Goal: Task Accomplishment & Management: Manage account settings

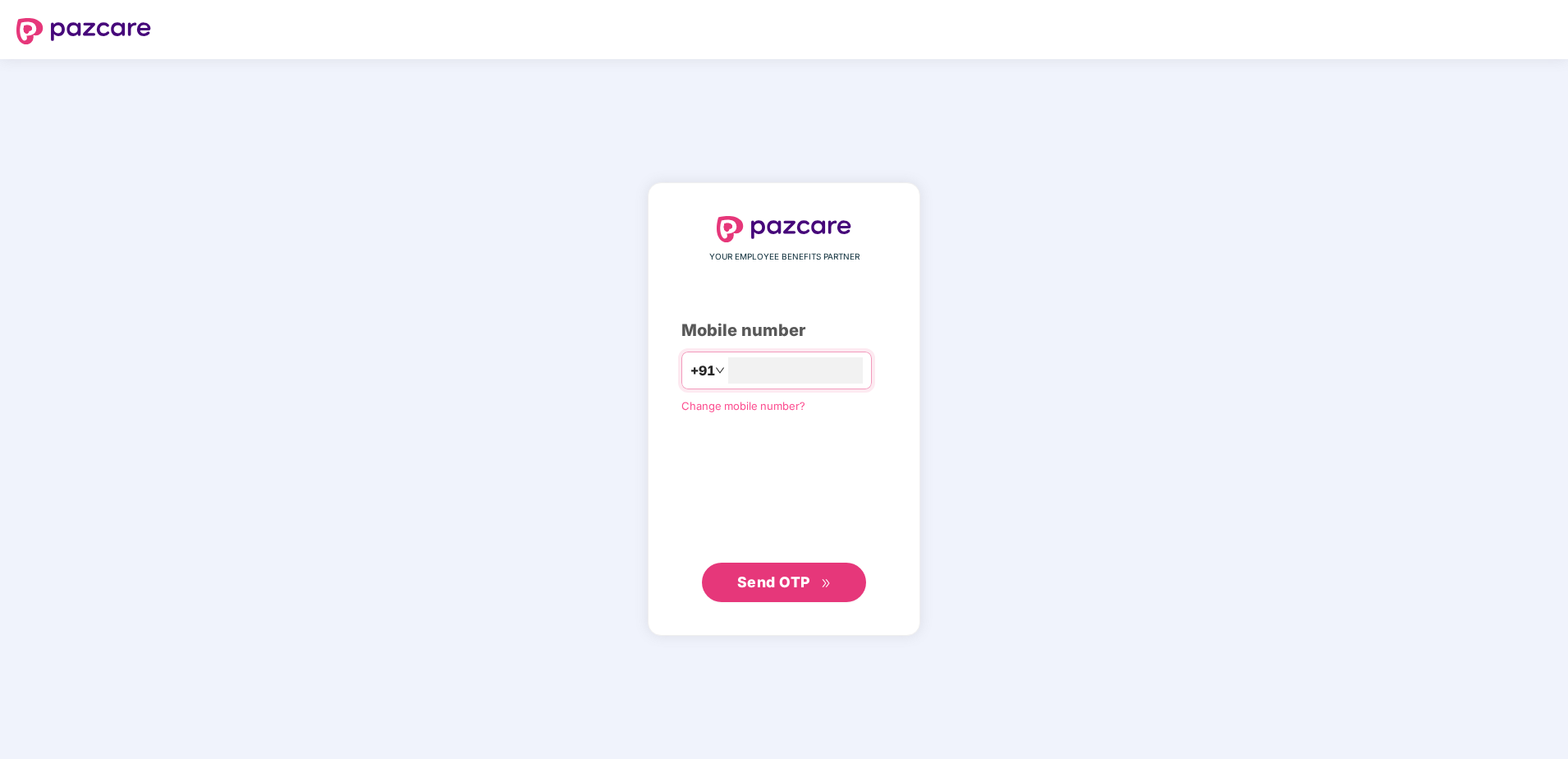
type input "*"
type input "**********"
click link "Change mobile number?" at bounding box center [743, 404] width 124 height 13
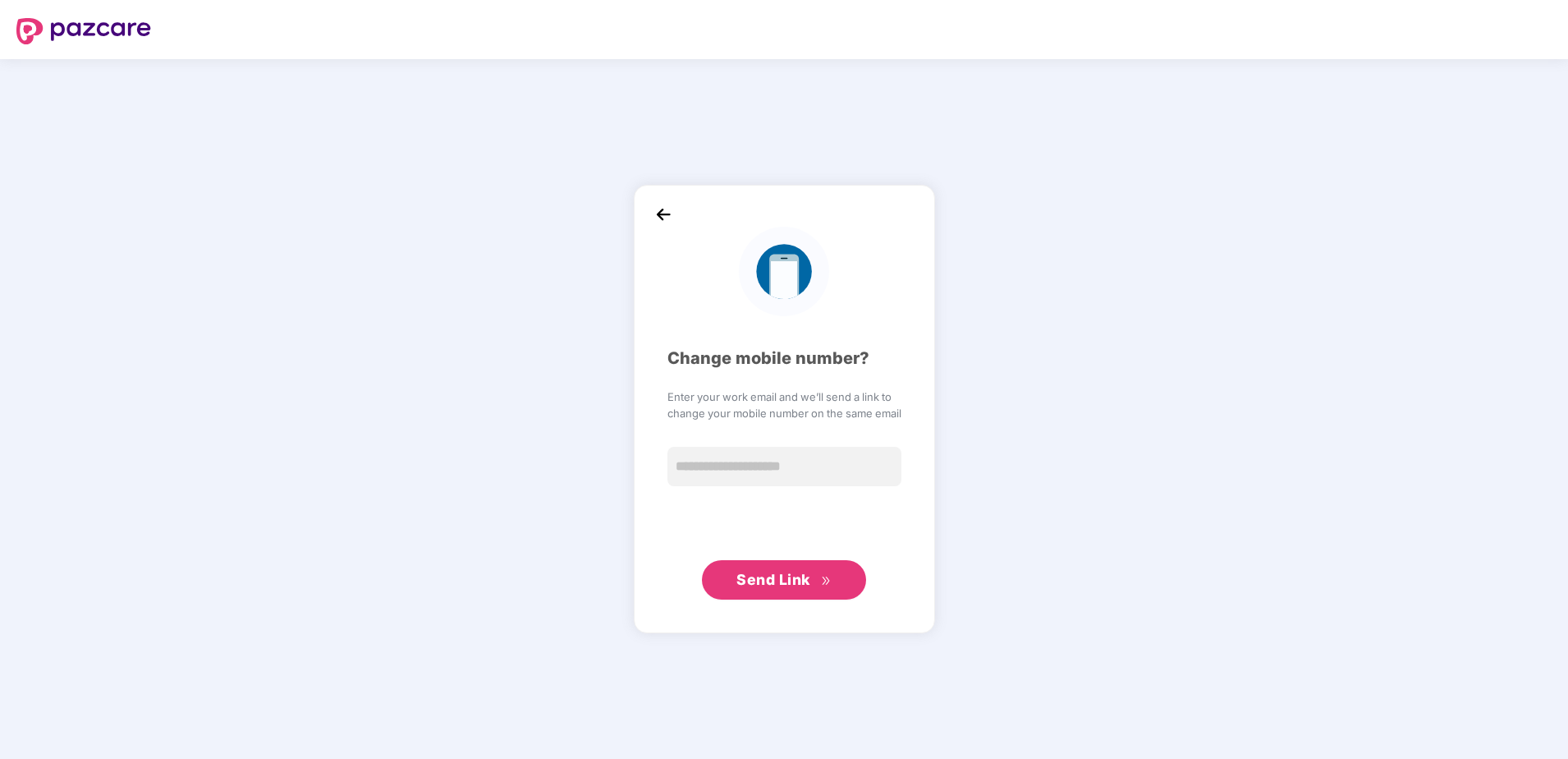
click at [666, 208] on img at bounding box center [664, 215] width 25 height 25
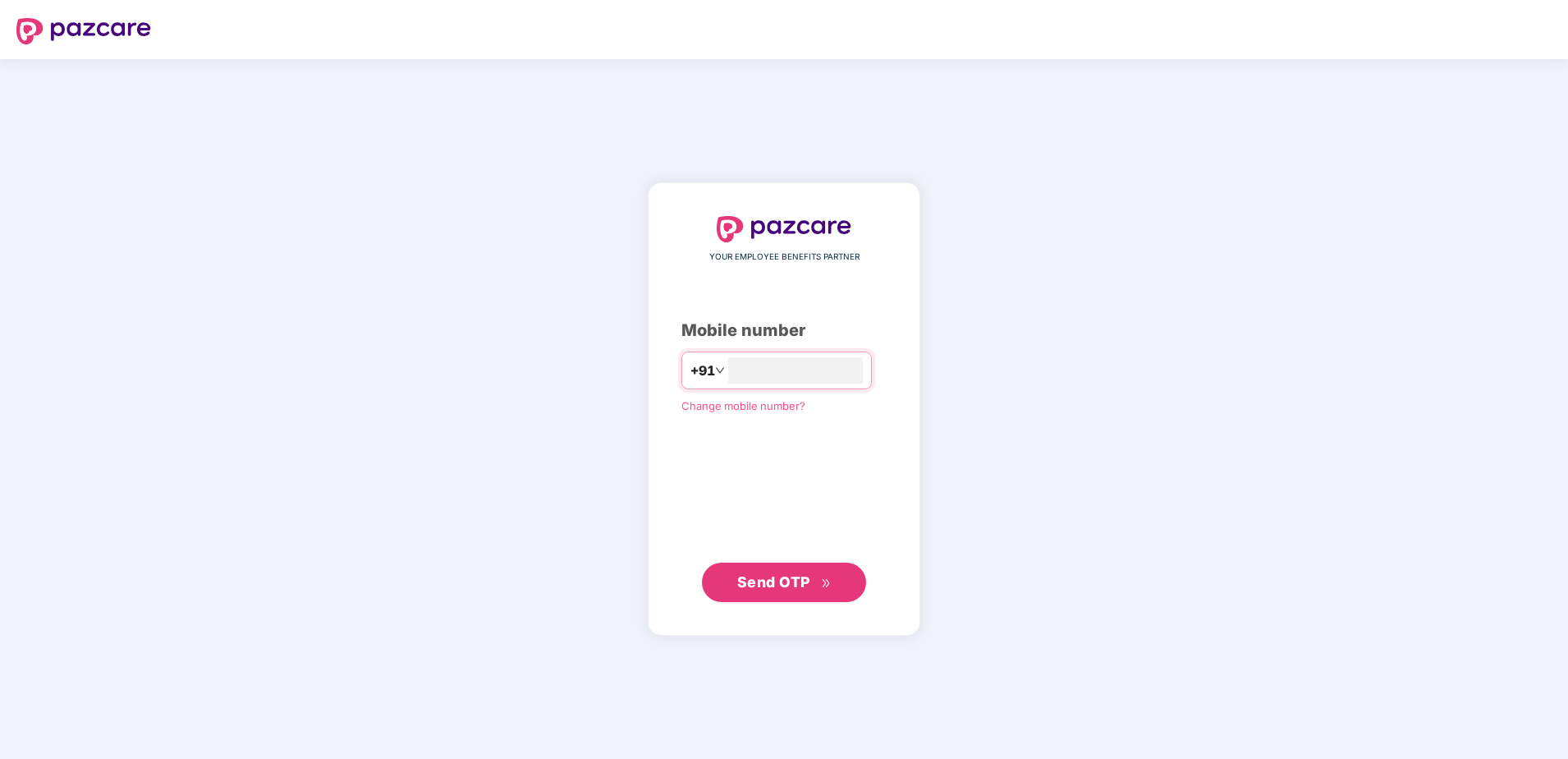
click at [77, 24] on img at bounding box center [83, 30] width 135 height 26
type input "**********"
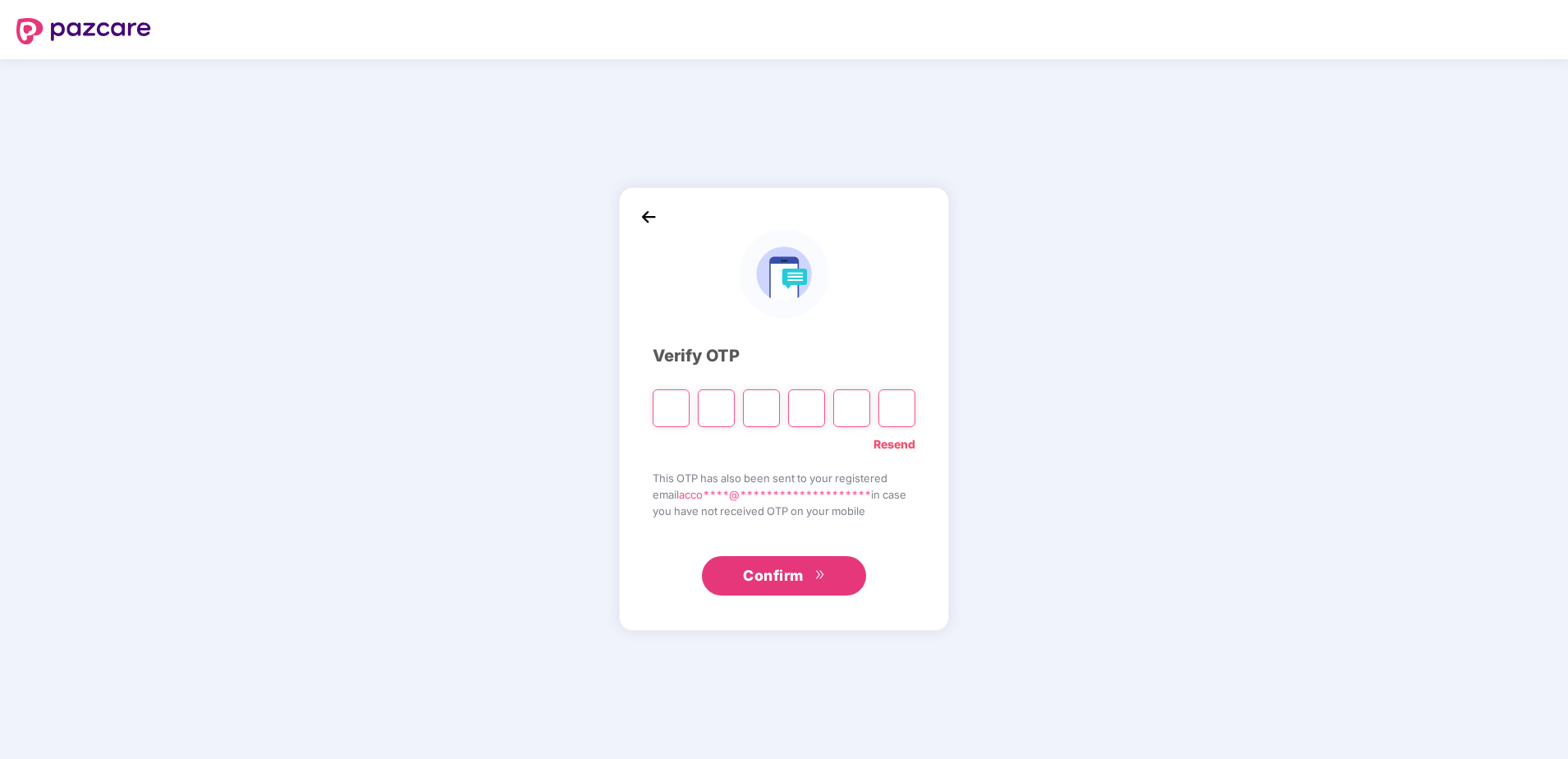
type input "*"
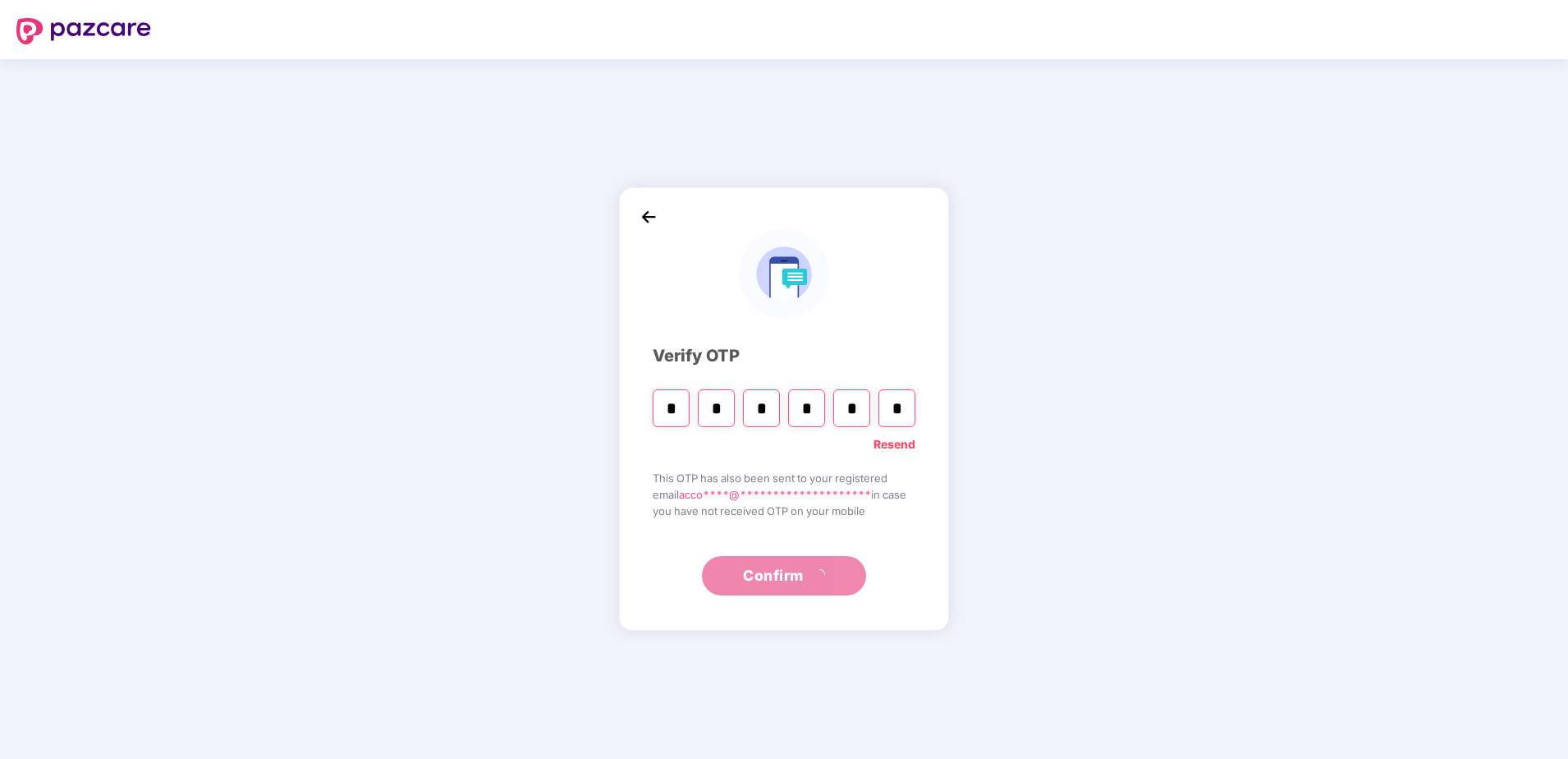
type input "*"
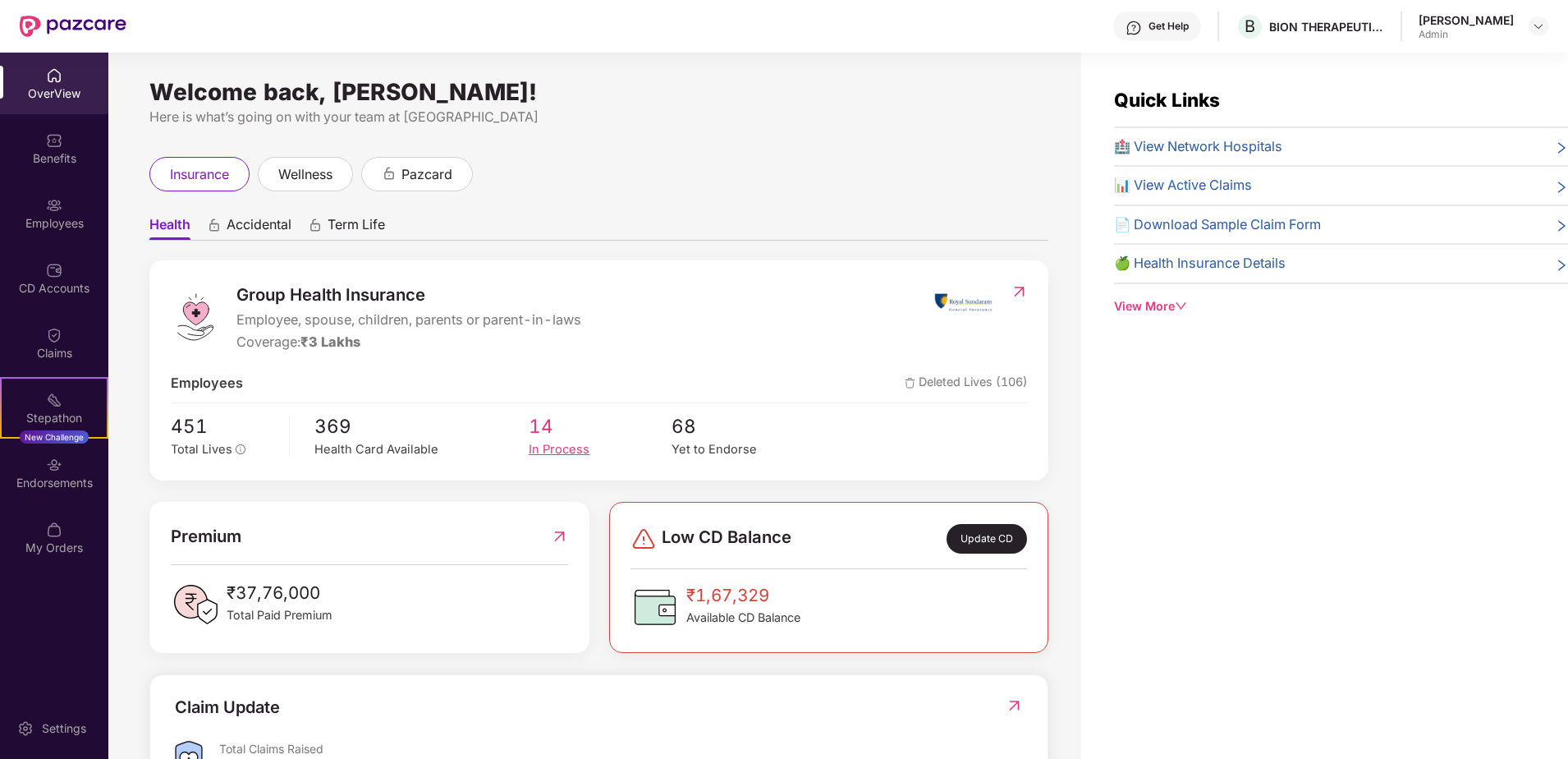
click at [550, 454] on div "In Process" at bounding box center [600, 449] width 143 height 19
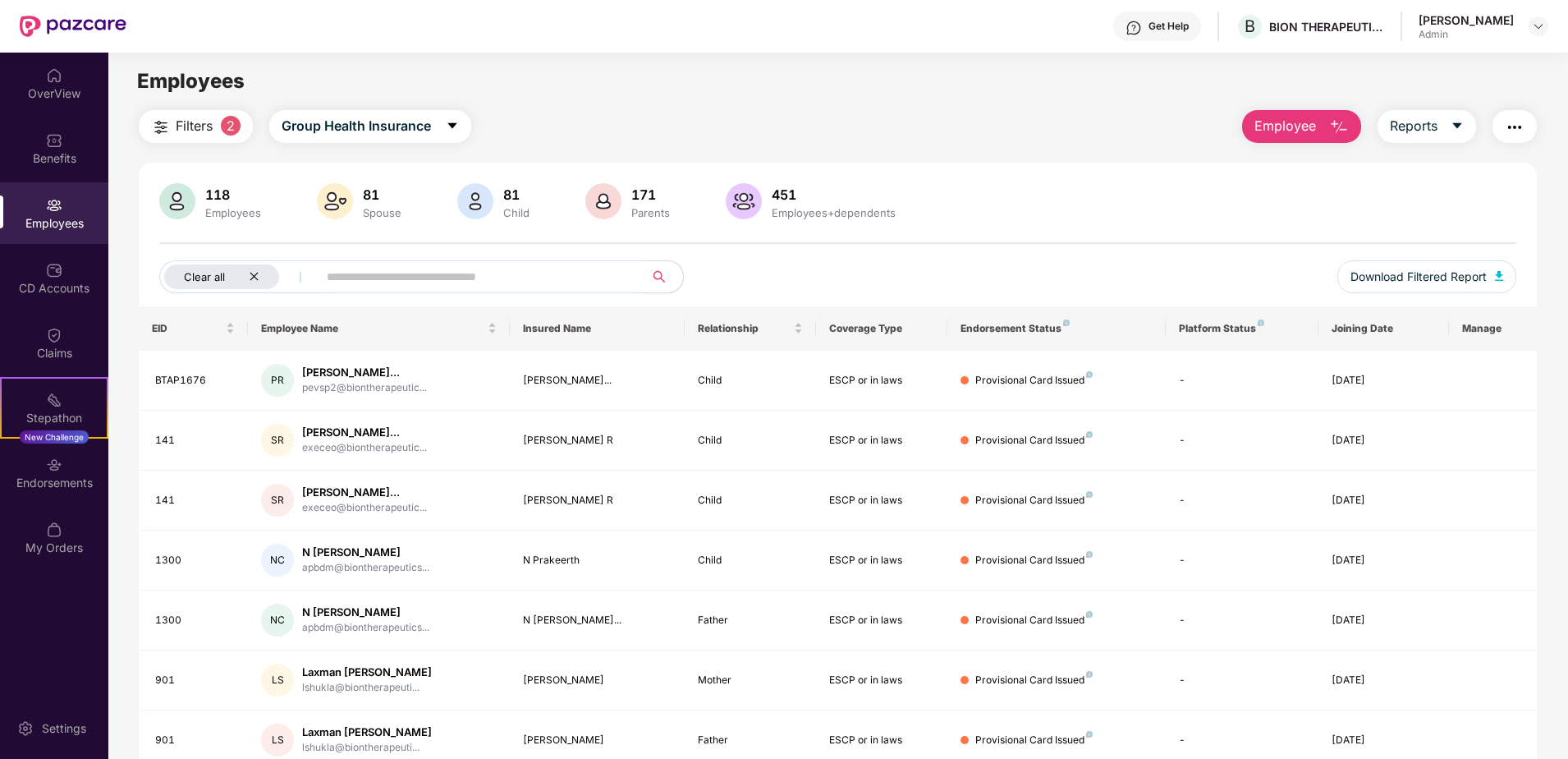
click at [265, 270] on div "Clear all" at bounding box center [221, 277] width 115 height 25
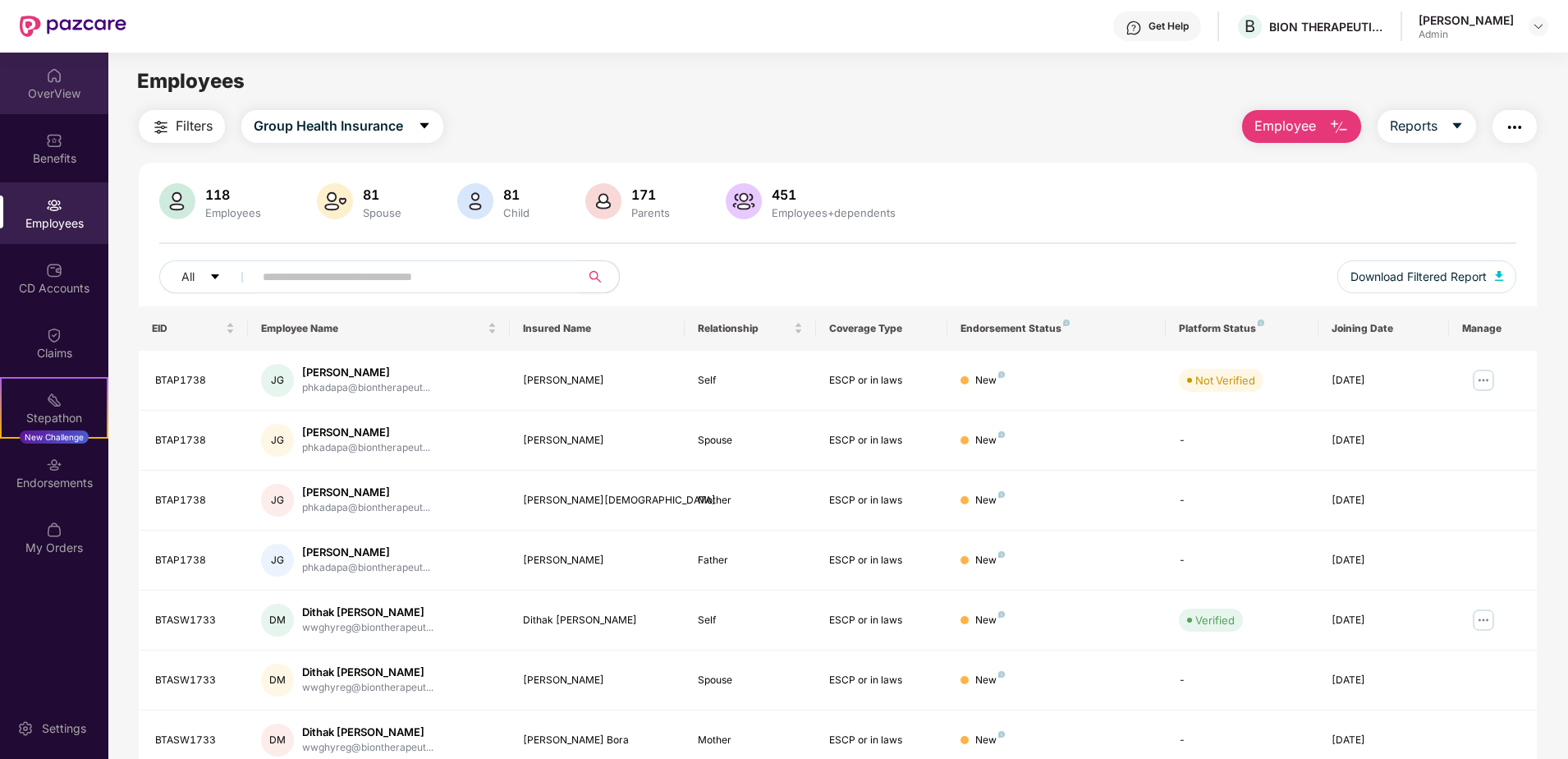
click at [69, 94] on div "OverView" at bounding box center [54, 94] width 109 height 16
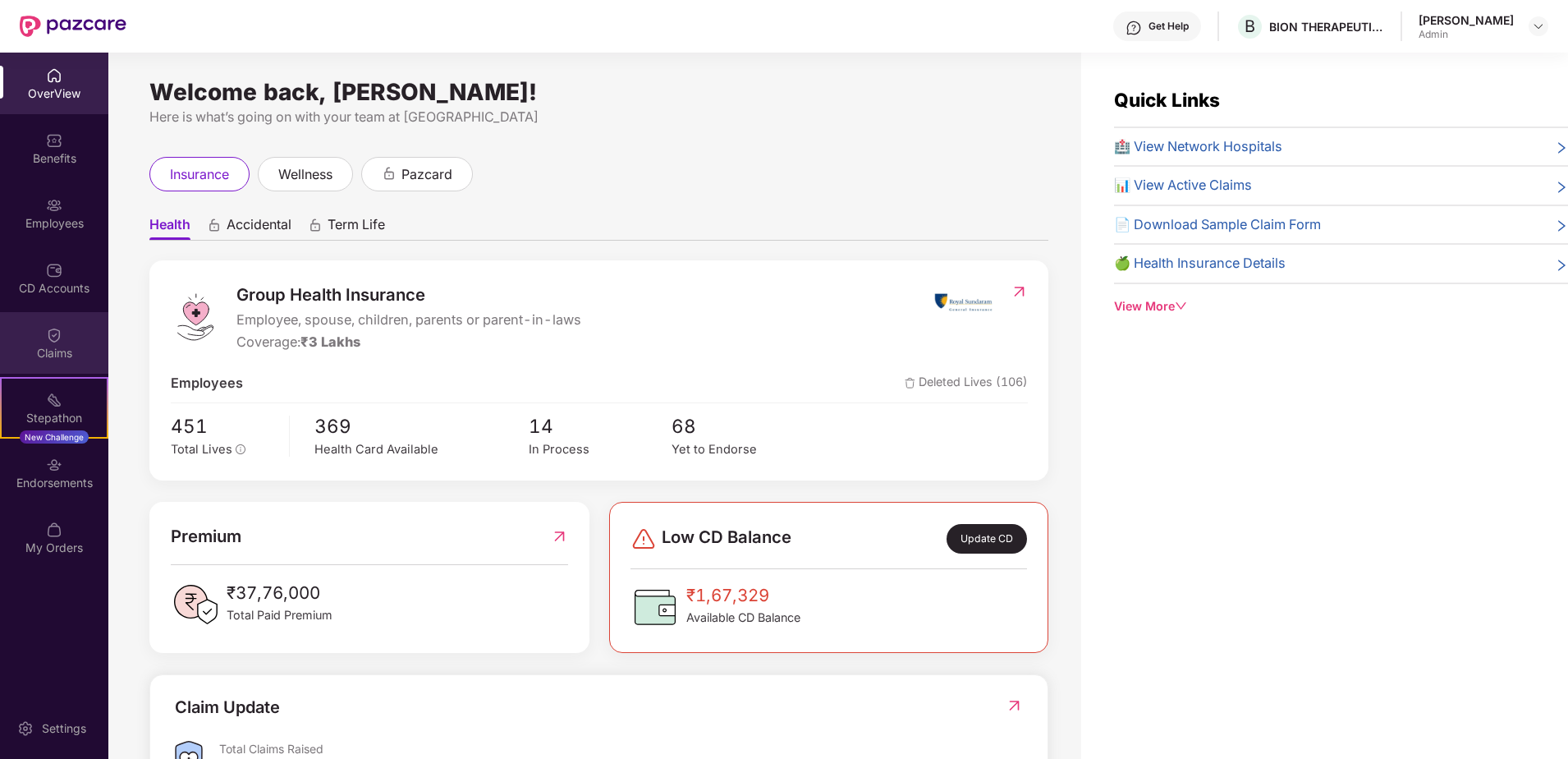
click at [53, 331] on img at bounding box center [54, 335] width 16 height 16
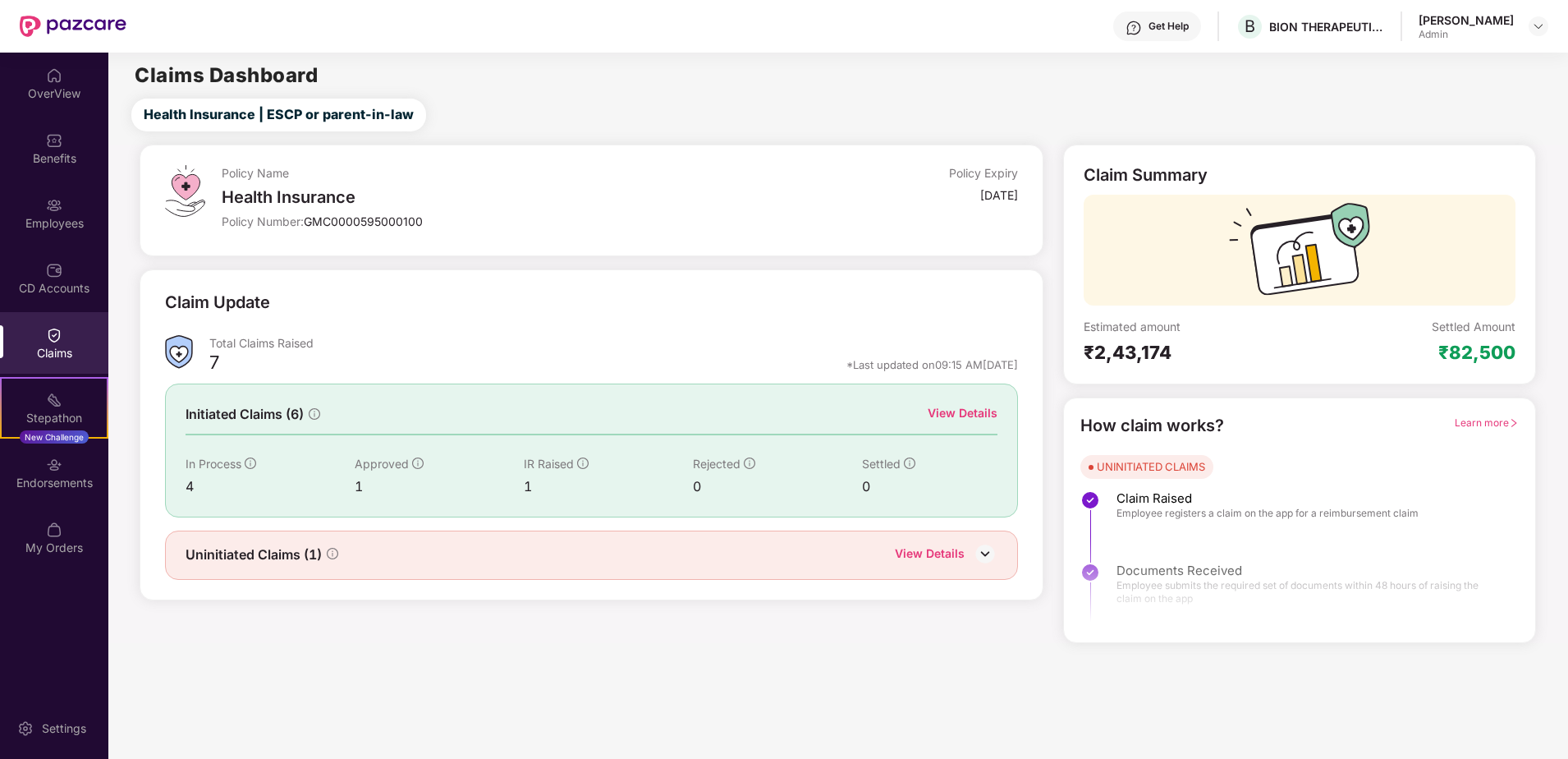
click at [961, 404] on div "View Details" at bounding box center [962, 412] width 69 height 18
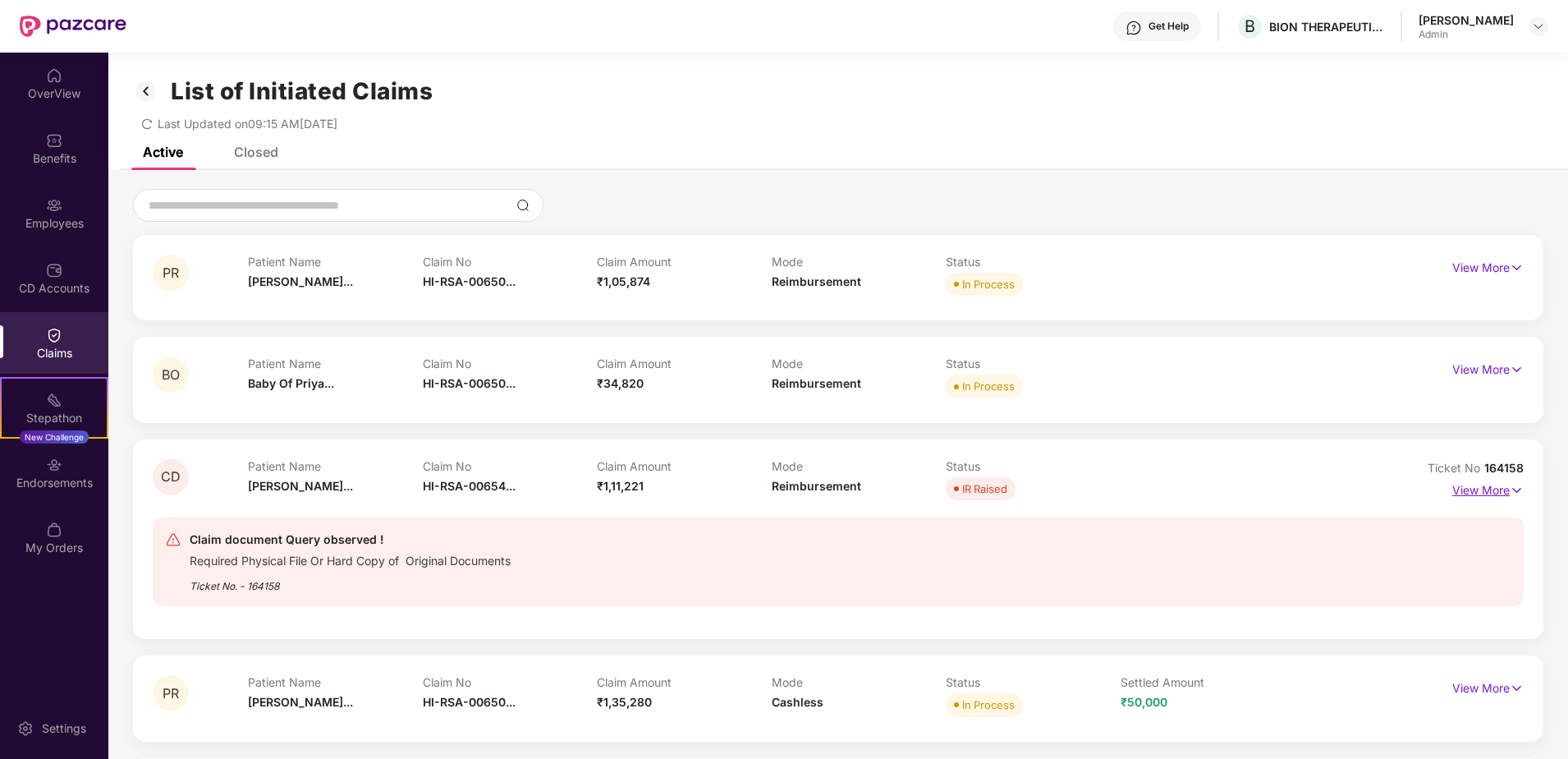
click at [1500, 487] on p "View More" at bounding box center [1488, 487] width 71 height 22
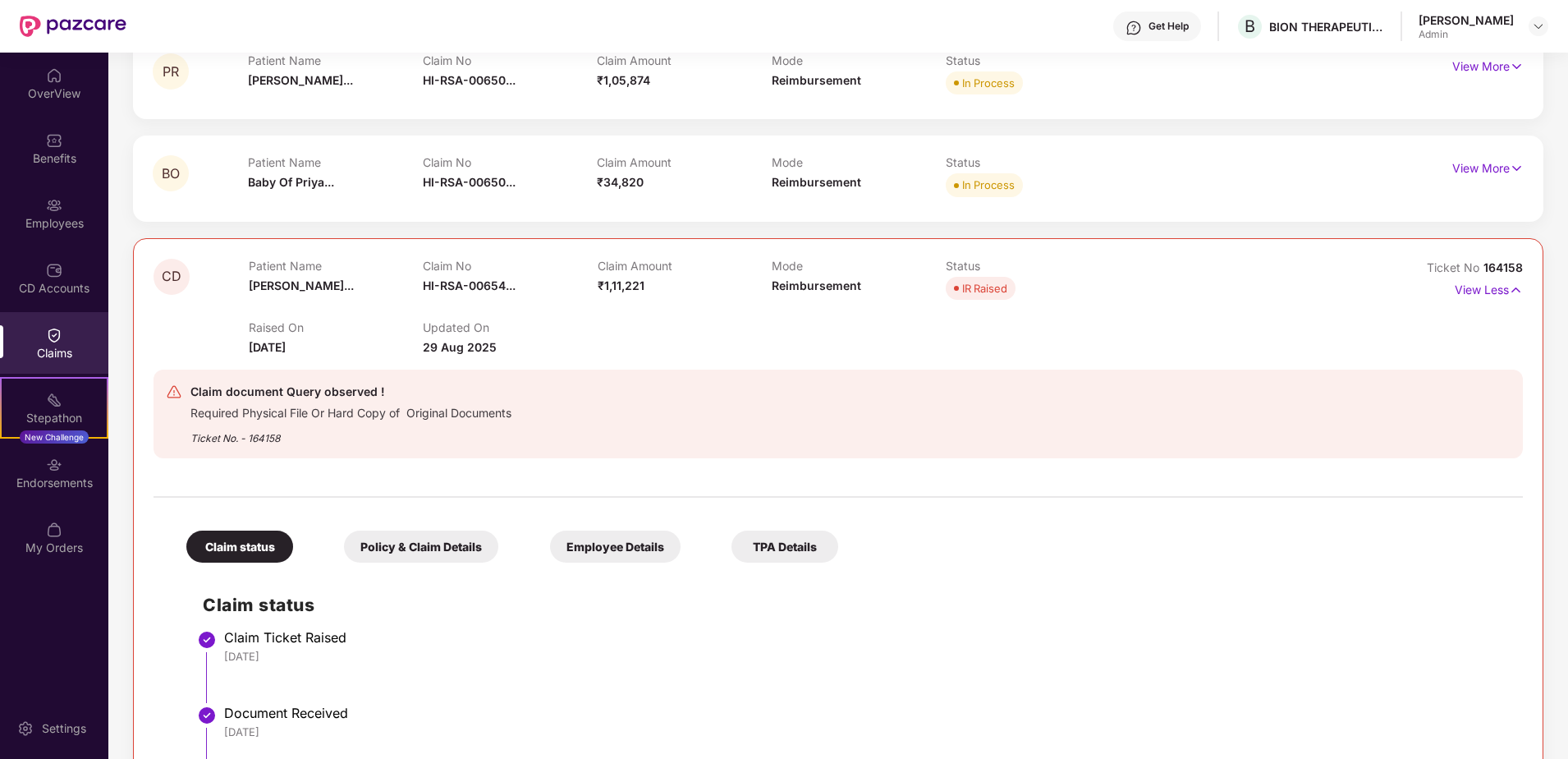
scroll to position [164, 0]
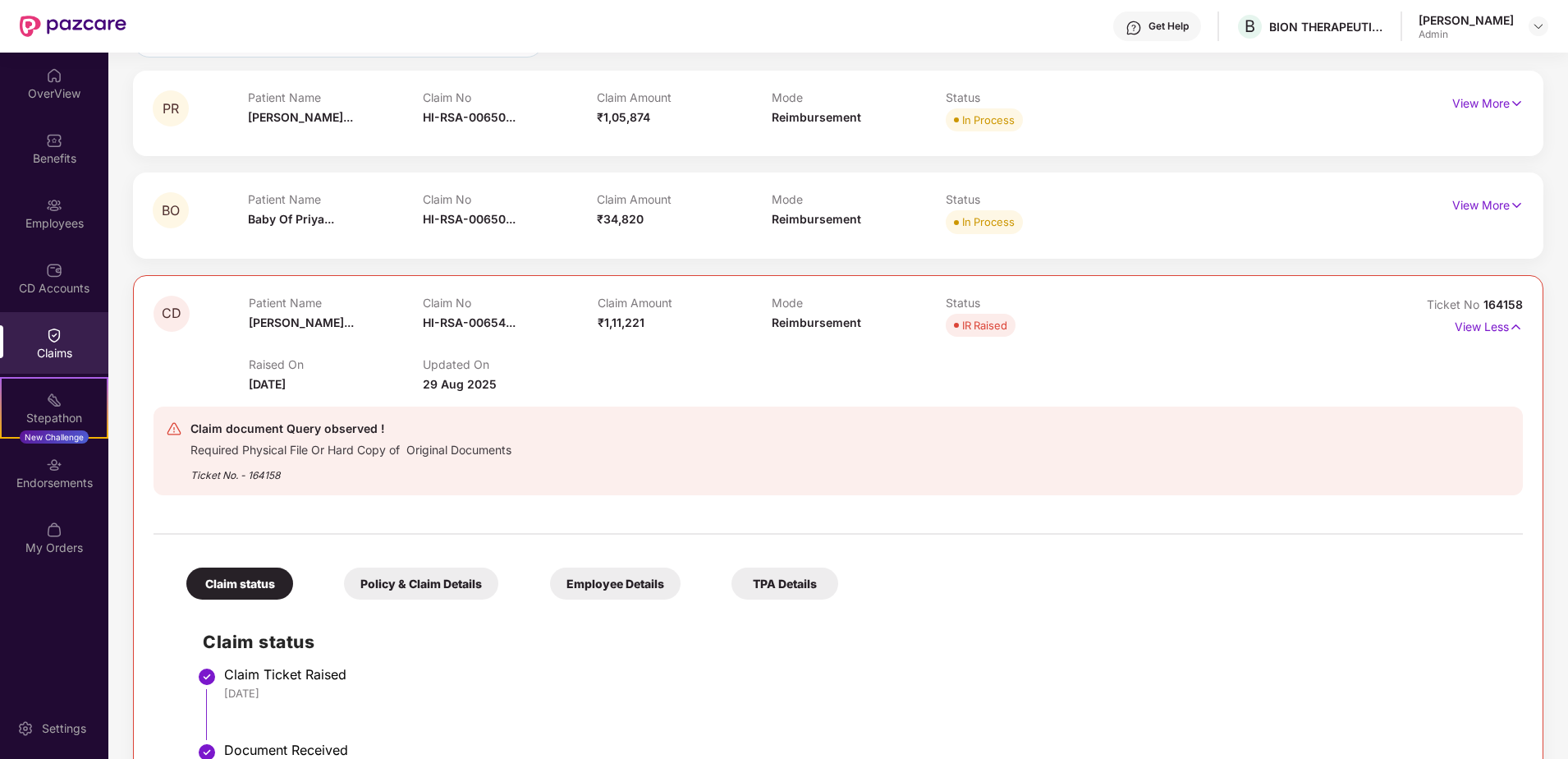
click at [984, 328] on div "IR Raised" at bounding box center [984, 325] width 45 height 16
click at [779, 322] on span "Reimbursement" at bounding box center [816, 322] width 89 height 14
drag, startPoint x: 200, startPoint y: 453, endPoint x: 404, endPoint y: 454, distance: 204.0
click at [404, 454] on div "Required Physical File Or Hard Copy of Original Documents" at bounding box center [351, 447] width 321 height 19
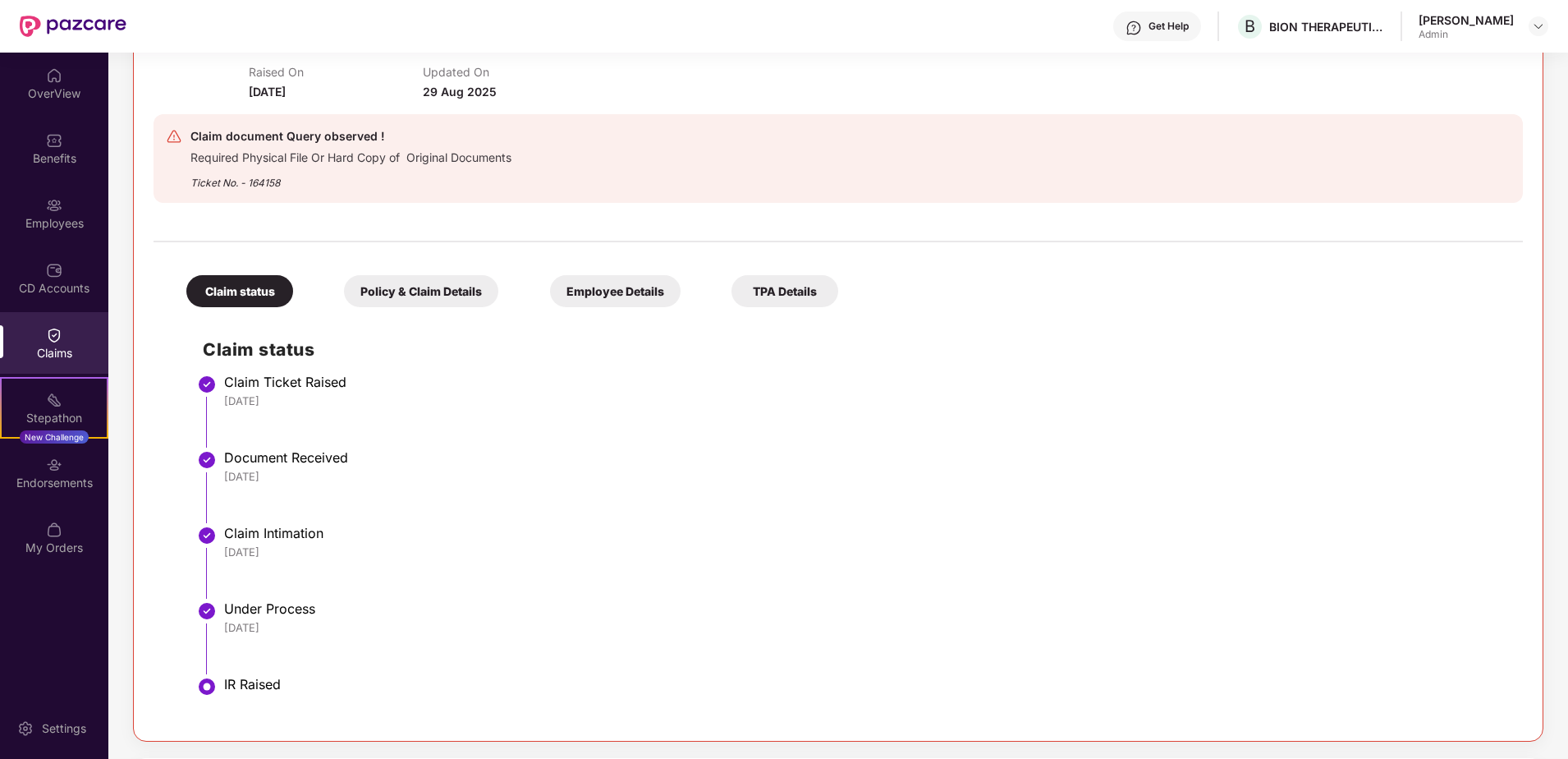
scroll to position [493, 0]
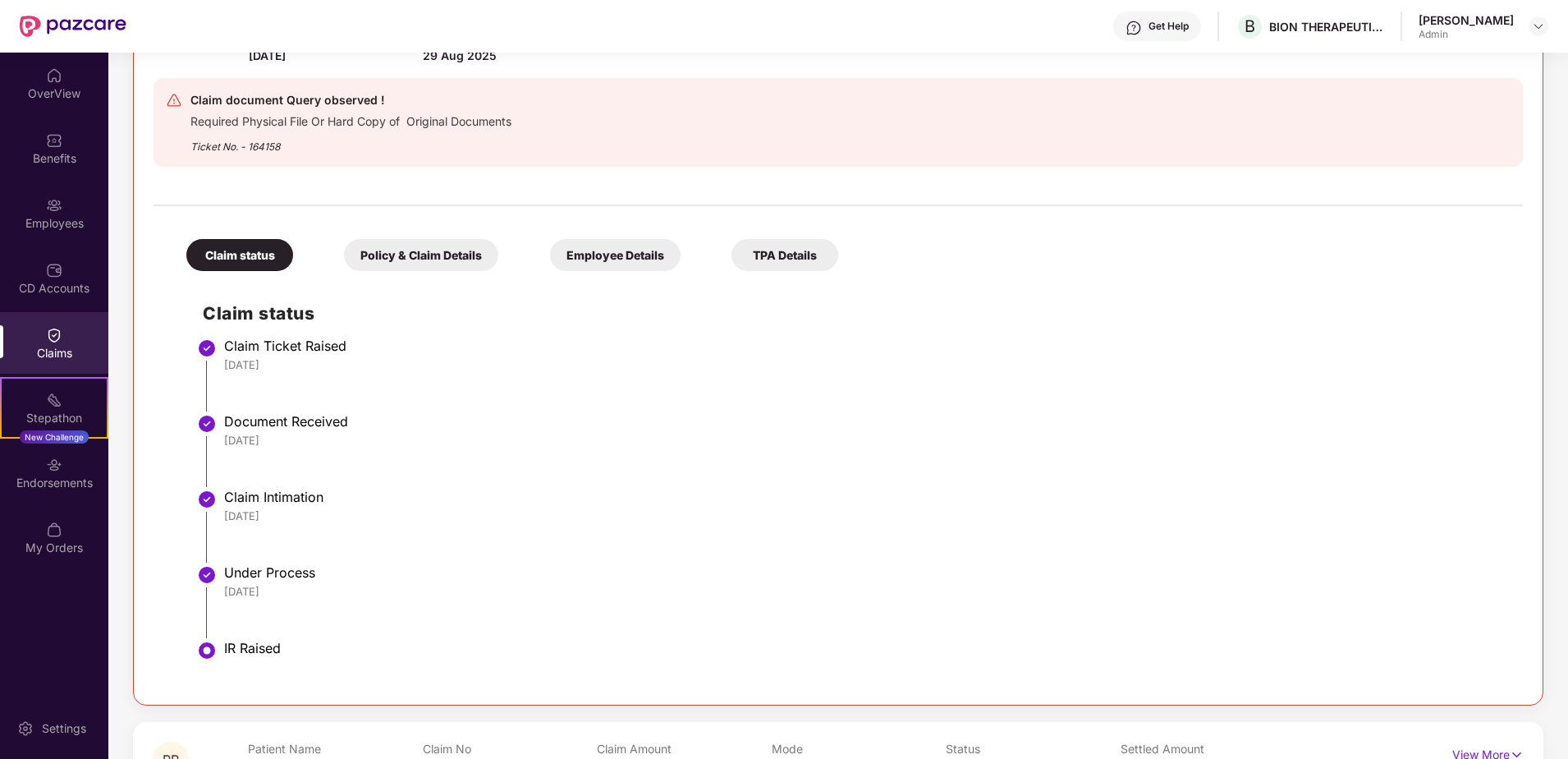
click at [634, 549] on li "Claim Intimation [DATE]" at bounding box center [855, 532] width 1304 height 76
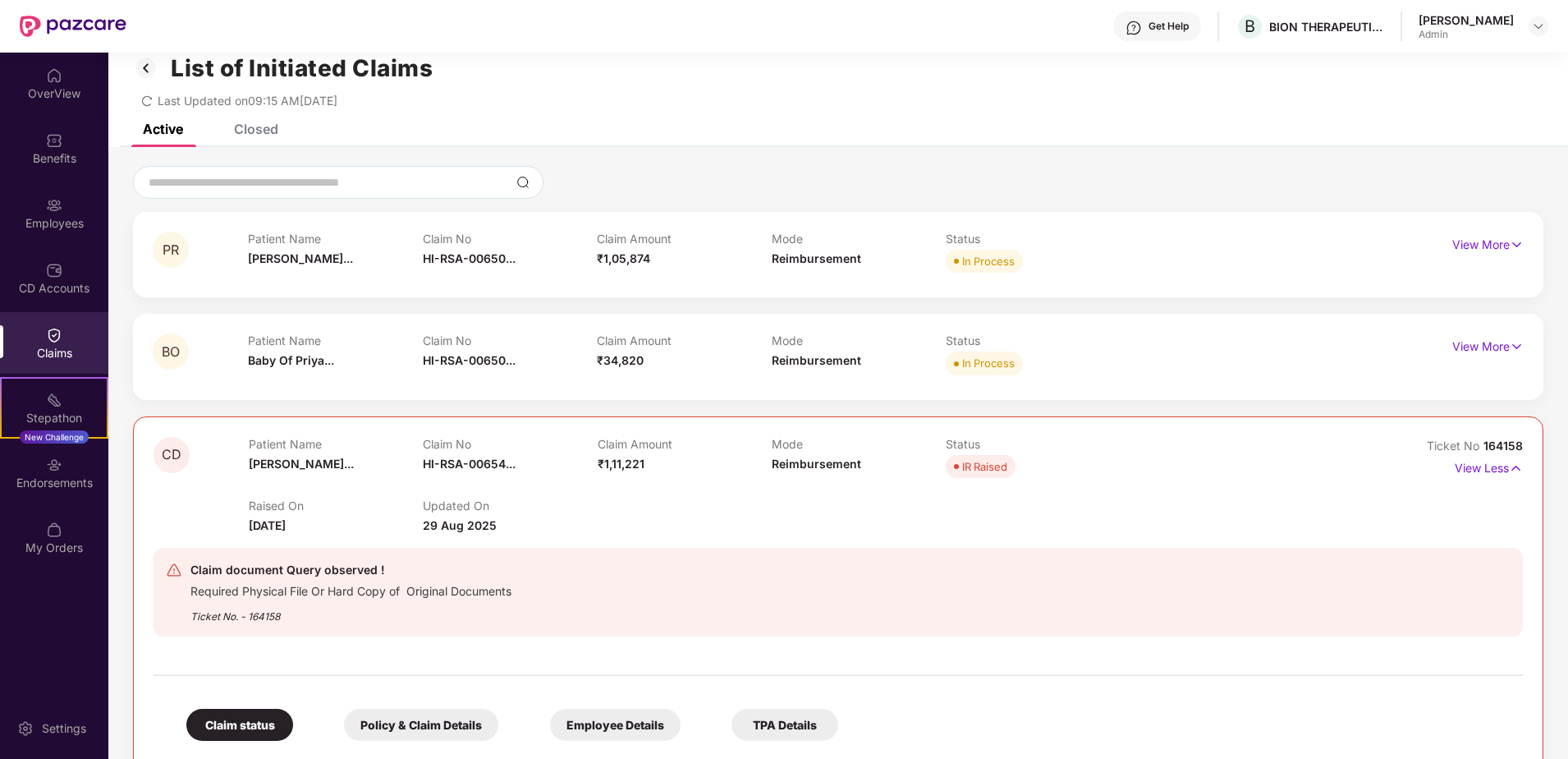
scroll to position [0, 0]
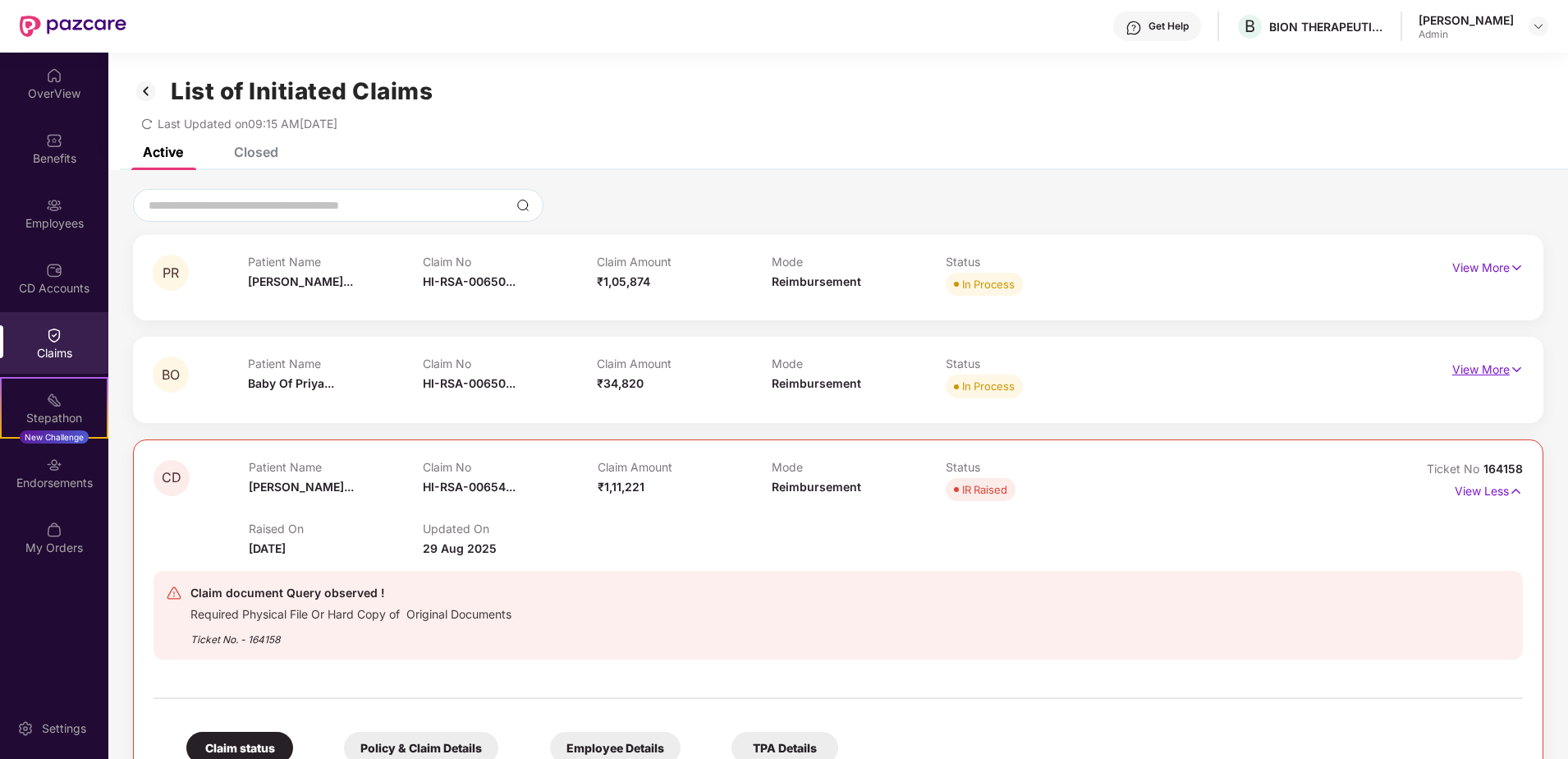
click at [1485, 375] on p "View More" at bounding box center [1488, 367] width 71 height 22
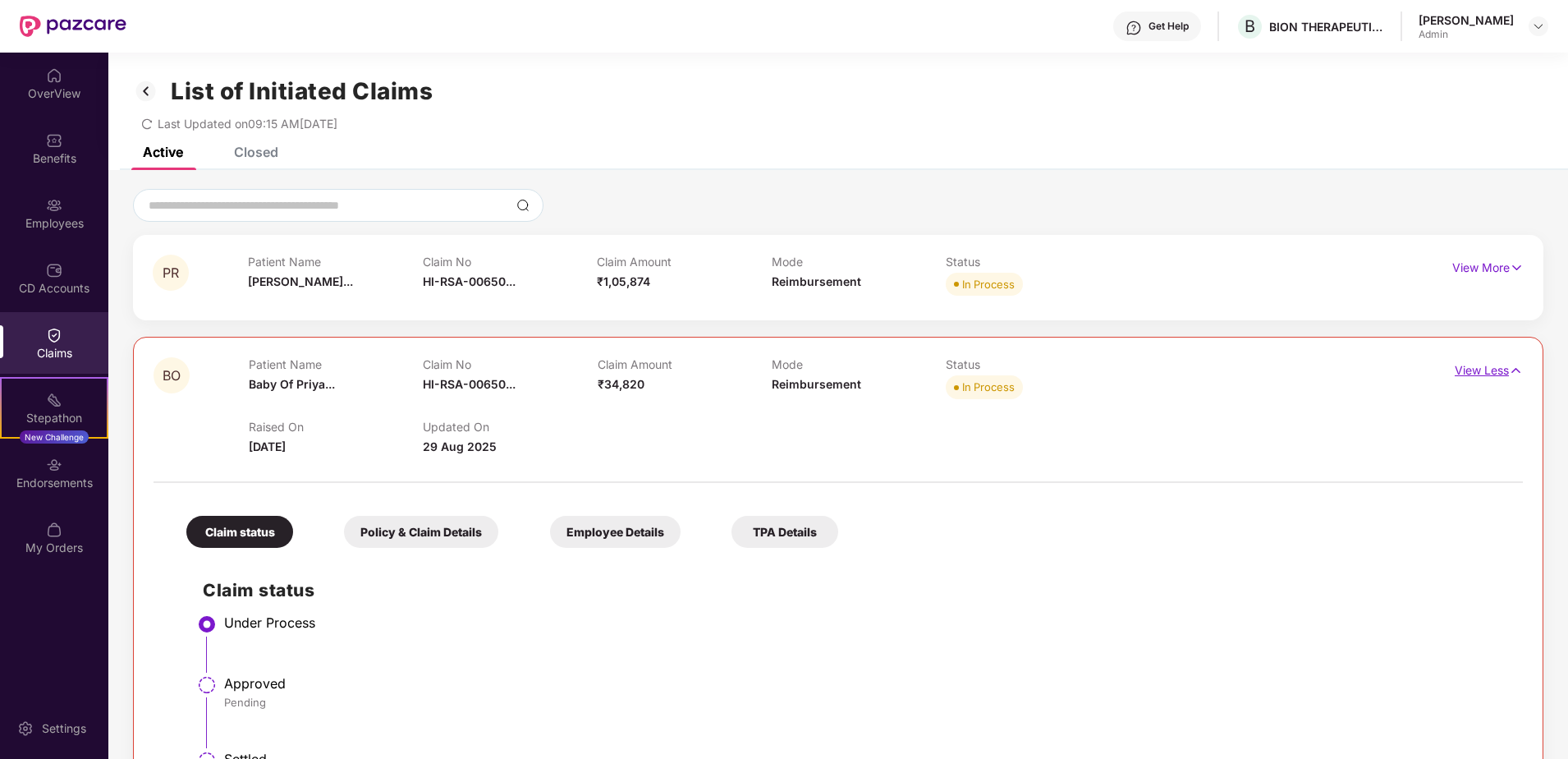
click at [1485, 375] on p "View Less" at bounding box center [1489, 368] width 68 height 22
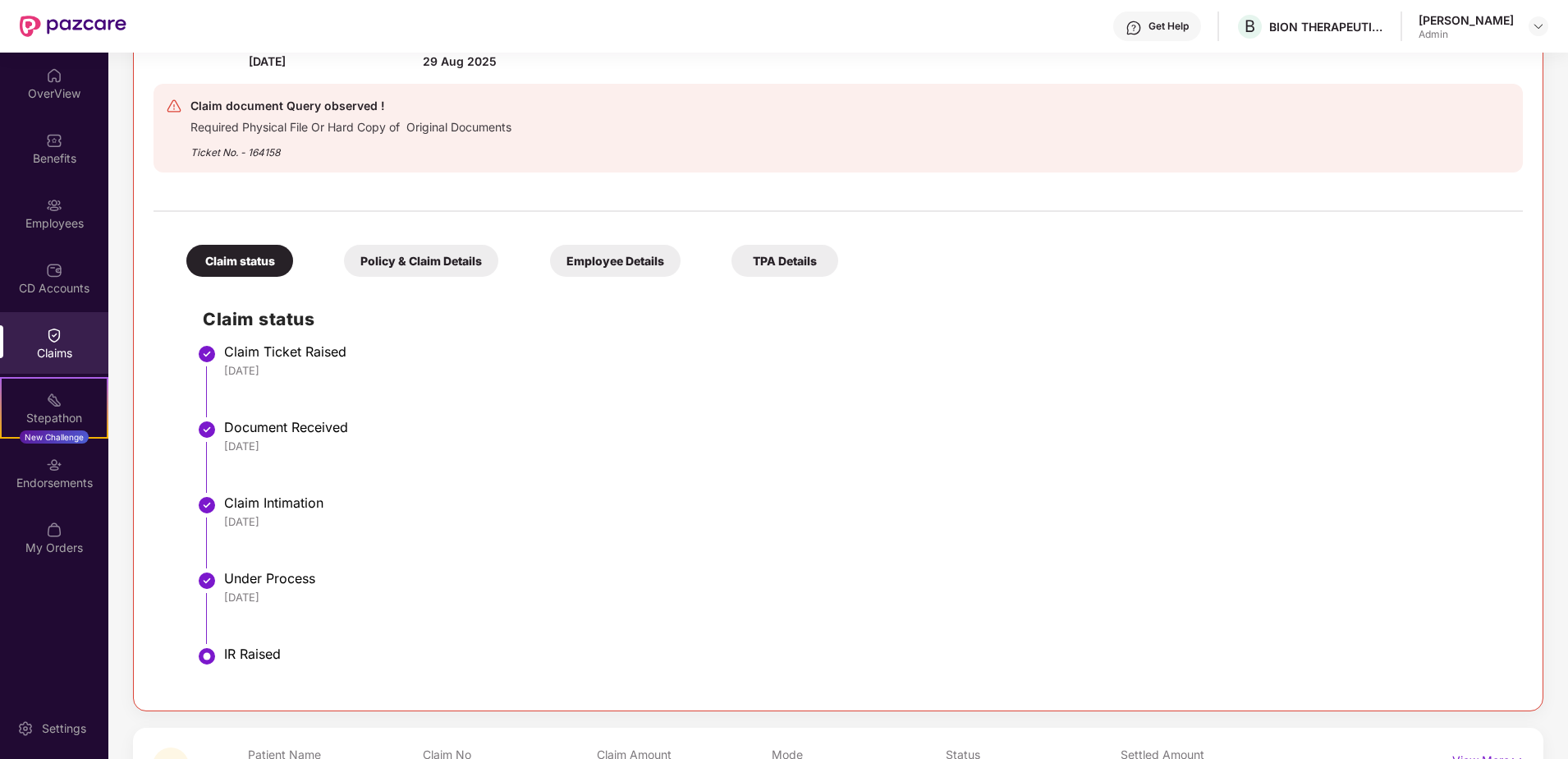
scroll to position [493, 0]
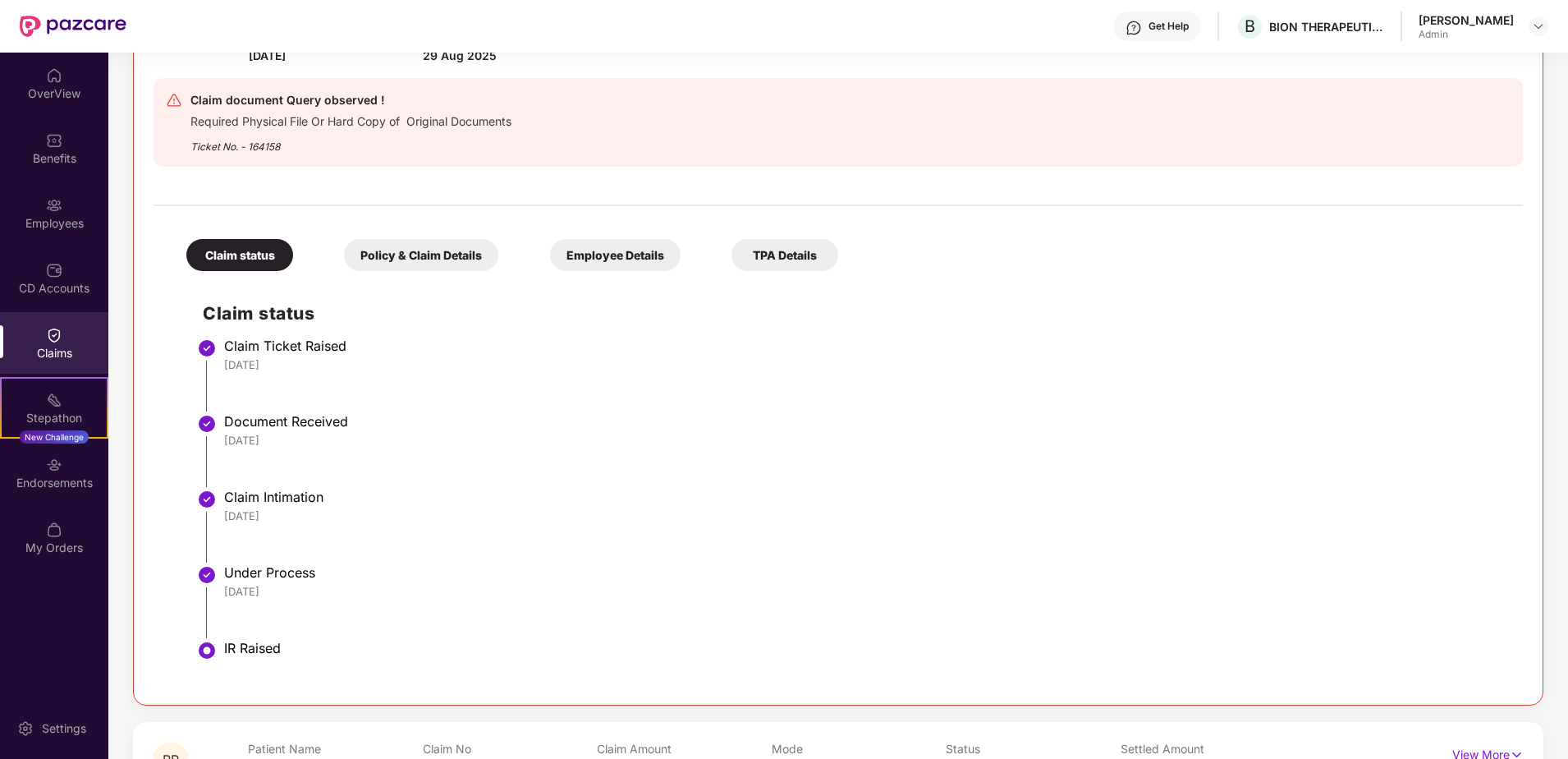
click at [440, 266] on div "Policy & Claim Details" at bounding box center [421, 255] width 154 height 32
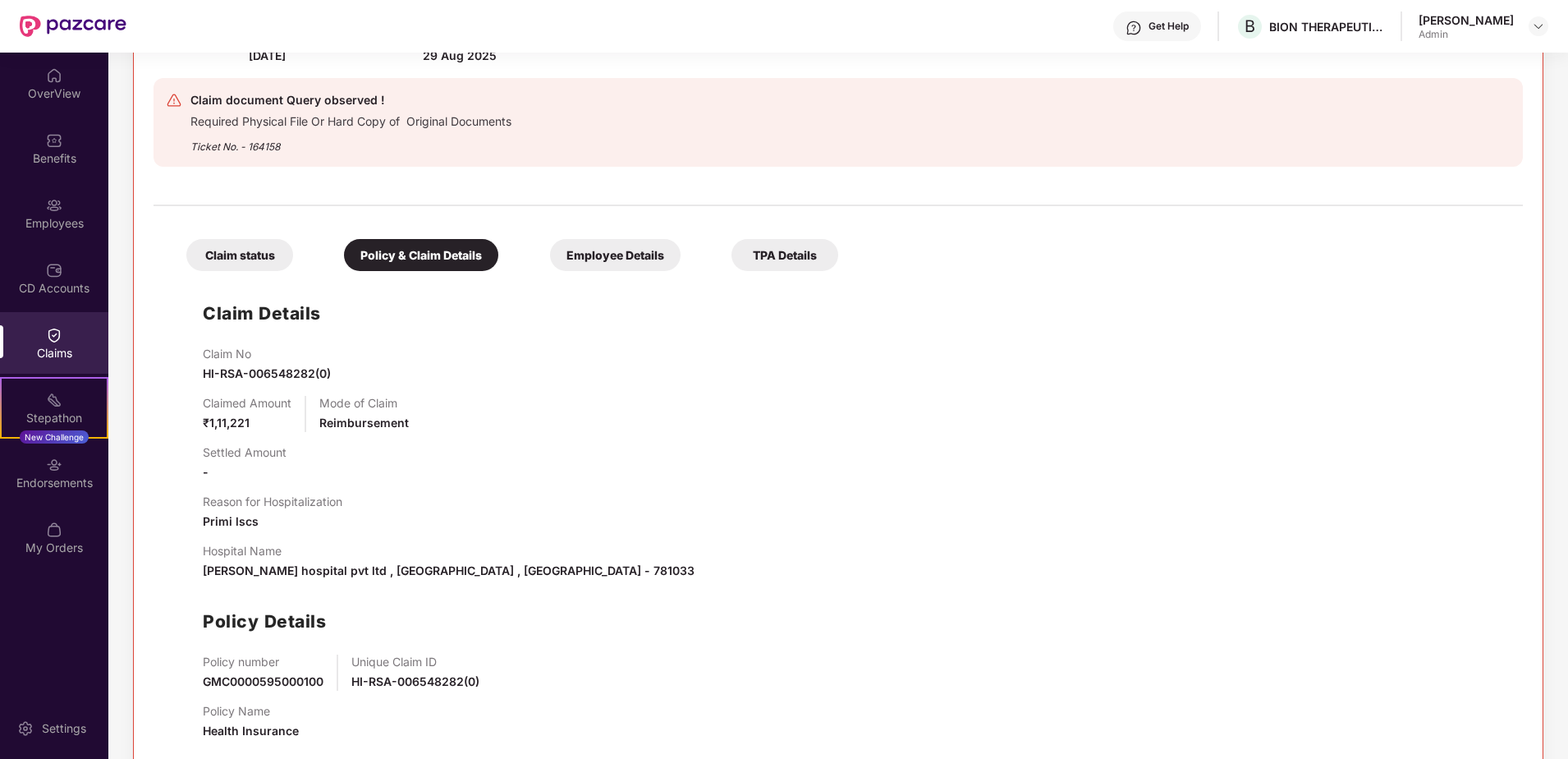
scroll to position [575, 0]
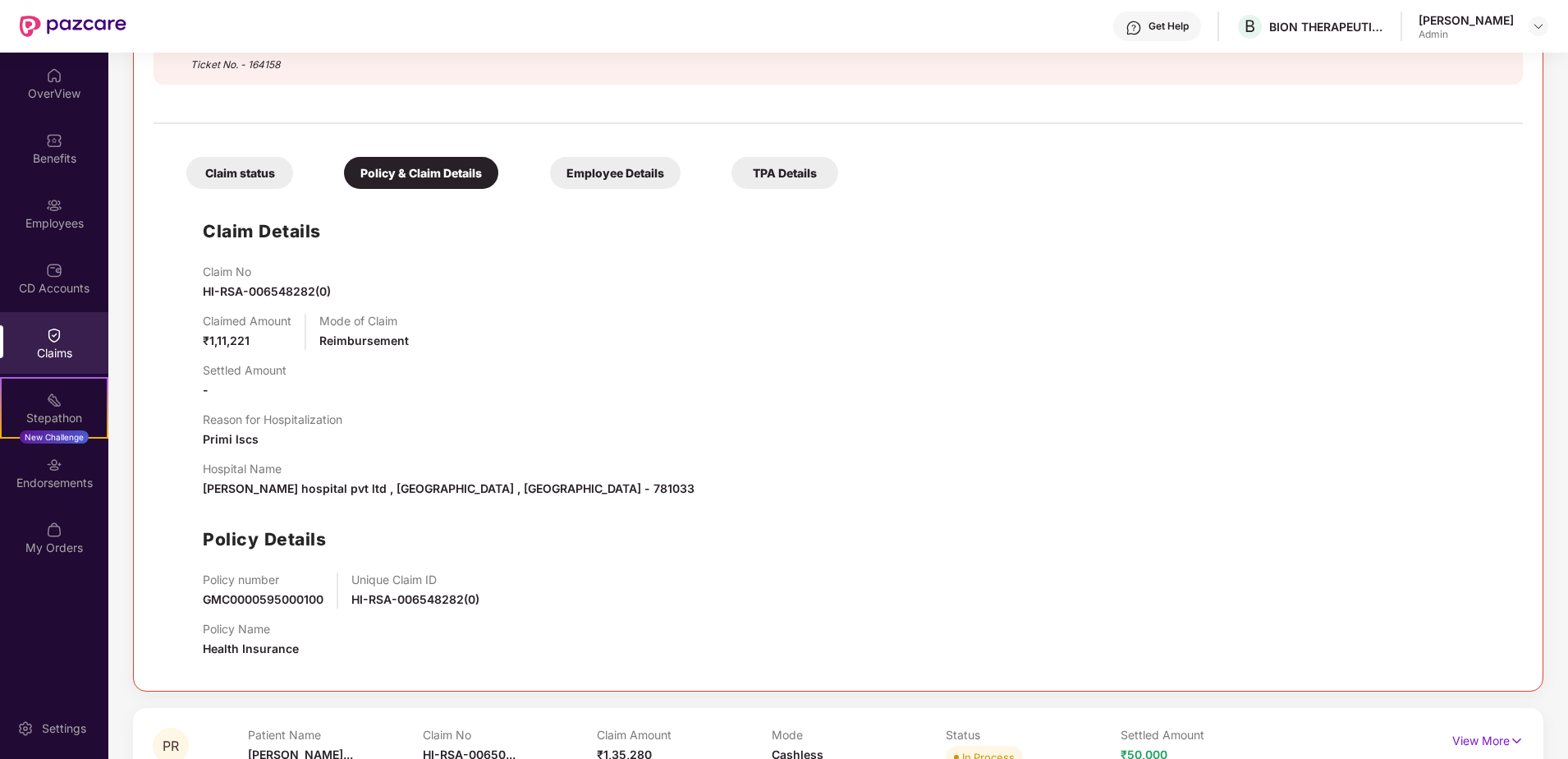
click at [627, 179] on div "Employee Details" at bounding box center [615, 173] width 131 height 32
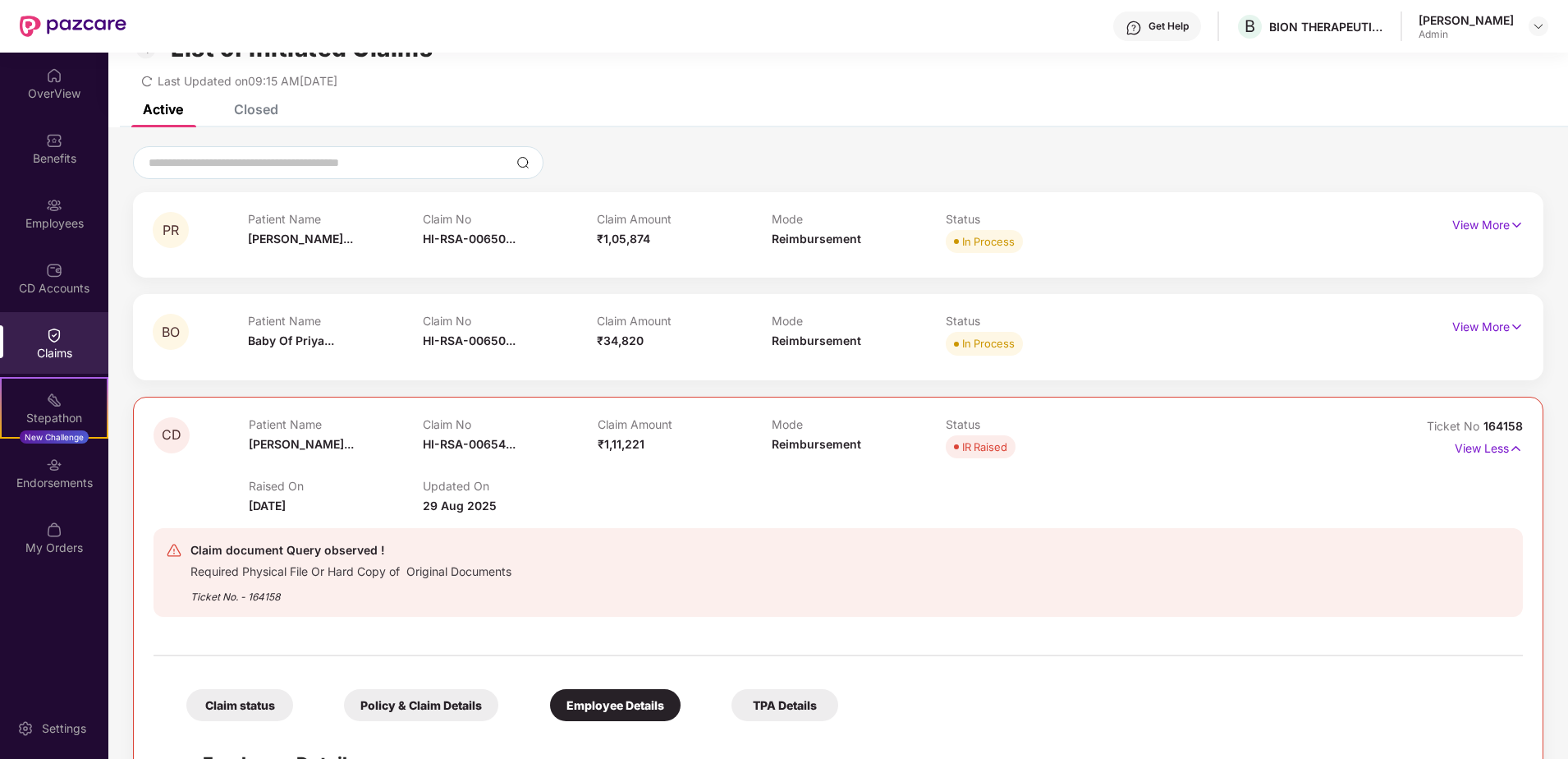
scroll to position [0, 0]
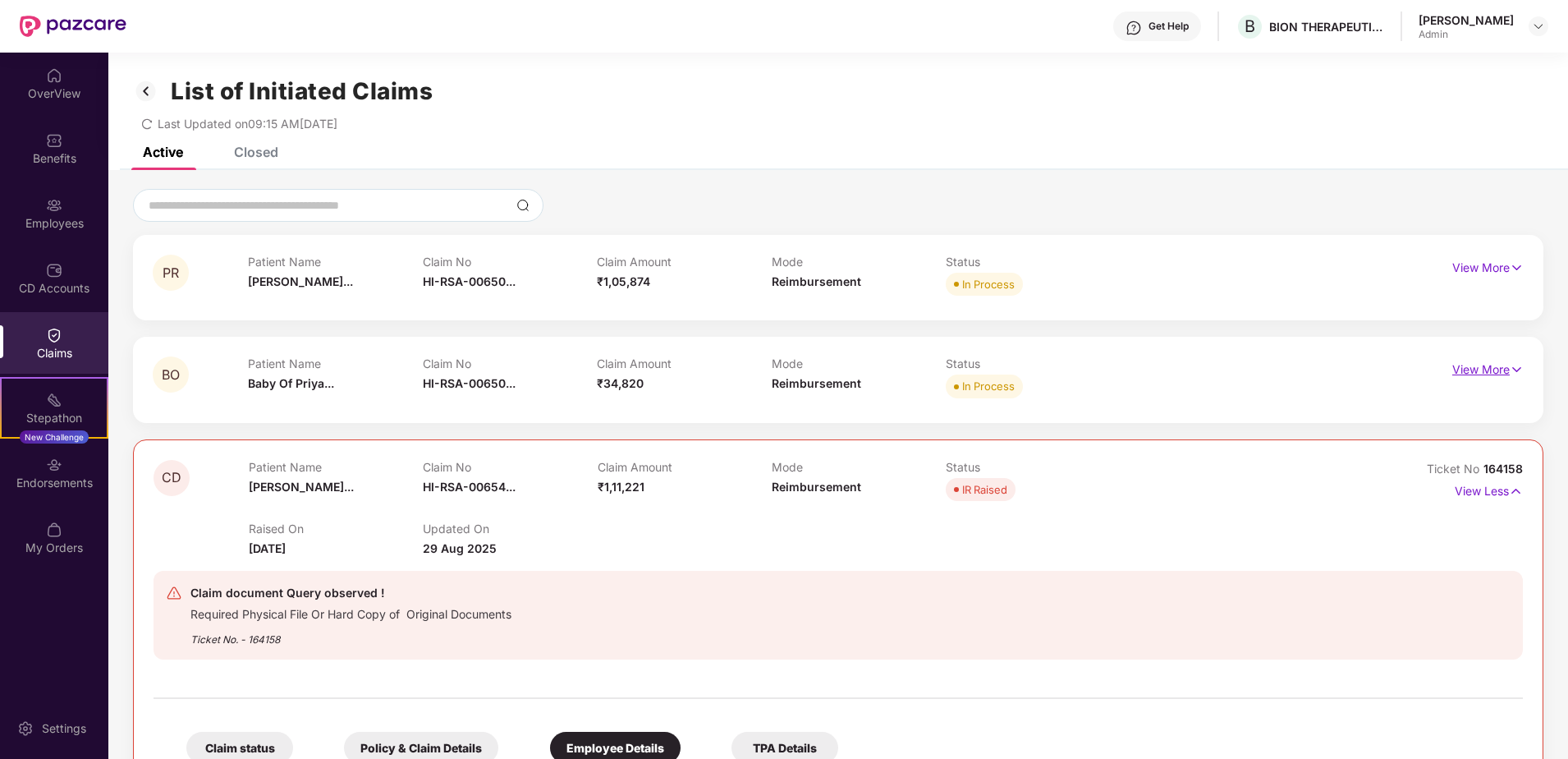
click at [1485, 370] on p "View More" at bounding box center [1488, 367] width 71 height 22
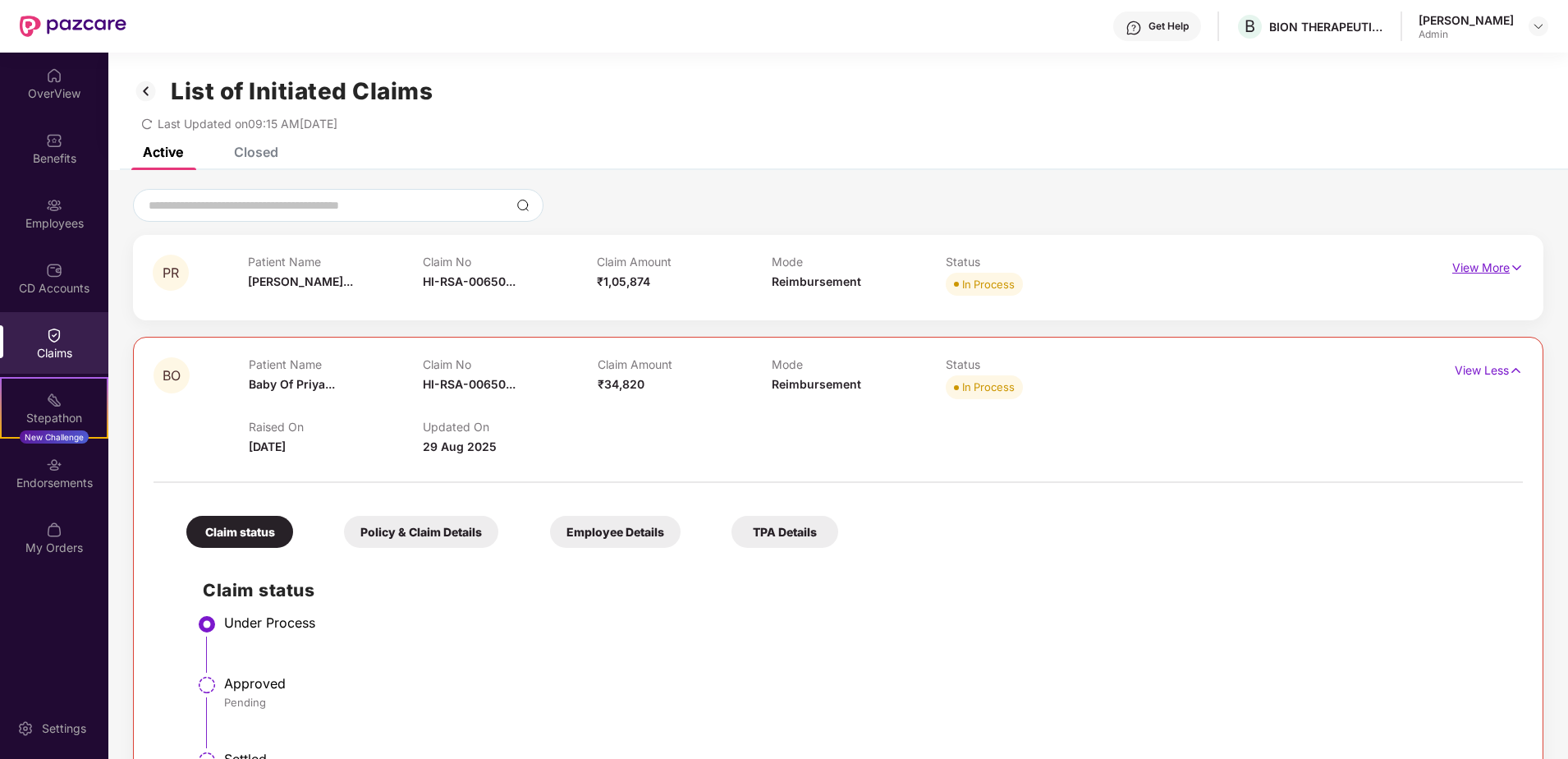
click at [1482, 260] on p "View More" at bounding box center [1488, 265] width 71 height 22
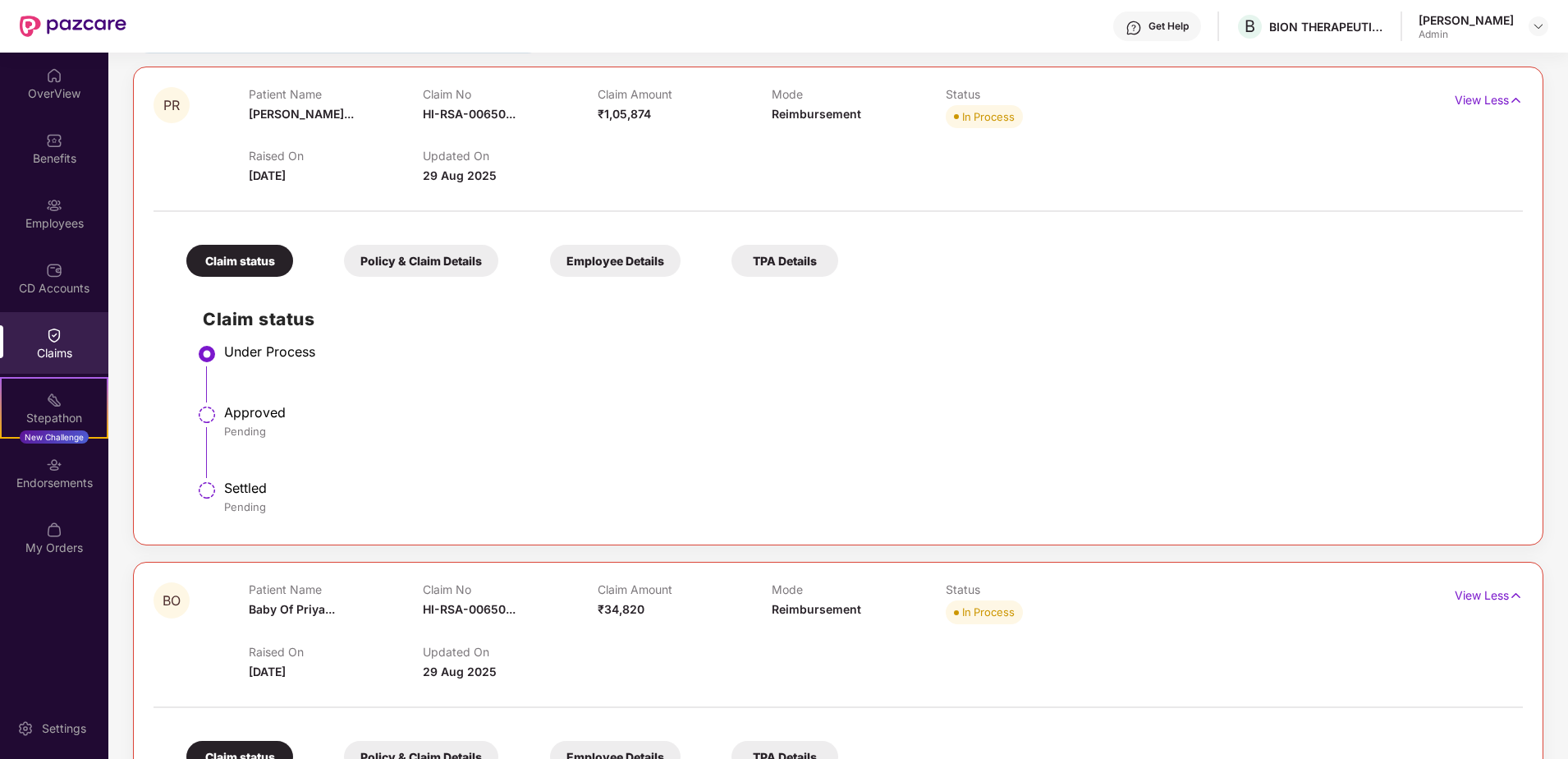
scroll to position [164, 0]
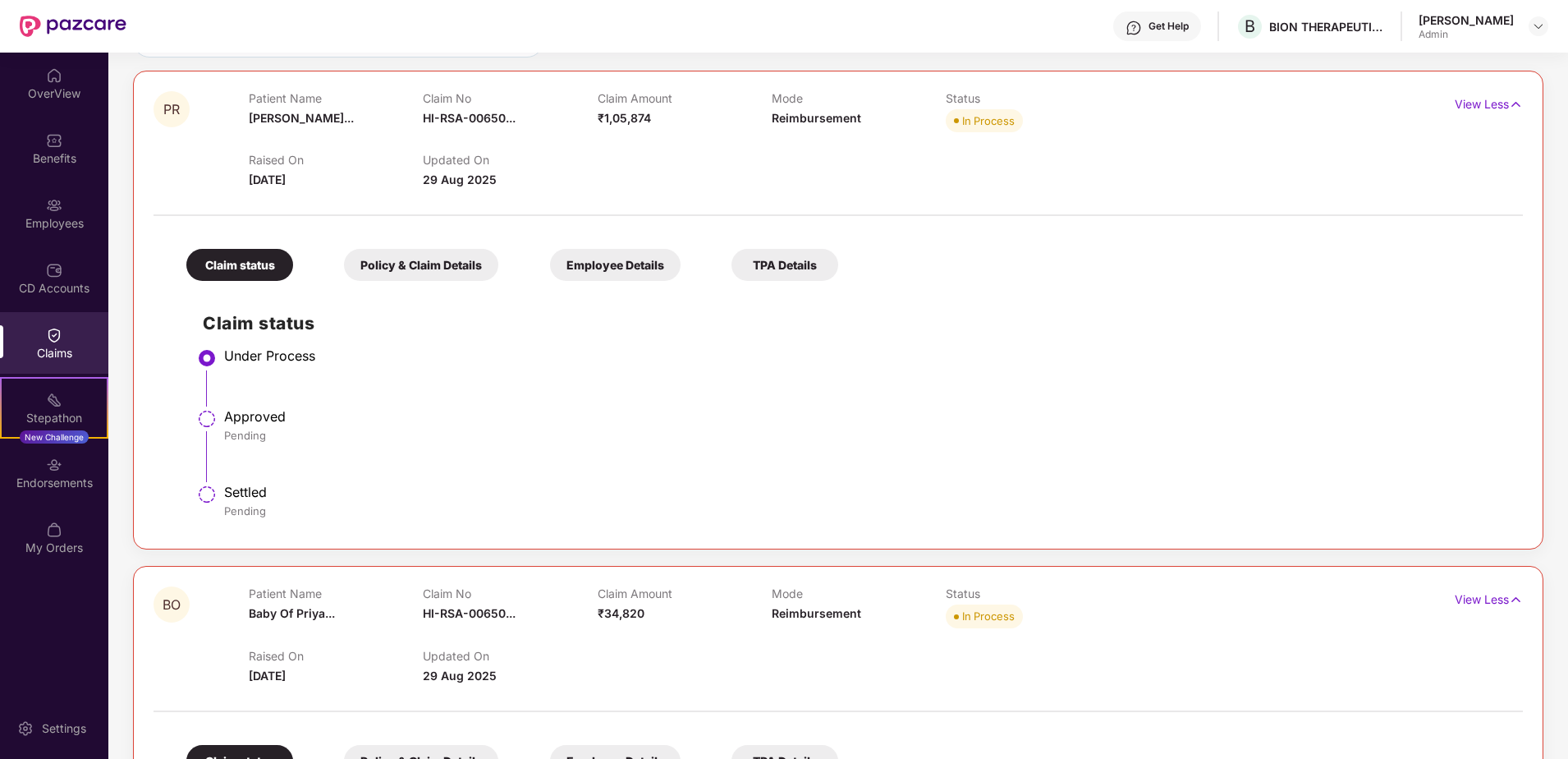
click at [225, 351] on div "Under Process" at bounding box center [866, 355] width 1283 height 16
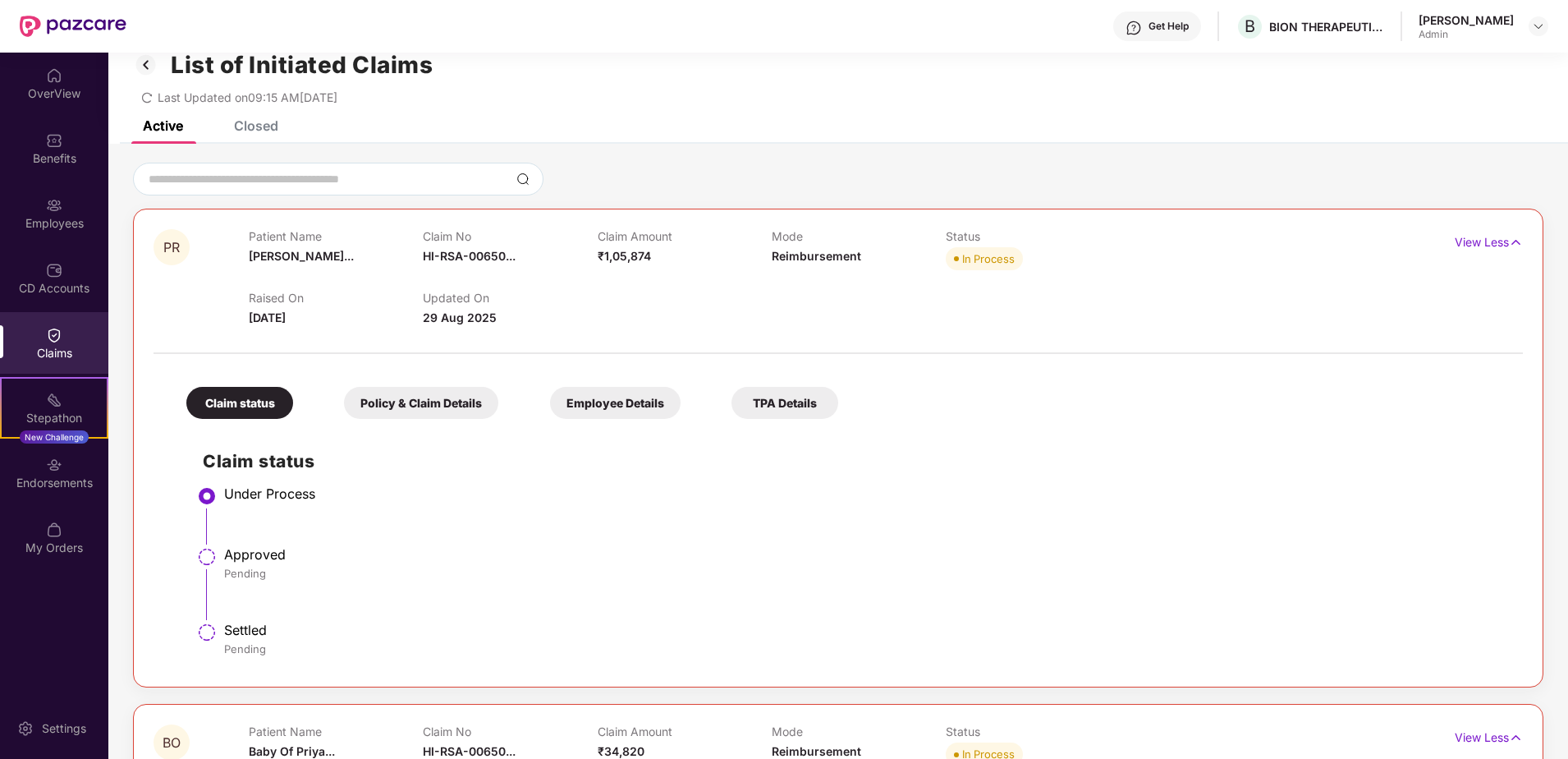
scroll to position [0, 0]
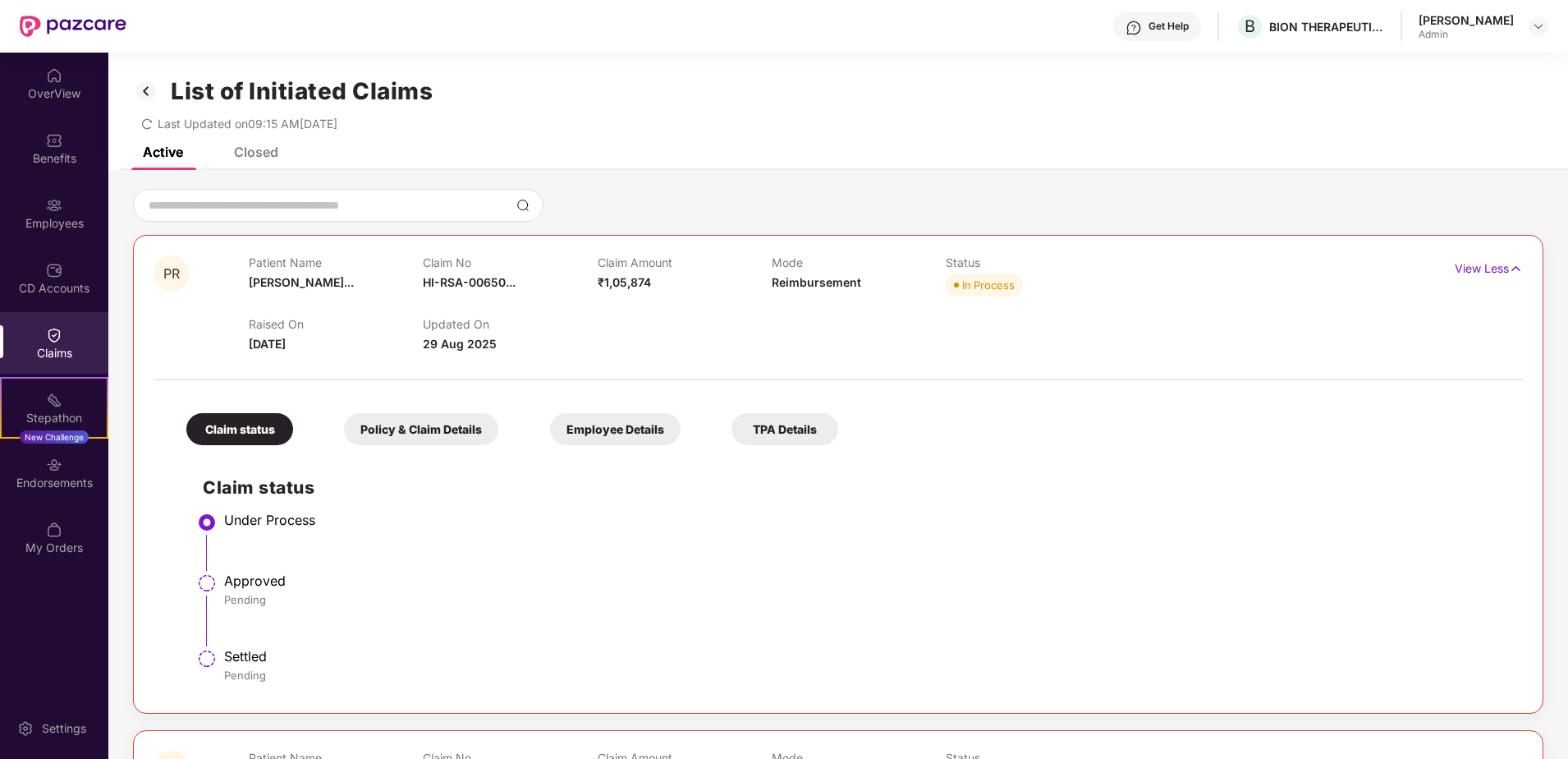
click at [254, 158] on div "Closed" at bounding box center [257, 151] width 45 height 16
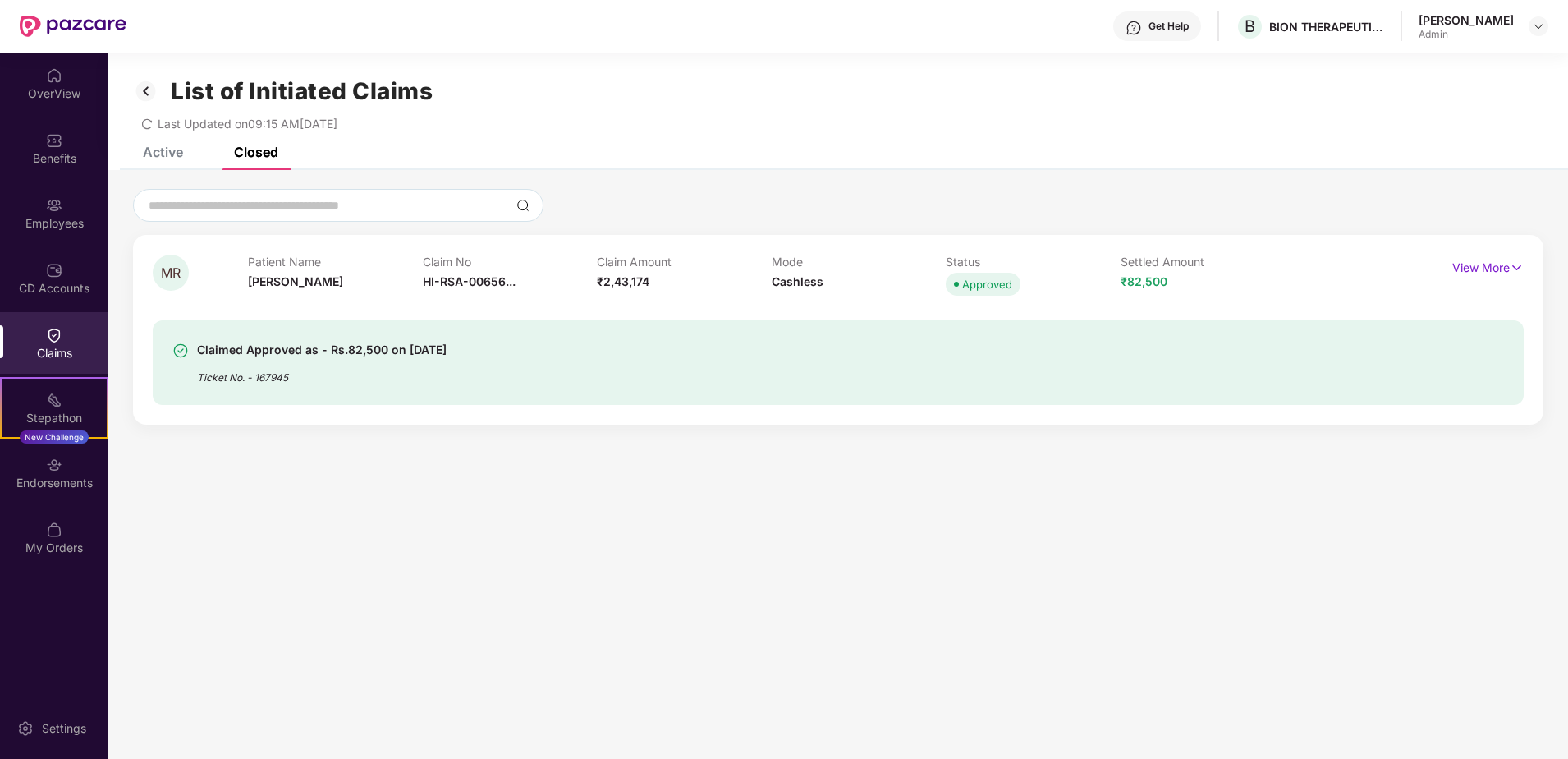
click at [441, 347] on div "Claimed Approved as - Rs.82,500 on [DATE]" at bounding box center [322, 350] width 249 height 20
click at [1456, 261] on p "View More" at bounding box center [1488, 265] width 71 height 22
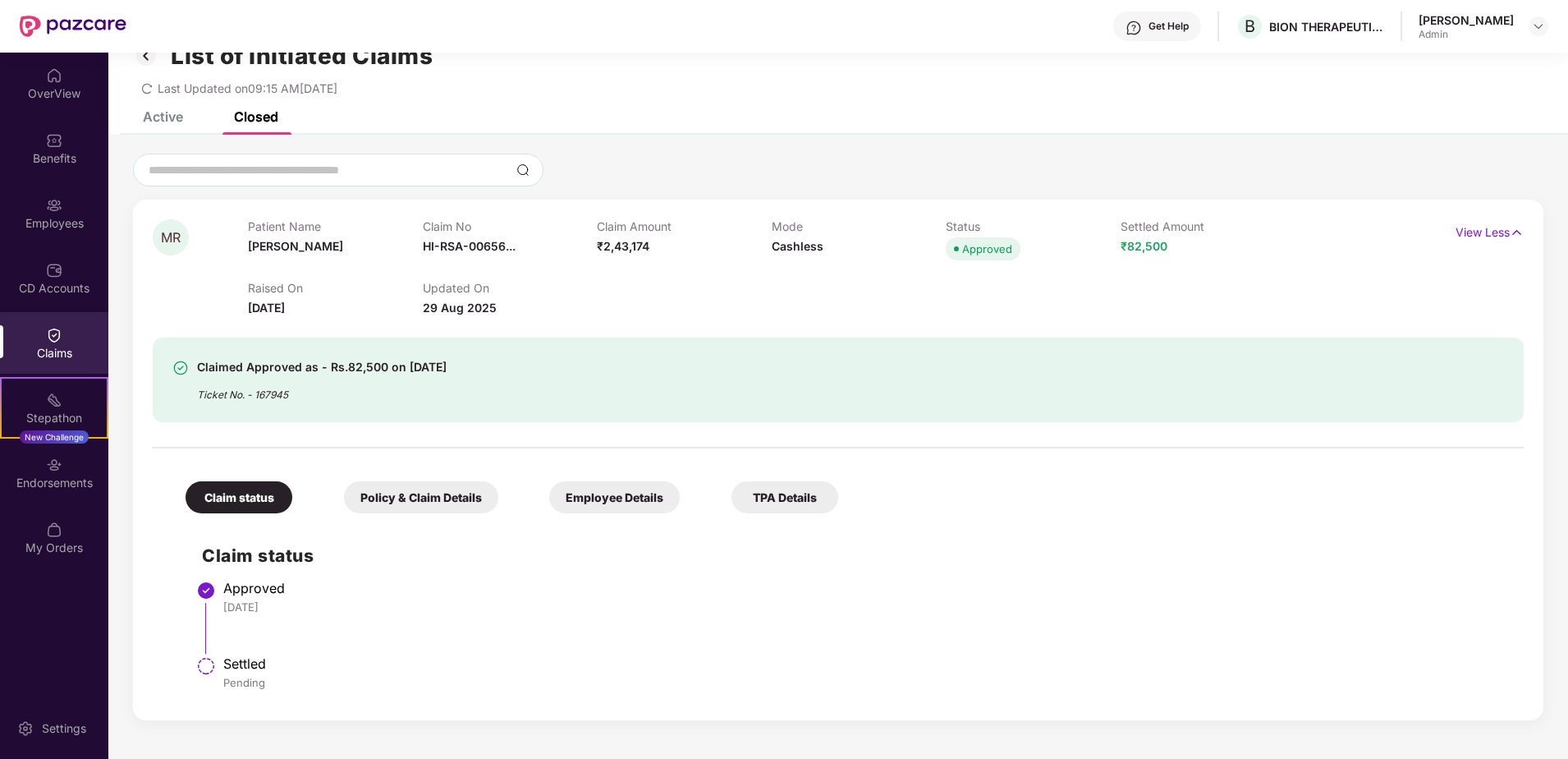
scroll to position [53, 0]
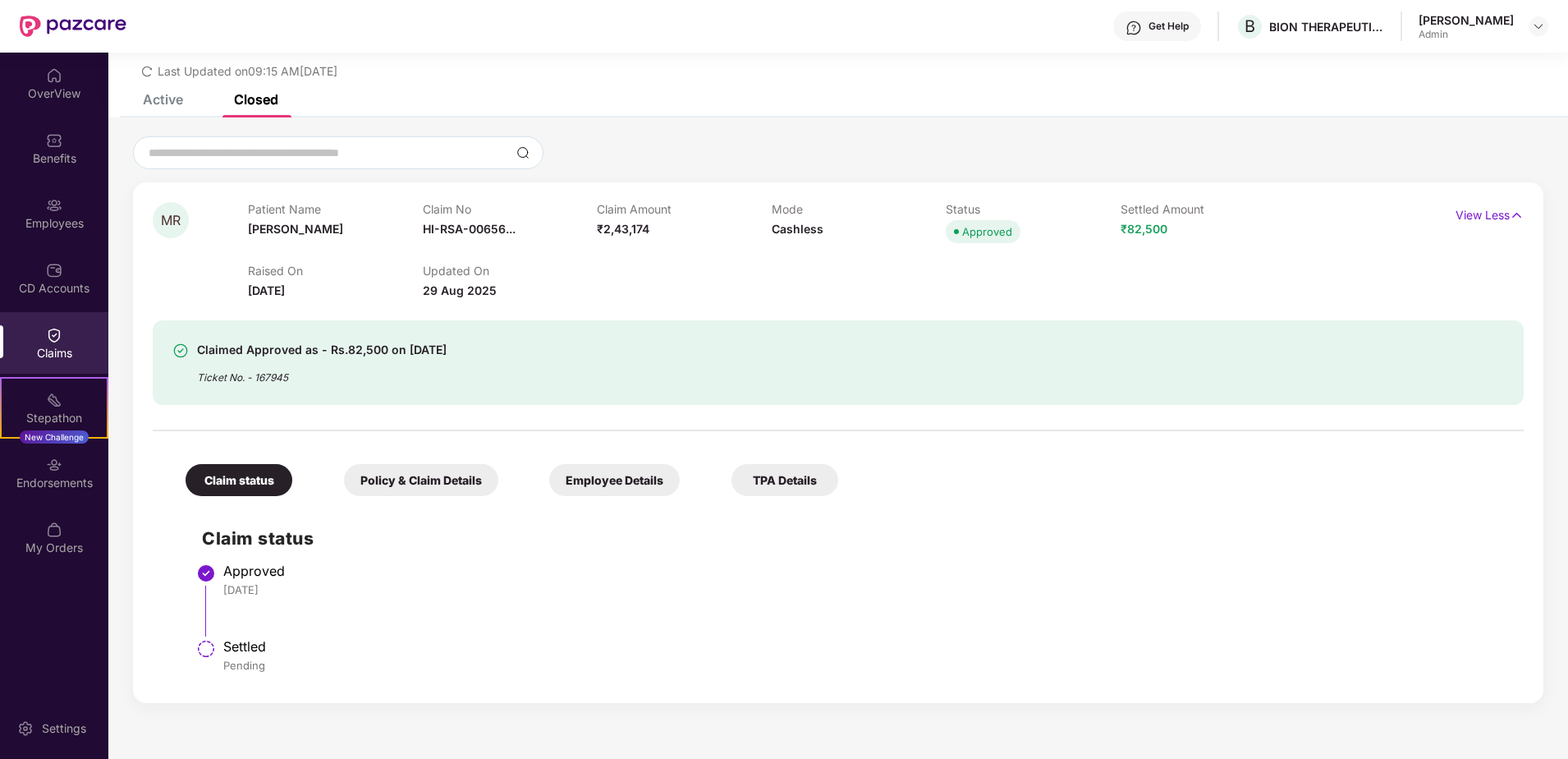
click at [624, 473] on div "Employee Details" at bounding box center [615, 480] width 131 height 32
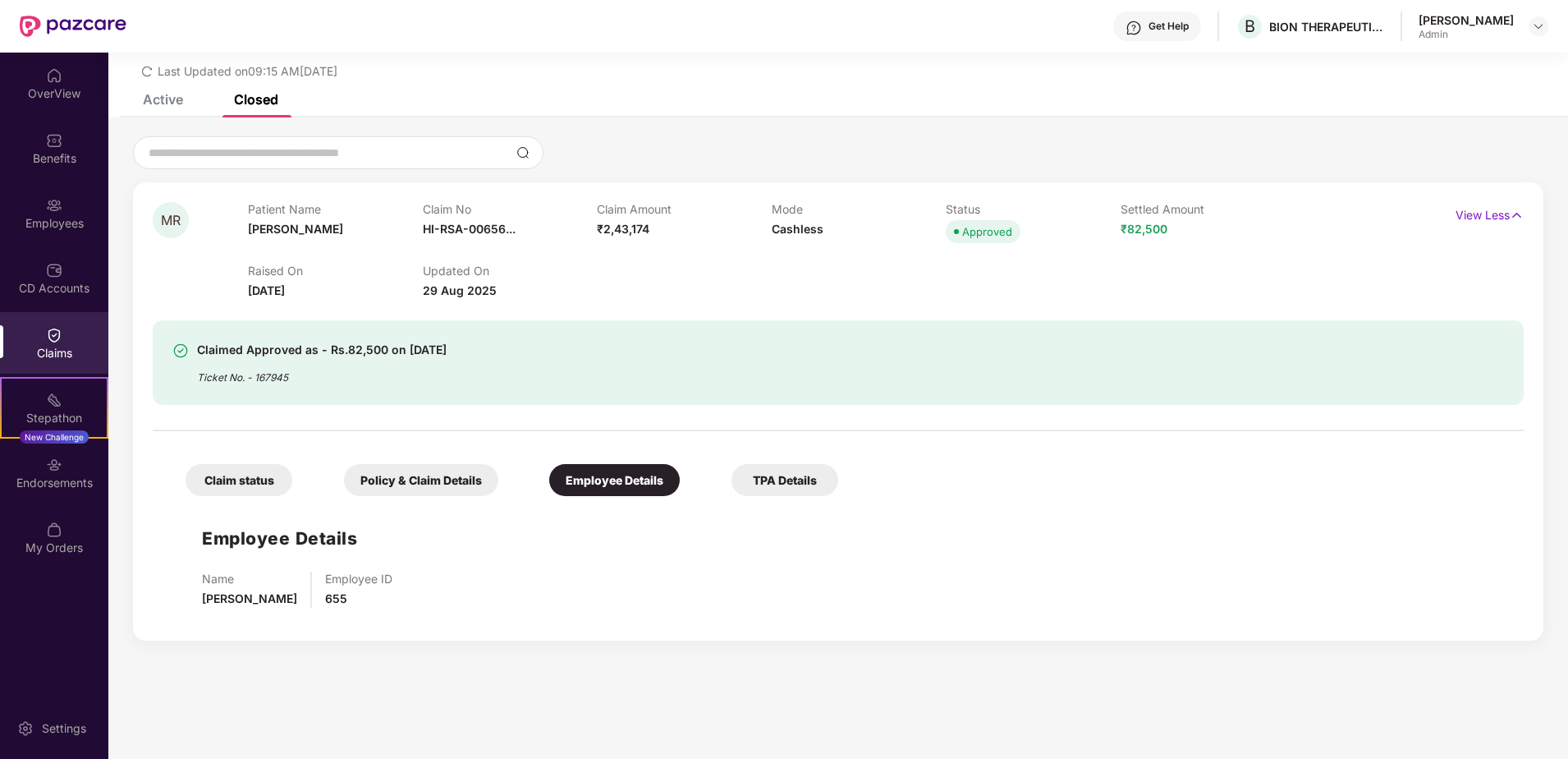
click at [541, 404] on div "Claimed Approved as - Rs.82,500 on [DATE] Ticket No. - 167945" at bounding box center [837, 362] width 1371 height 85
click at [451, 477] on div "Policy & Claim Details" at bounding box center [421, 480] width 154 height 32
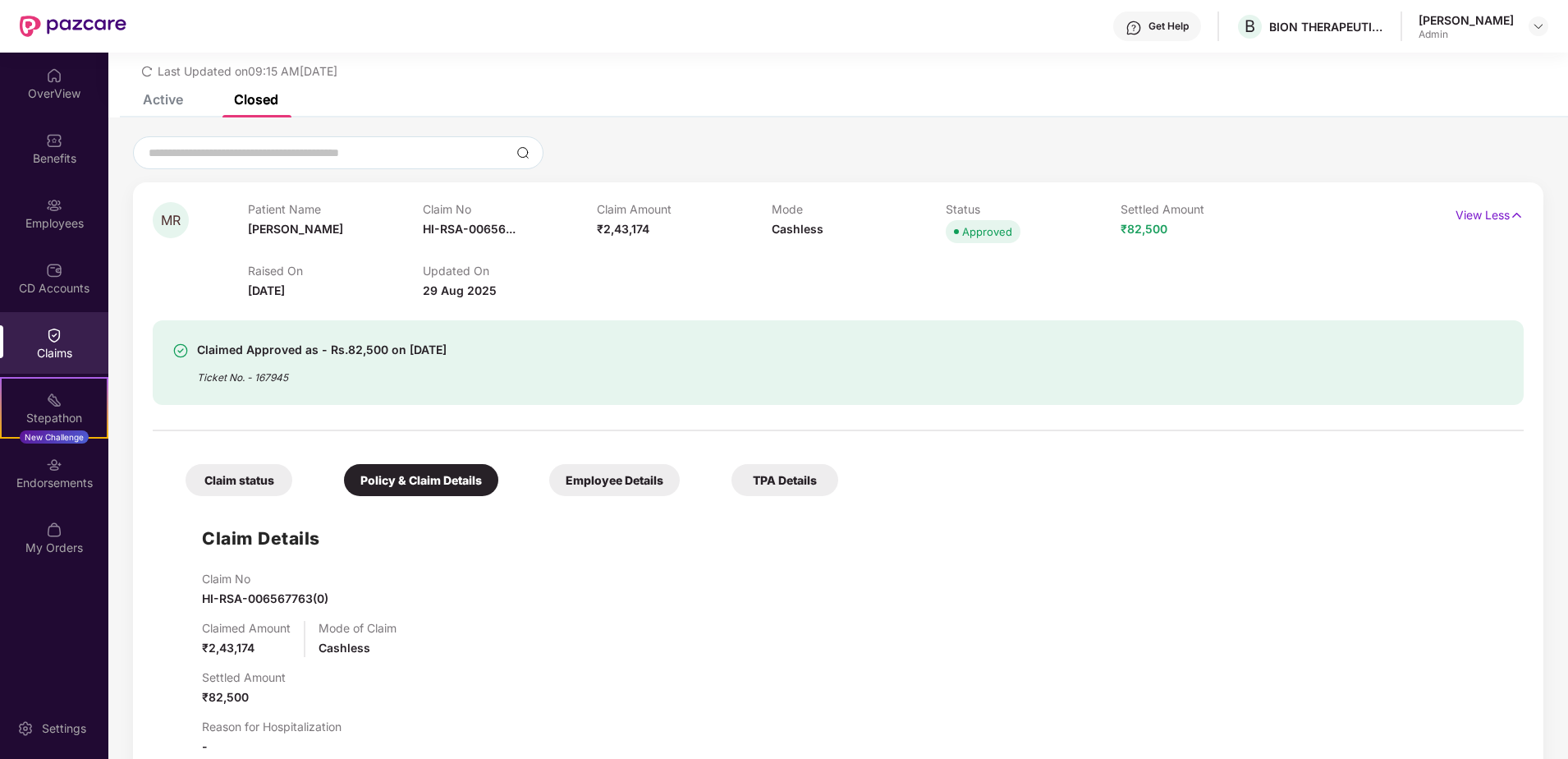
click at [267, 484] on div "Claim status" at bounding box center [239, 480] width 107 height 32
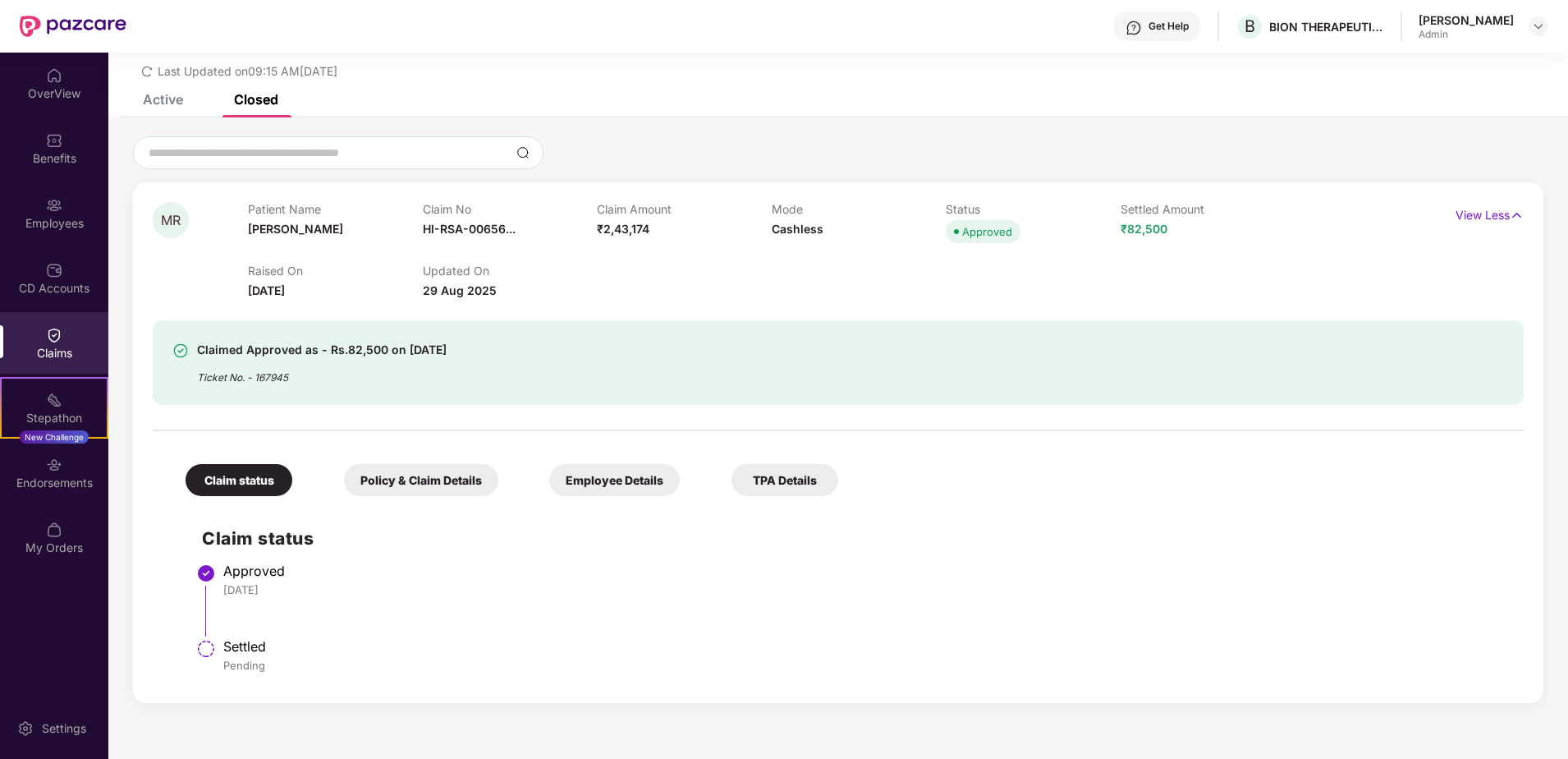
click at [243, 646] on div "Settled" at bounding box center [865, 646] width 1284 height 16
click at [268, 355] on div "Claimed Approved as - Rs.82,500 on [DATE]" at bounding box center [322, 350] width 249 height 20
click at [385, 340] on div "Claimed Approved as - Rs.82,500 on [DATE]" at bounding box center [322, 350] width 249 height 20
click at [278, 229] on span "[PERSON_NAME]" at bounding box center [295, 229] width 95 height 14
click at [478, 386] on div "Claimed Approved as - Rs.82,500 on [DATE] Ticket No. - 167945" at bounding box center [837, 362] width 1371 height 85
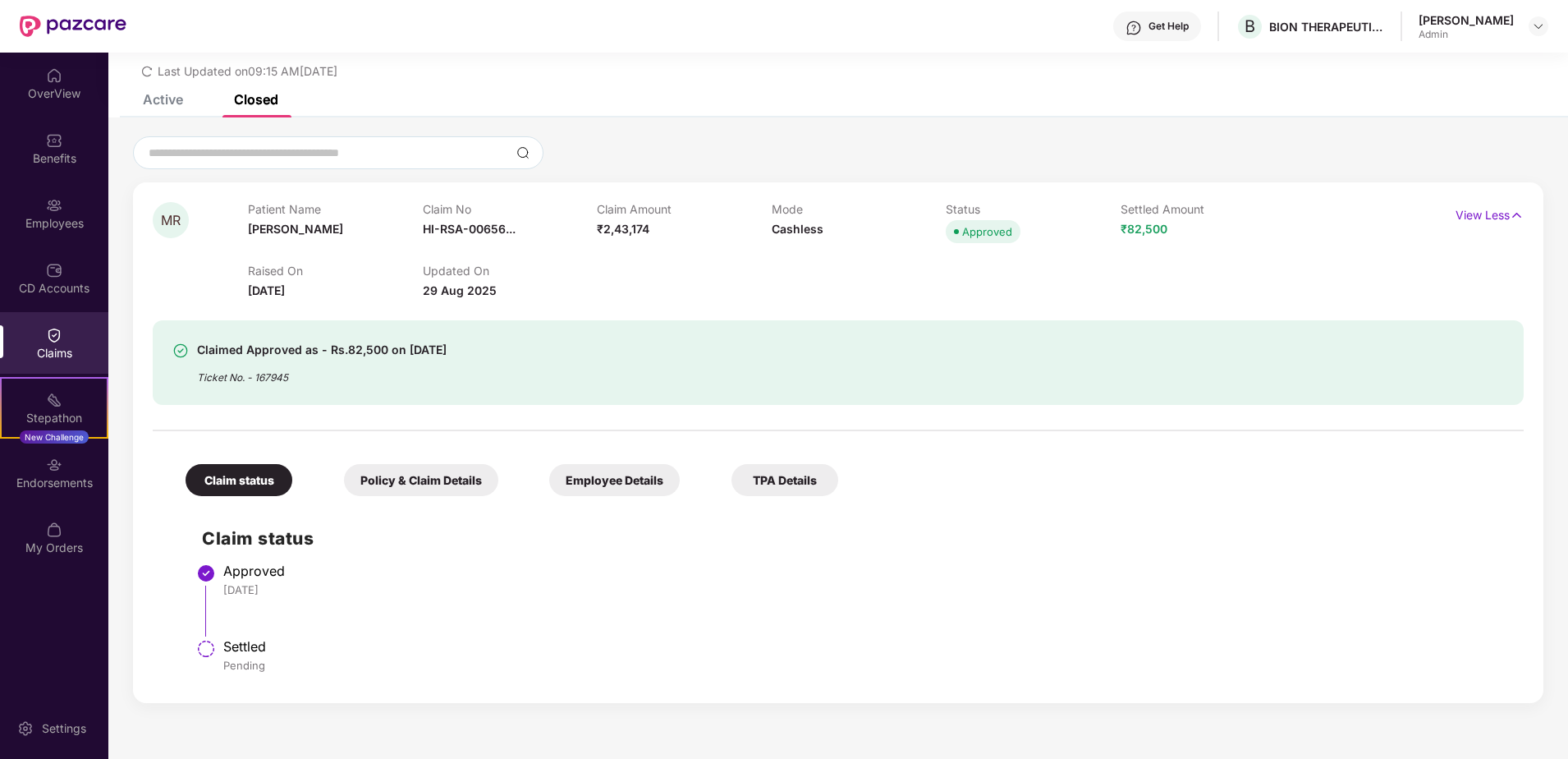
click at [1099, 224] on div "Approved" at bounding box center [1033, 232] width 175 height 23
click at [632, 231] on span "₹2,43,174" at bounding box center [623, 229] width 53 height 14
click at [801, 469] on div "TPA Details" at bounding box center [785, 480] width 107 height 32
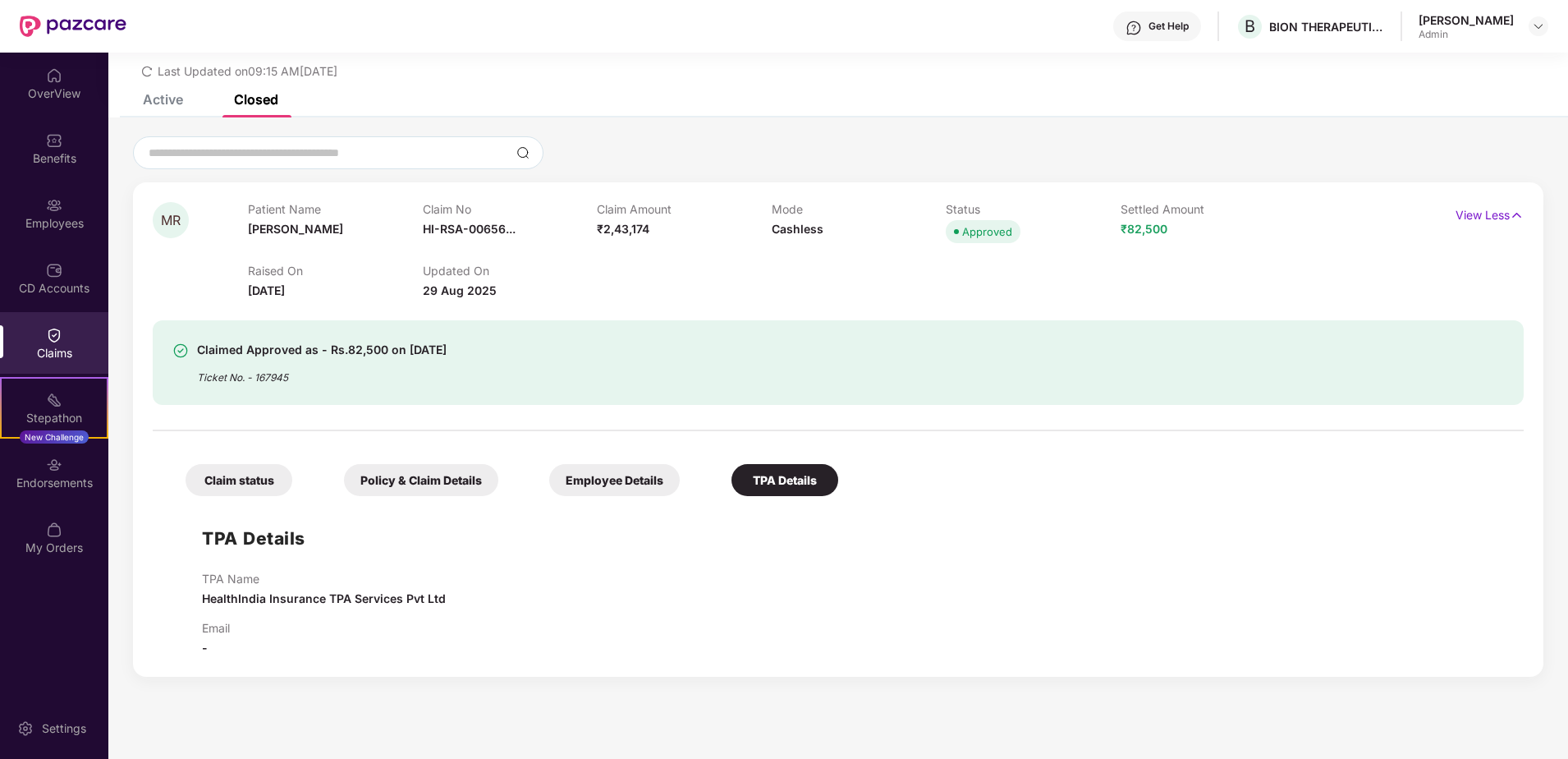
click at [640, 478] on div "Employee Details" at bounding box center [615, 480] width 131 height 32
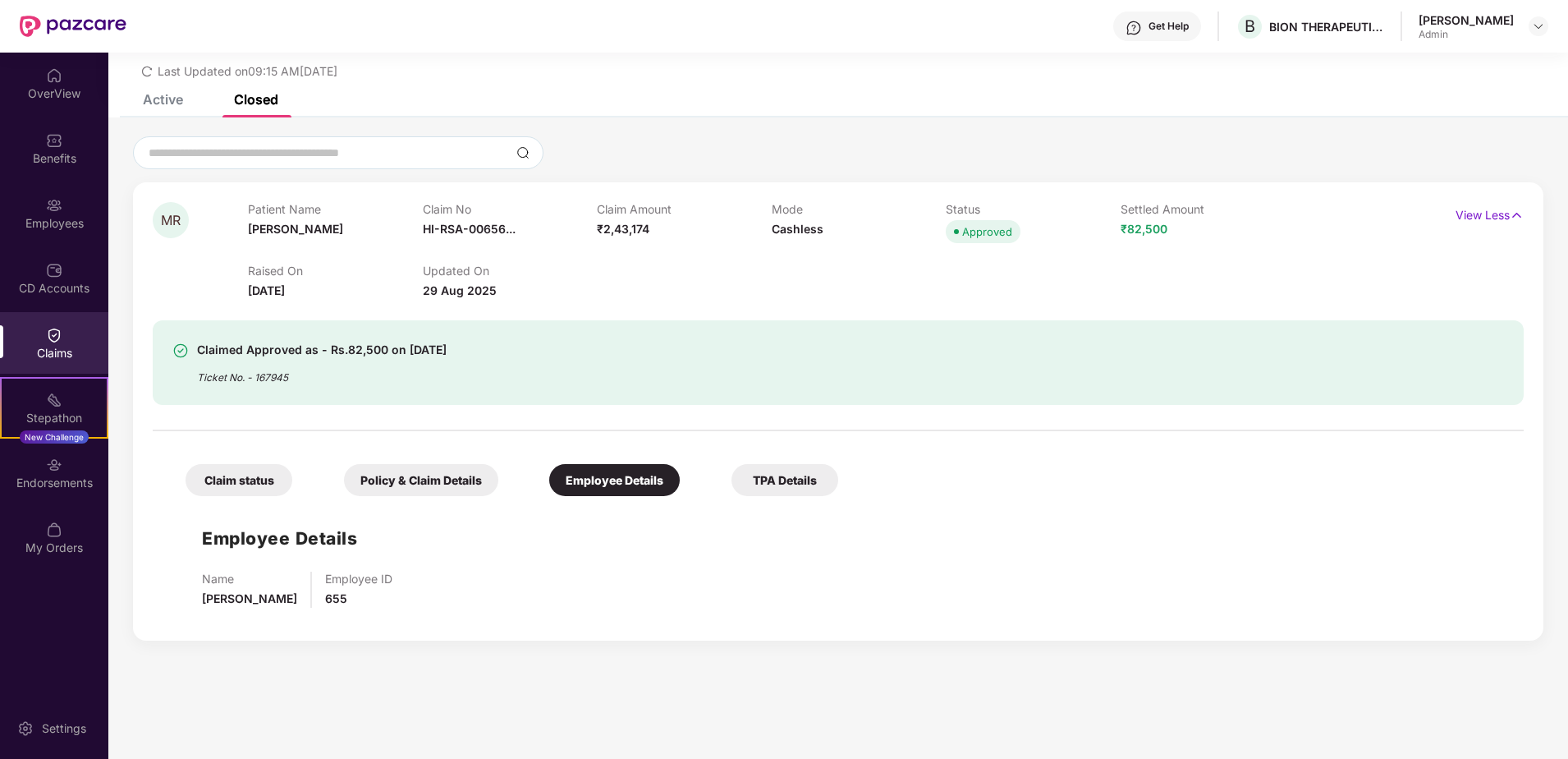
click at [500, 477] on div "Claim status Policy & Claim Details Employee Details TPA Details" at bounding box center [503, 471] width 669 height 48
click at [442, 479] on div "Policy & Claim Details" at bounding box center [421, 480] width 154 height 32
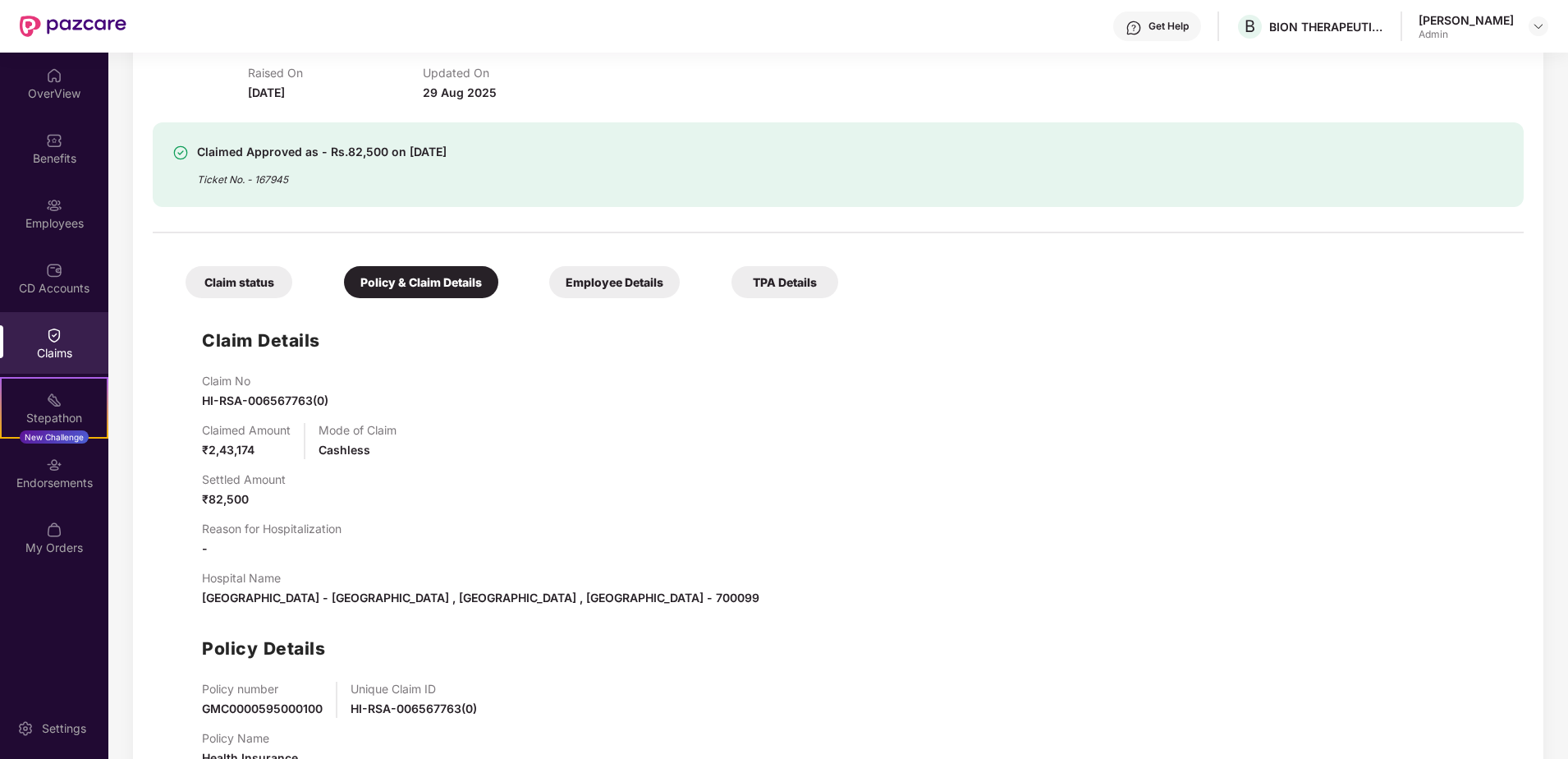
scroll to position [225, 0]
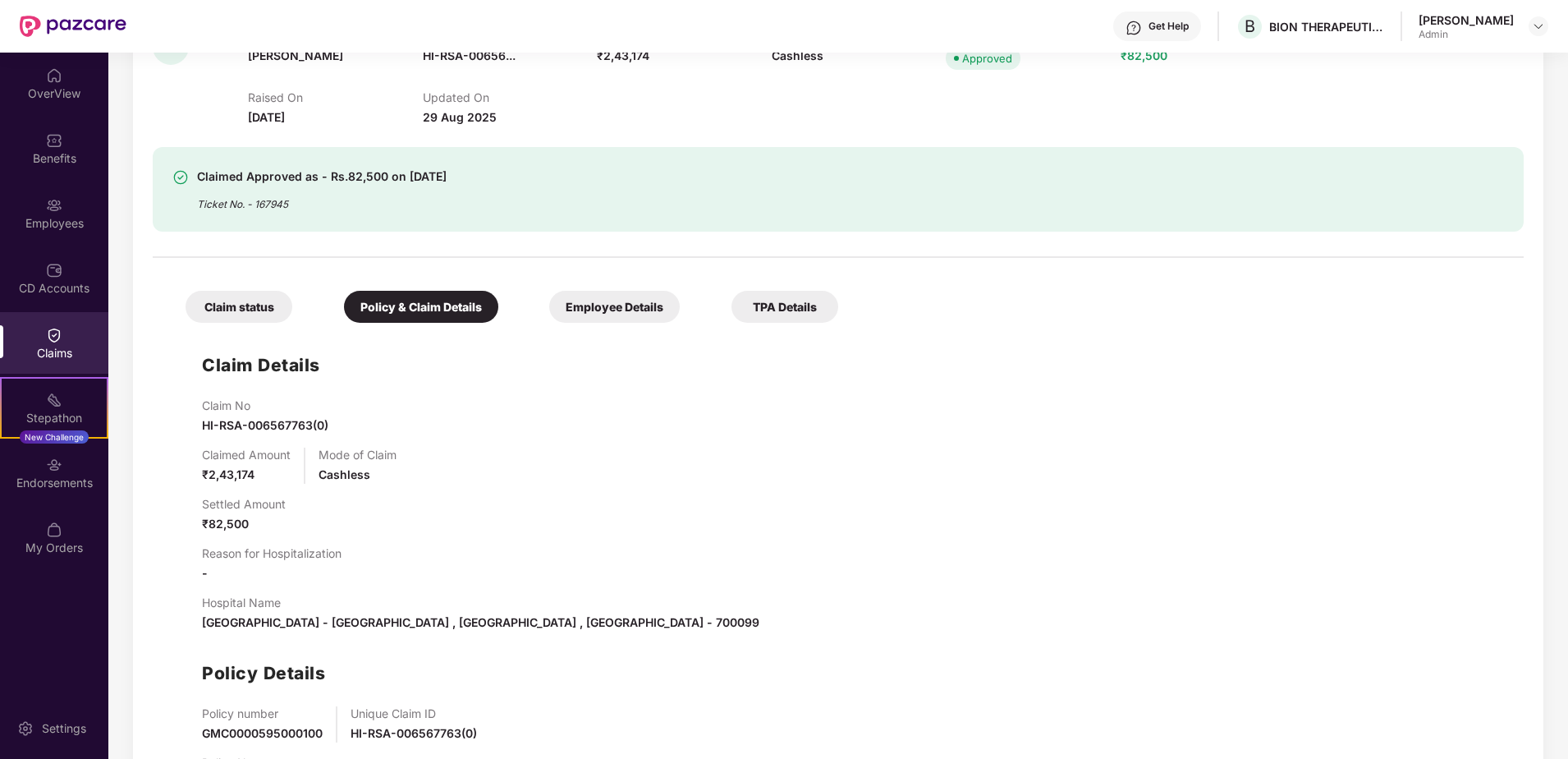
click at [255, 315] on div "Claim status" at bounding box center [239, 306] width 107 height 32
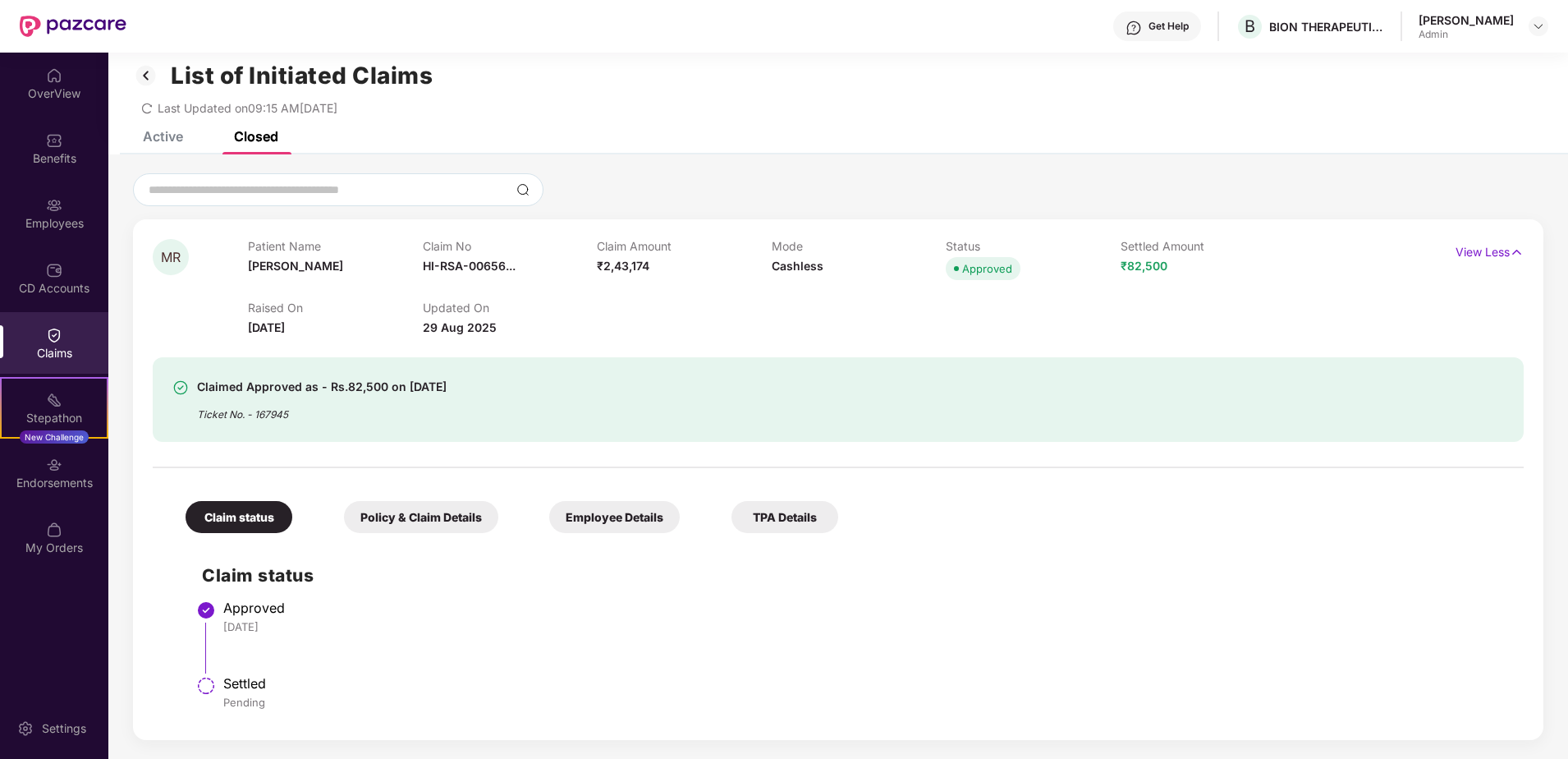
scroll to position [0, 0]
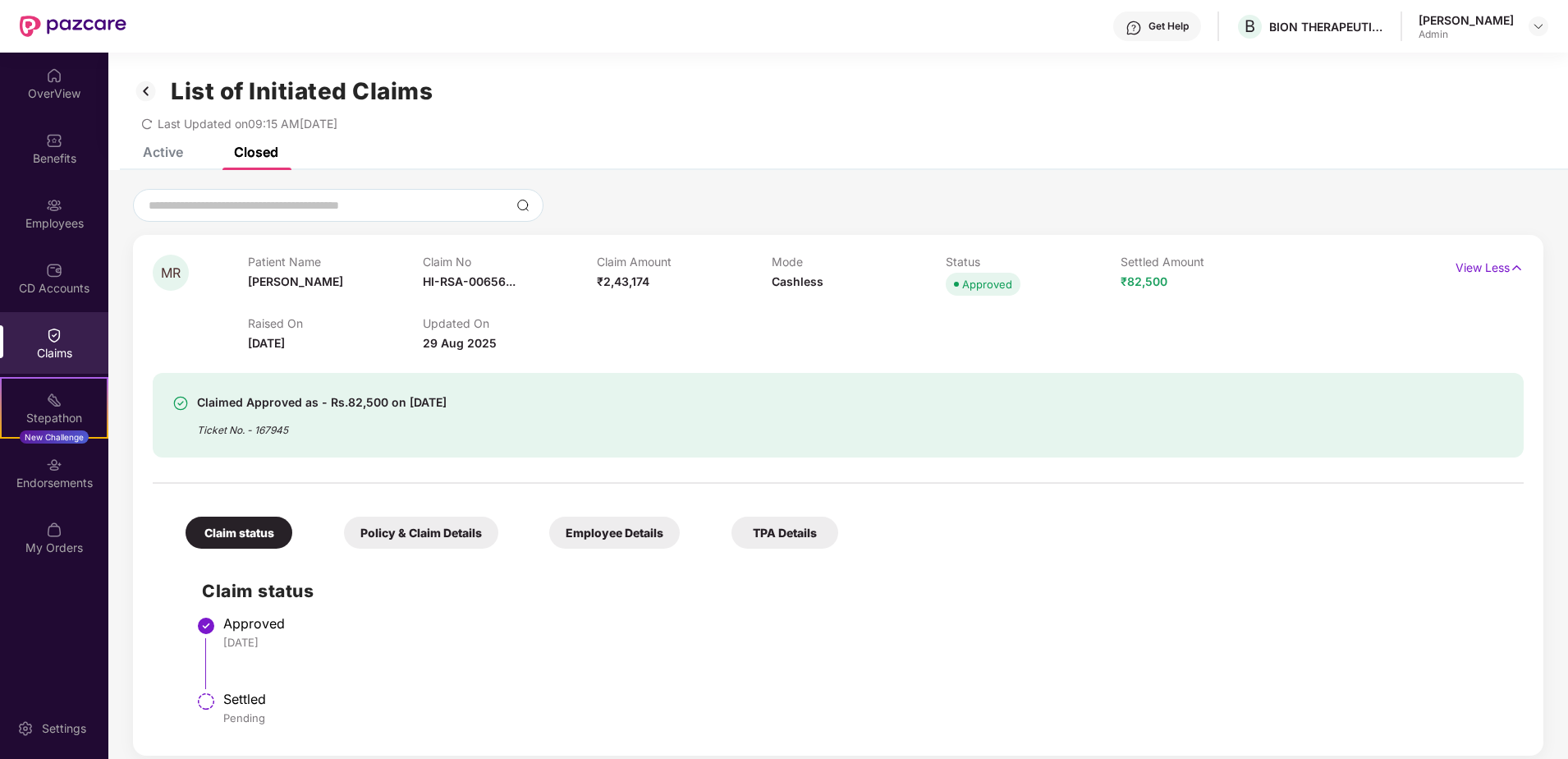
click at [173, 154] on div "Active" at bounding box center [162, 151] width 40 height 16
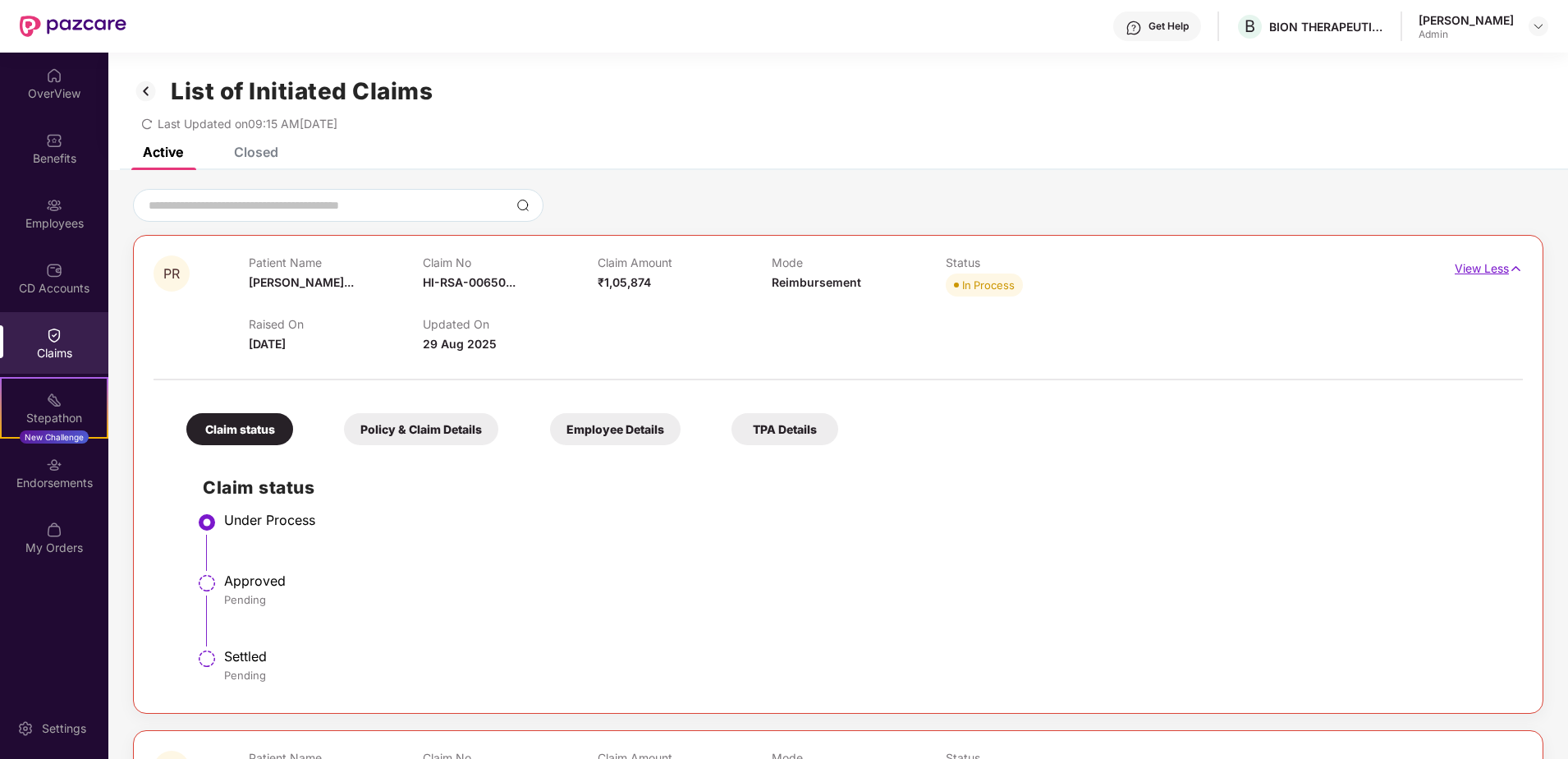
click at [1509, 275] on img at bounding box center [1516, 268] width 14 height 18
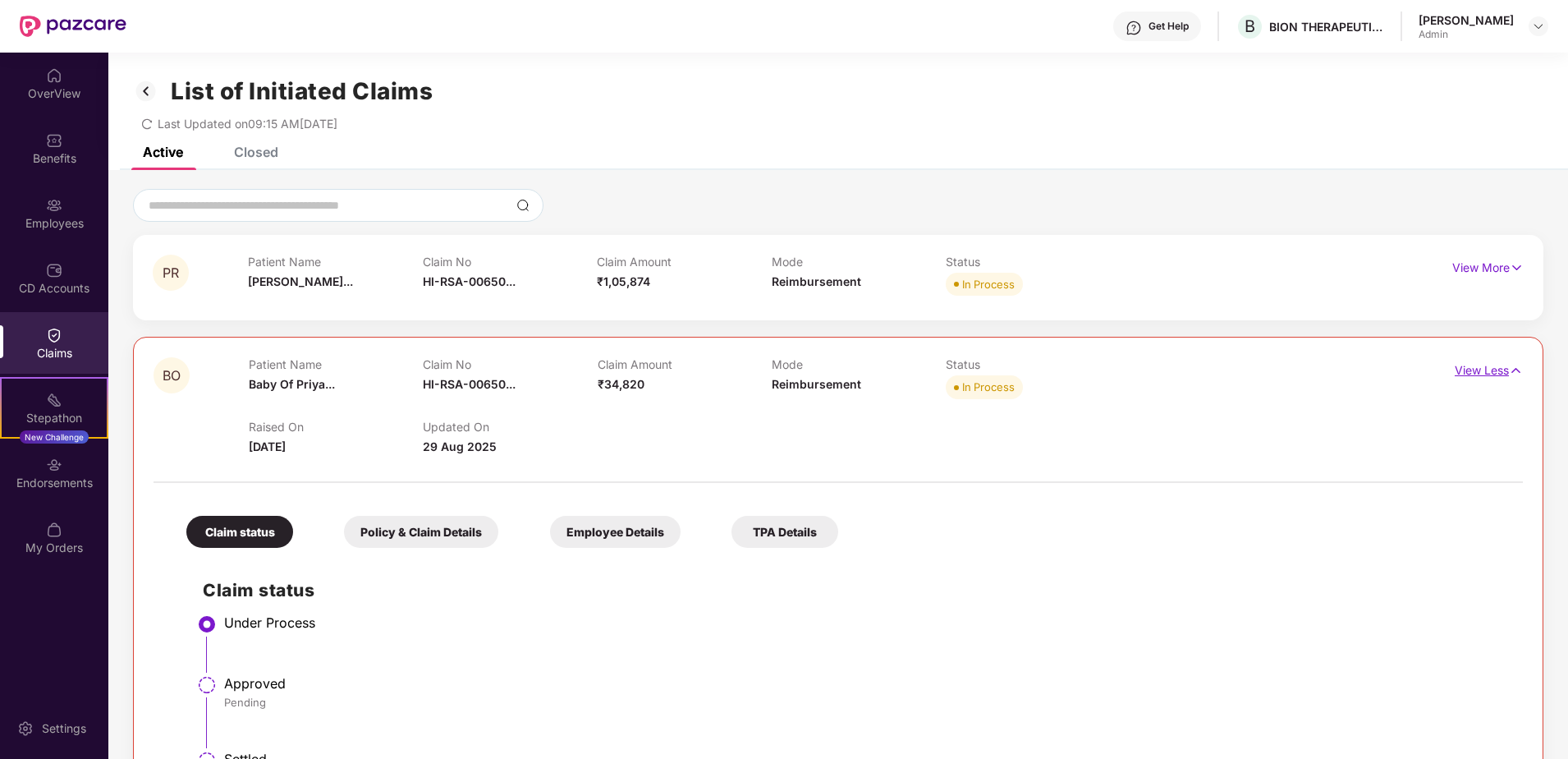
click at [1493, 363] on p "View Less" at bounding box center [1489, 368] width 68 height 22
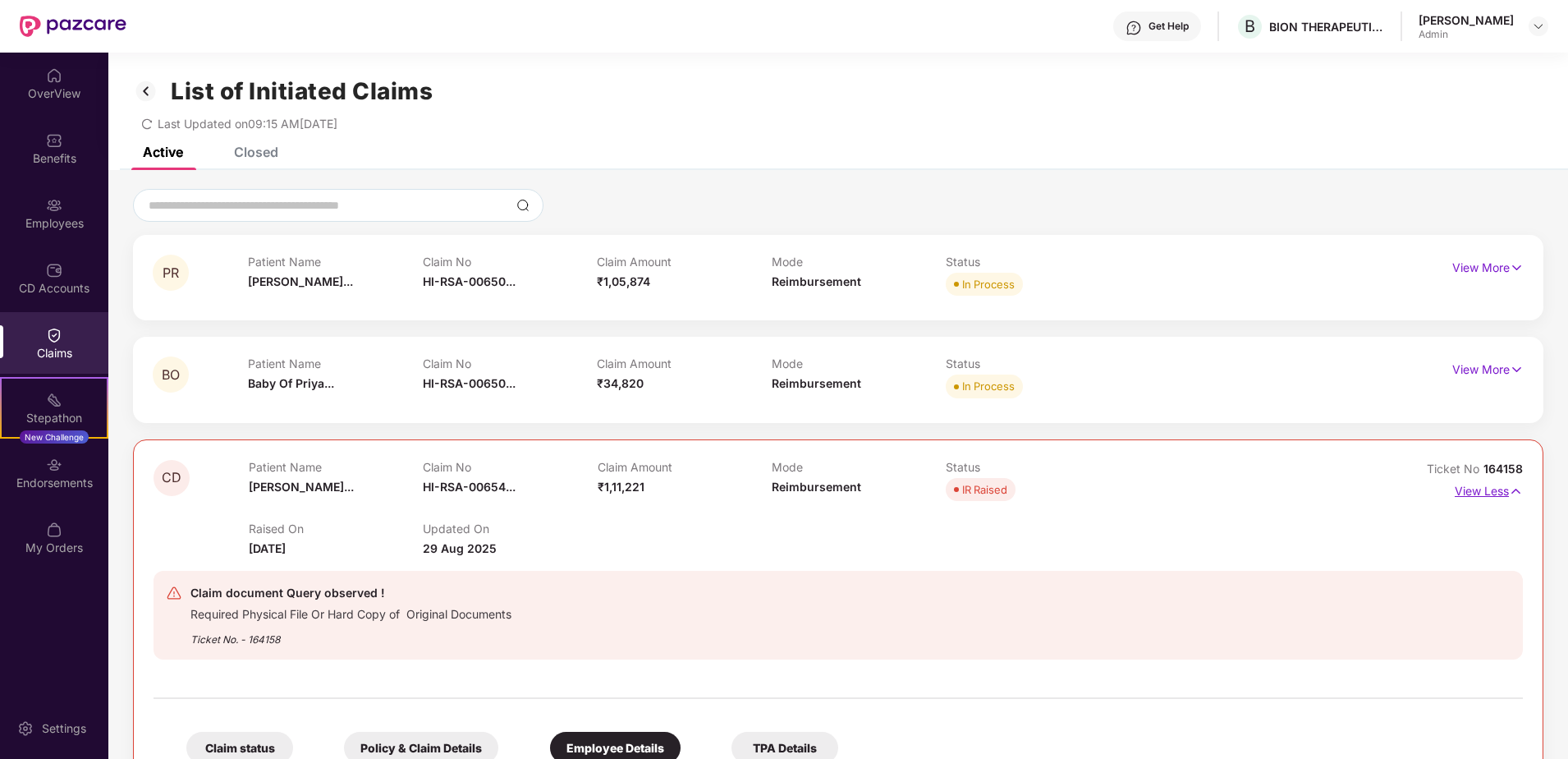
click at [1490, 490] on p "View Less" at bounding box center [1489, 488] width 68 height 22
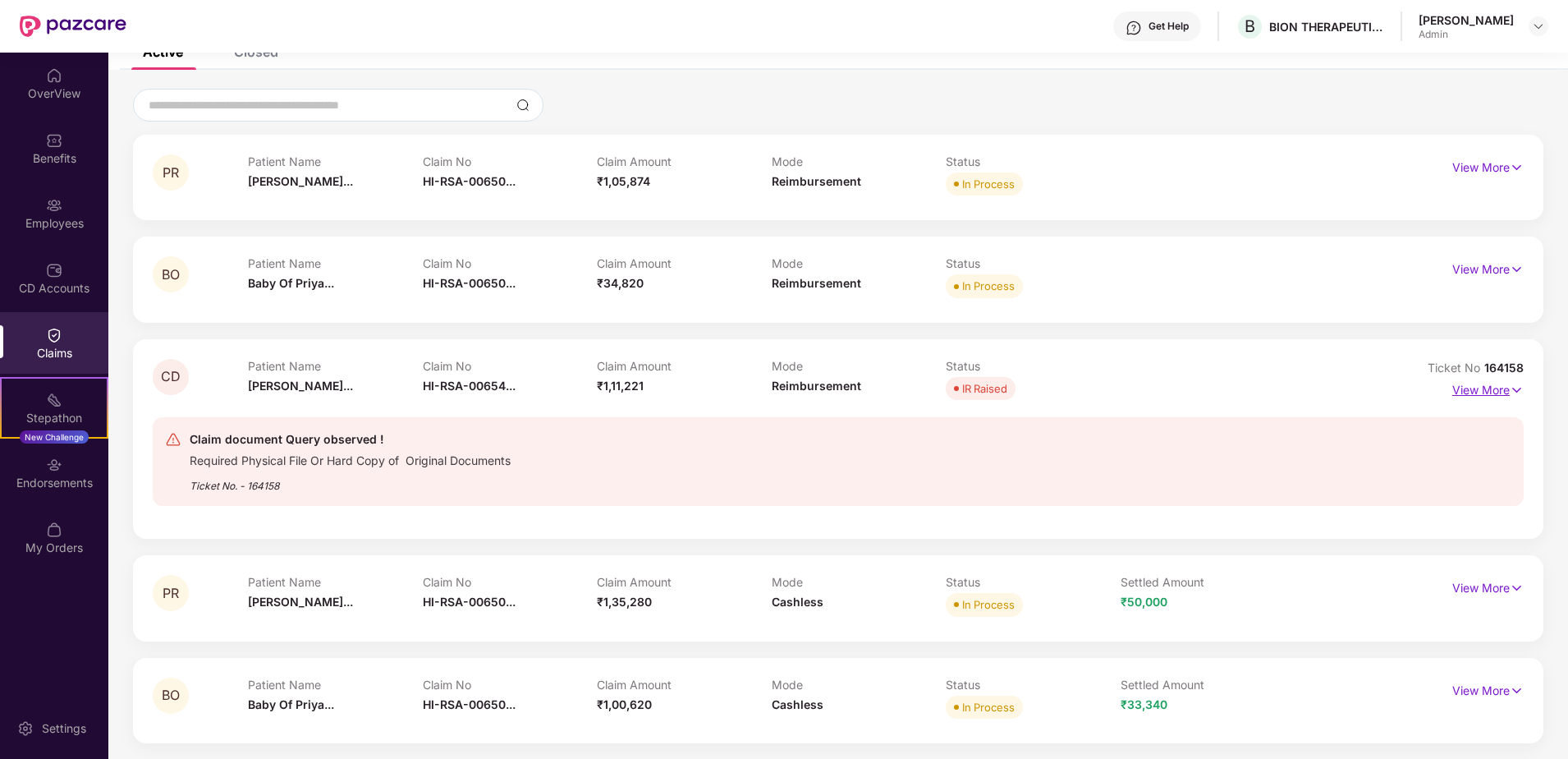
scroll to position [101, 0]
click at [1475, 393] on p "View More" at bounding box center [1488, 387] width 71 height 22
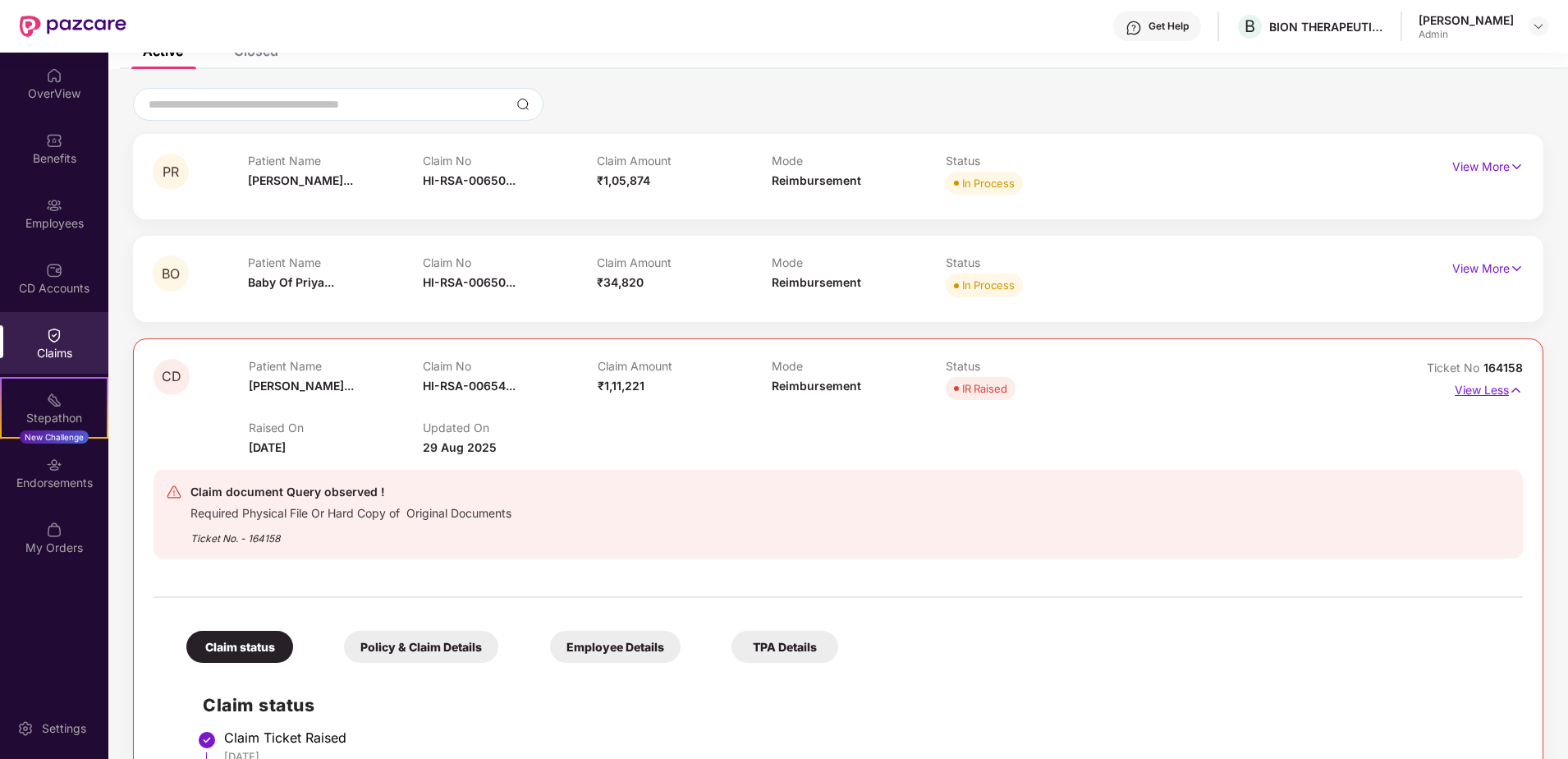
click at [1475, 393] on p "View Less" at bounding box center [1489, 388] width 68 height 22
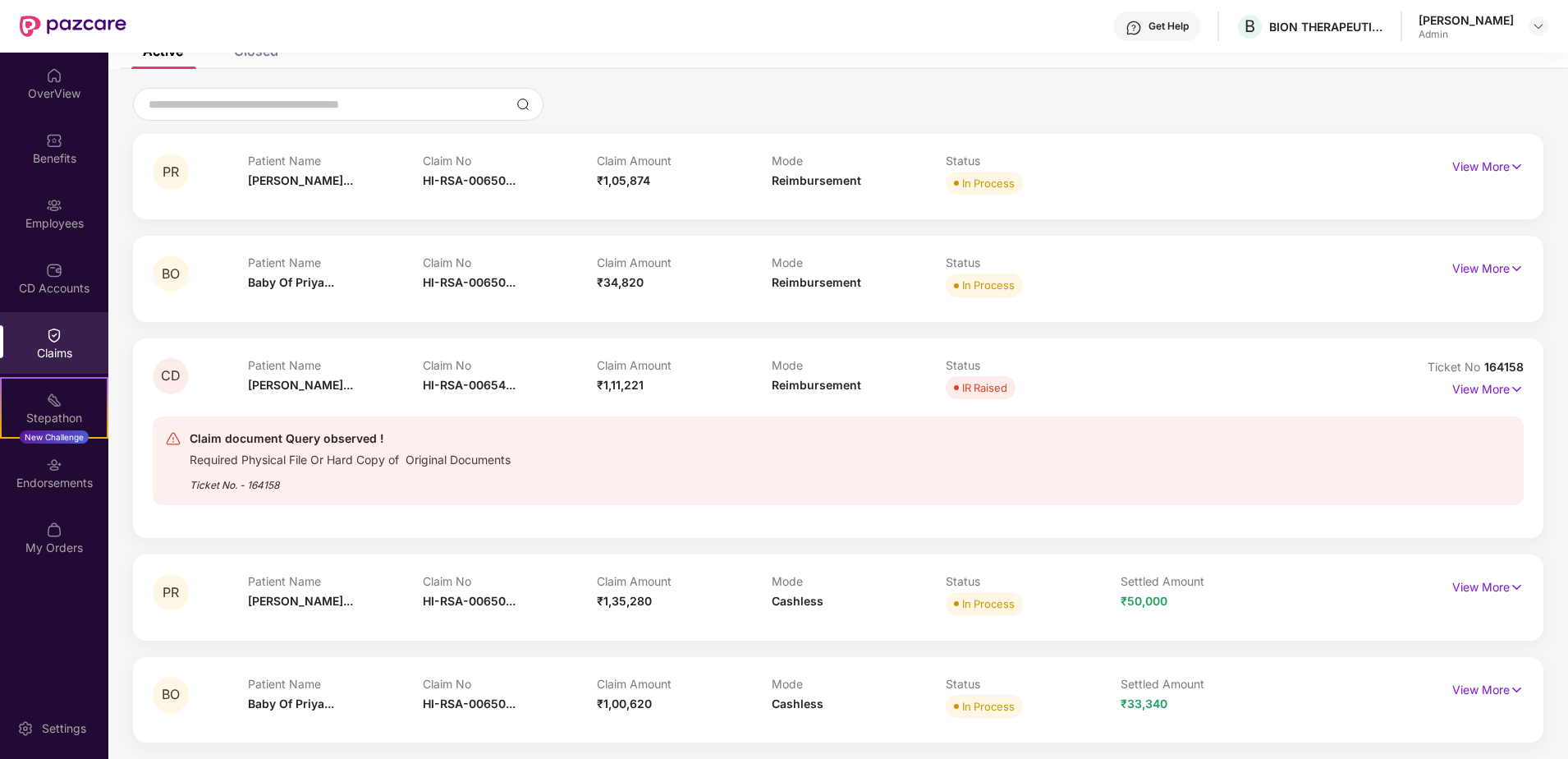
click at [68, 349] on div "Claims" at bounding box center [54, 353] width 109 height 16
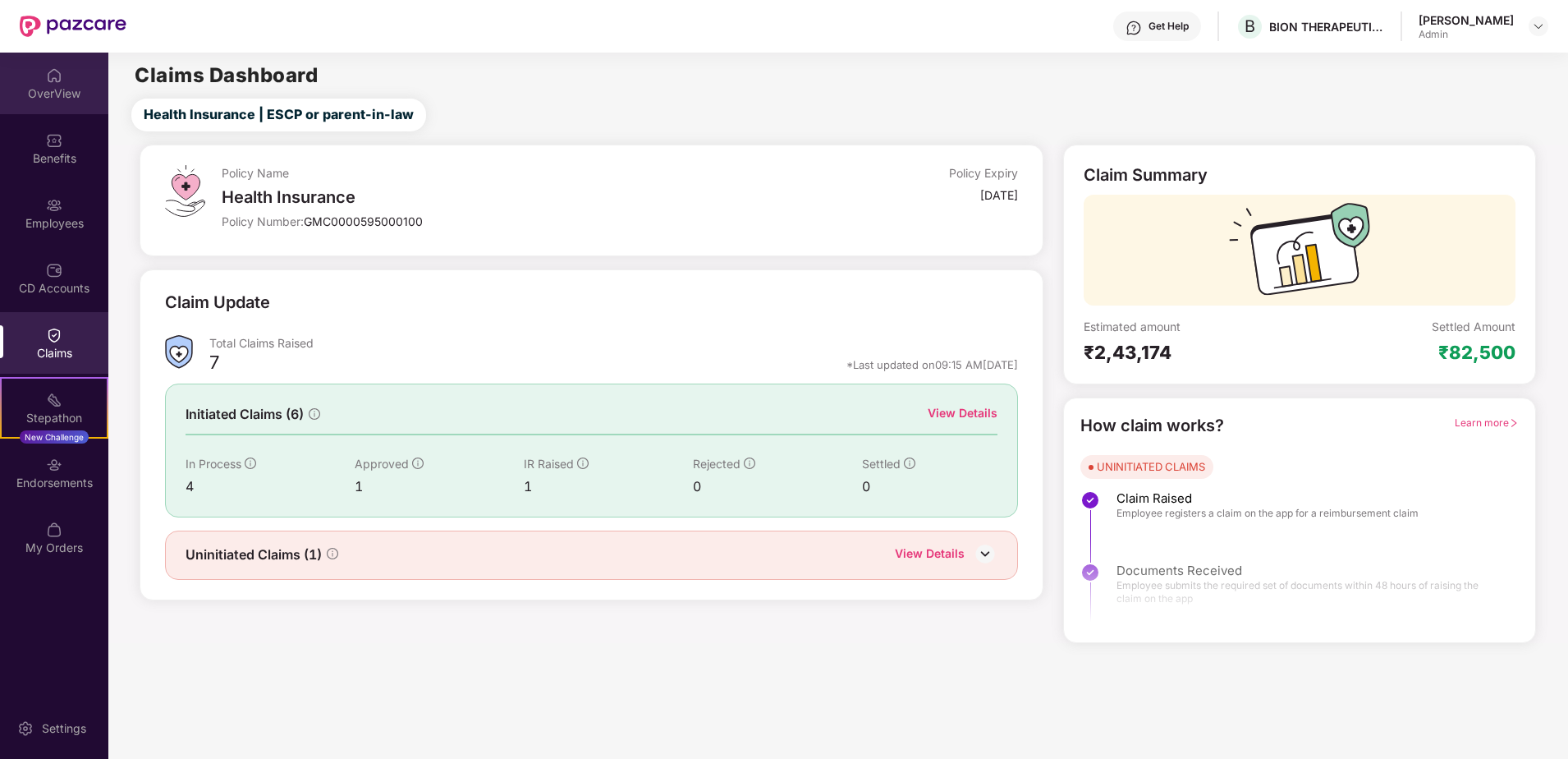
click at [53, 76] on img at bounding box center [54, 76] width 16 height 16
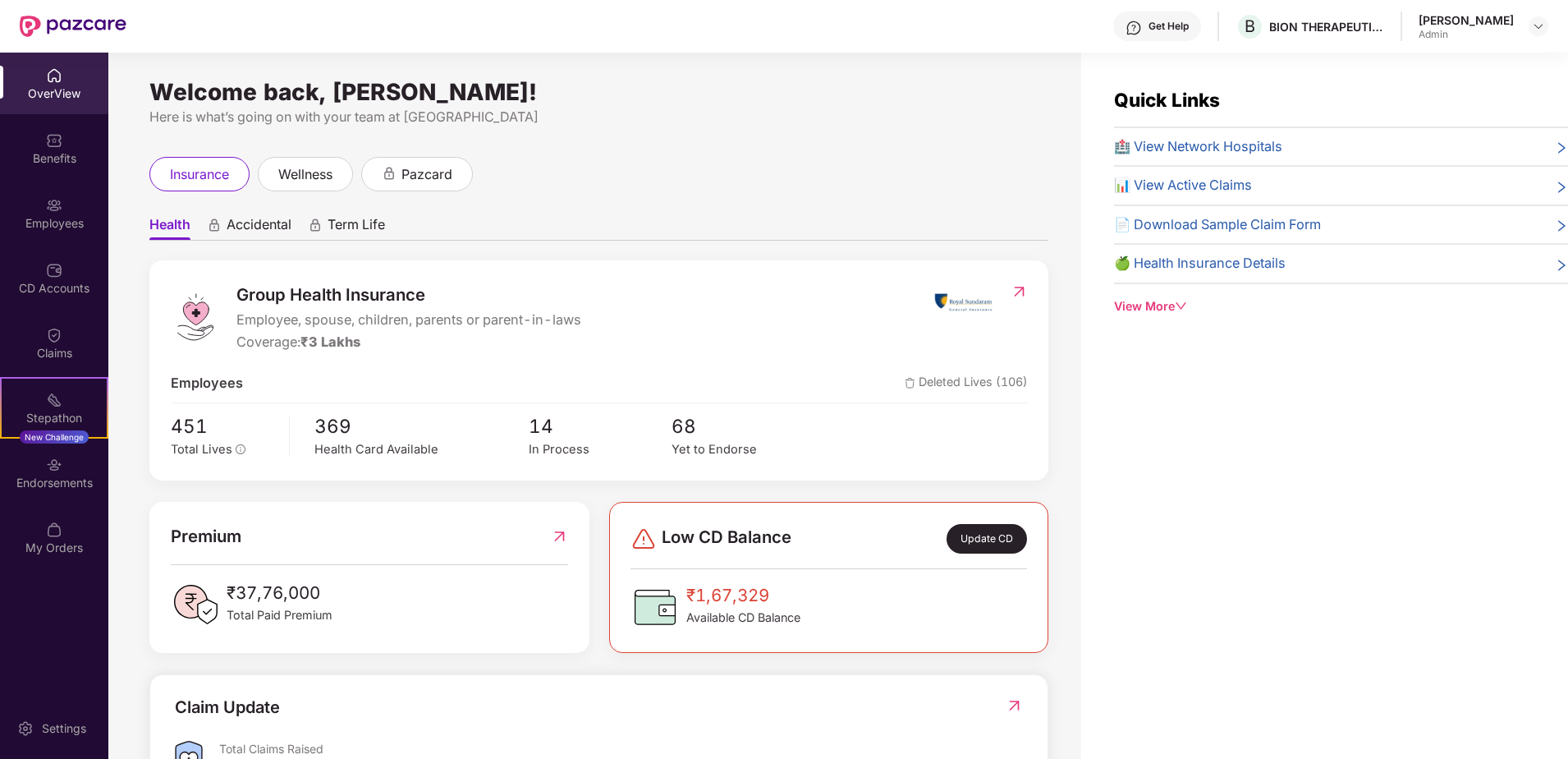
click at [257, 222] on span "Accidental" at bounding box center [258, 227] width 65 height 24
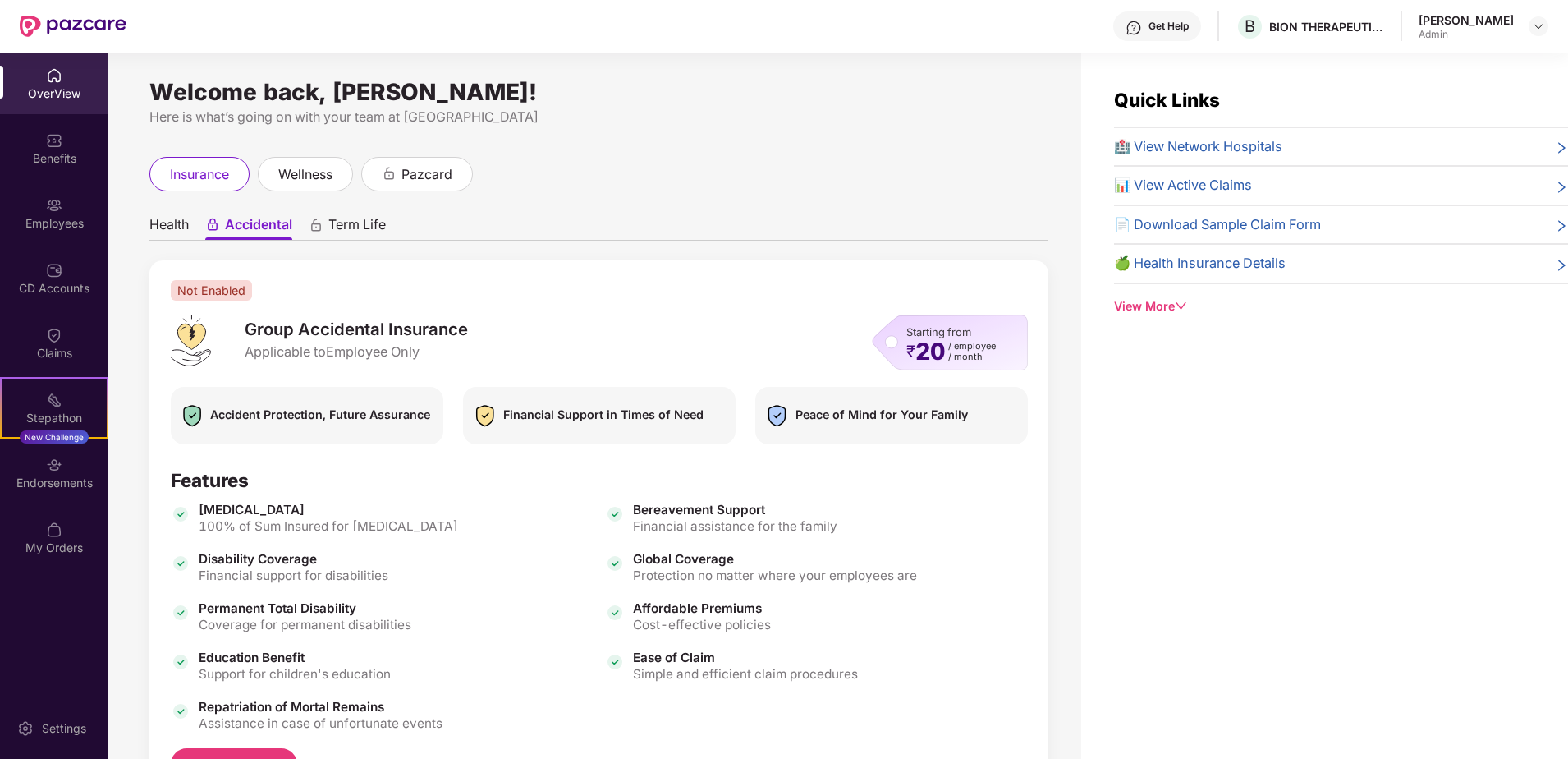
click at [353, 223] on span "Term Life" at bounding box center [357, 227] width 58 height 24
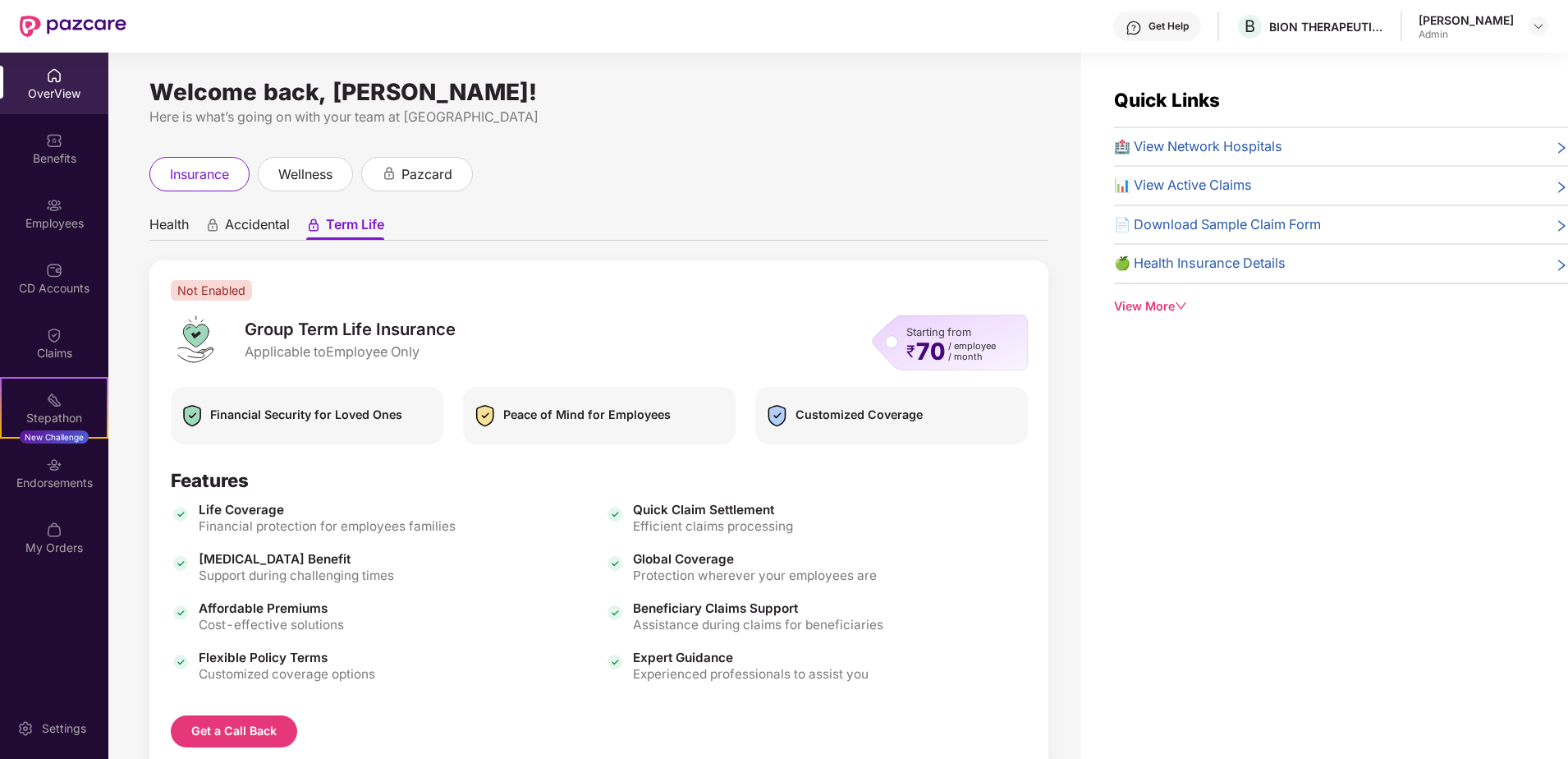
click at [264, 222] on span "Accidental" at bounding box center [257, 227] width 65 height 24
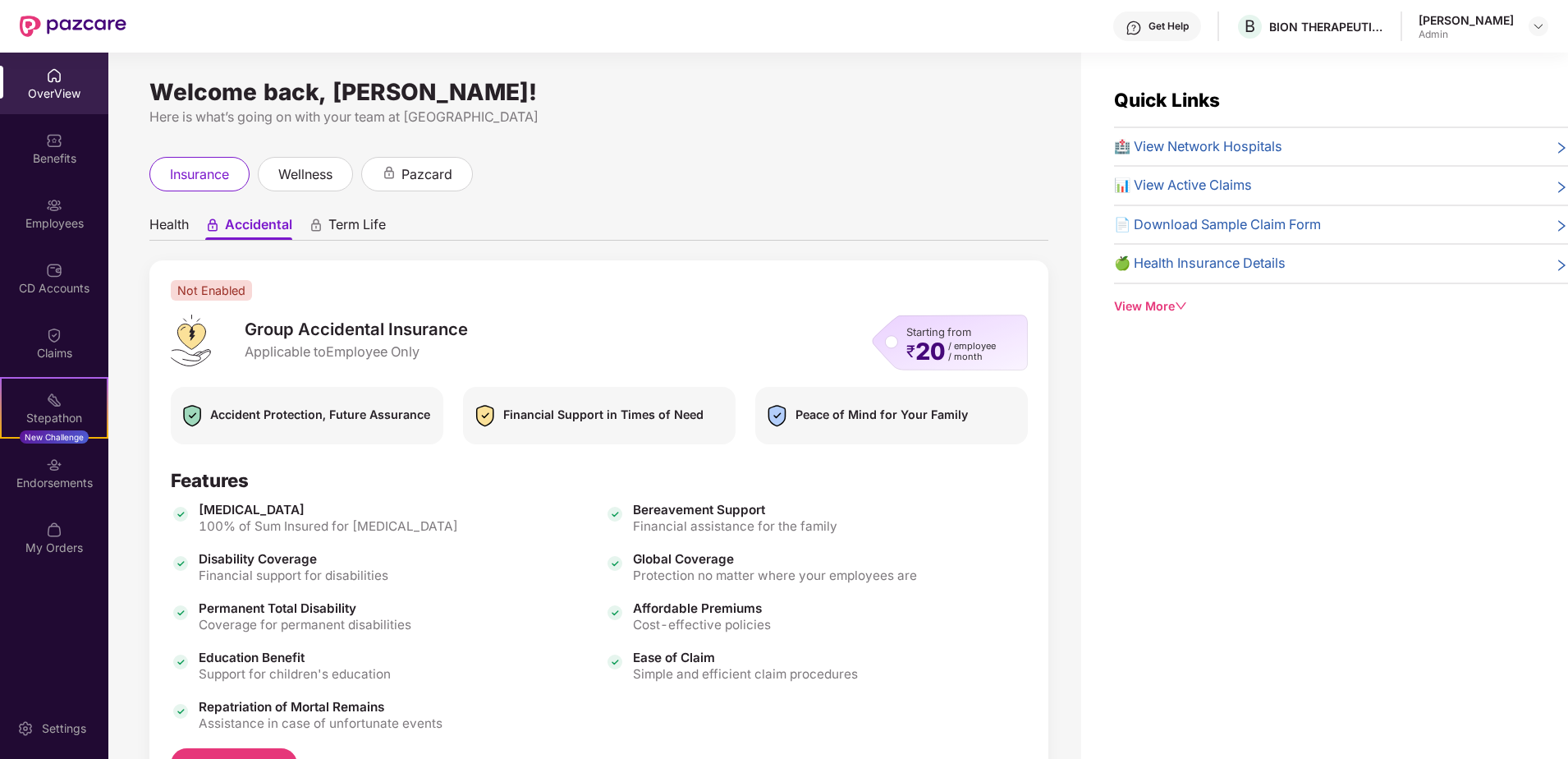
click at [162, 226] on span "Health" at bounding box center [169, 227] width 39 height 24
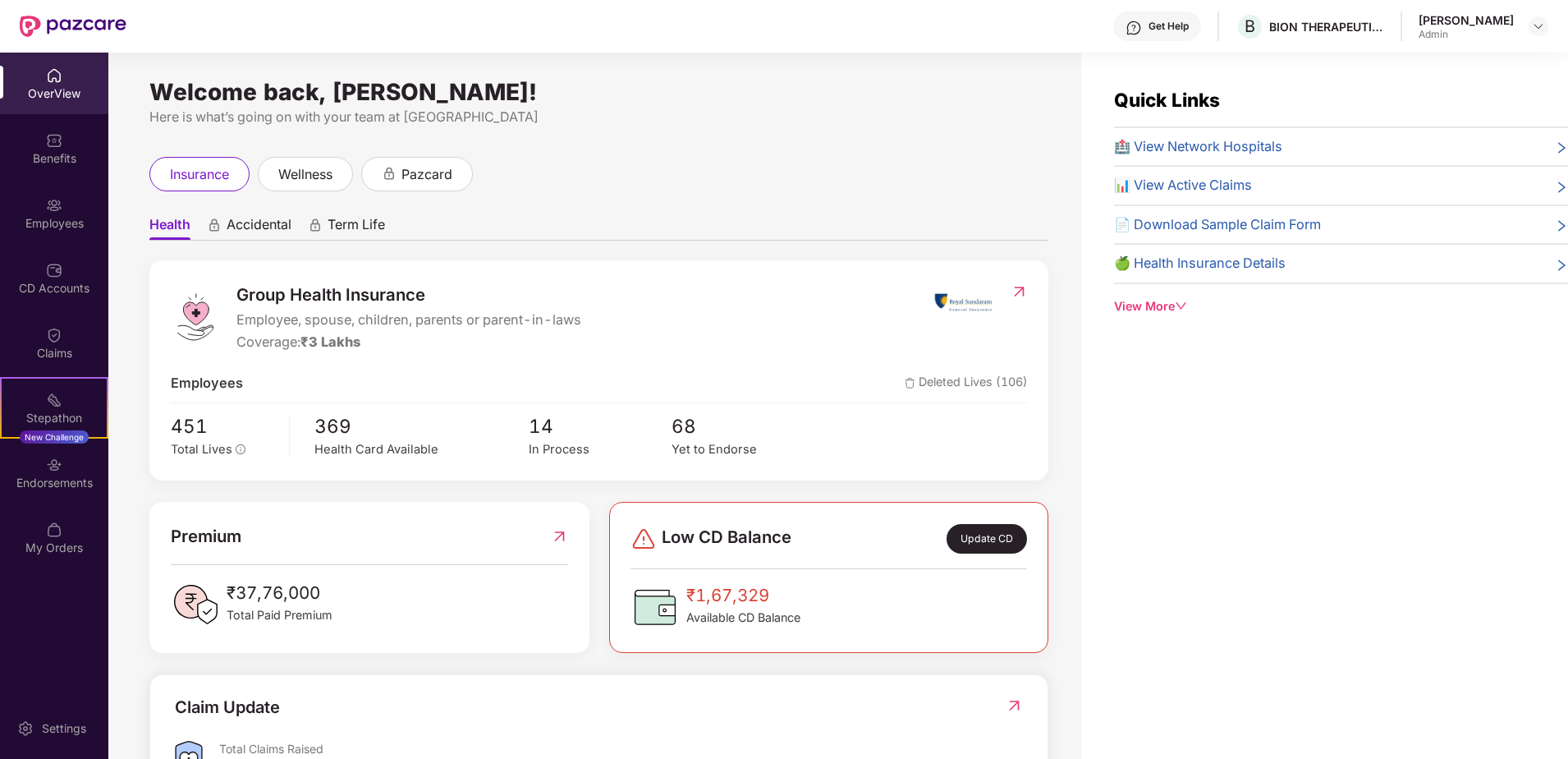
click at [340, 231] on span "Term Life" at bounding box center [356, 227] width 58 height 24
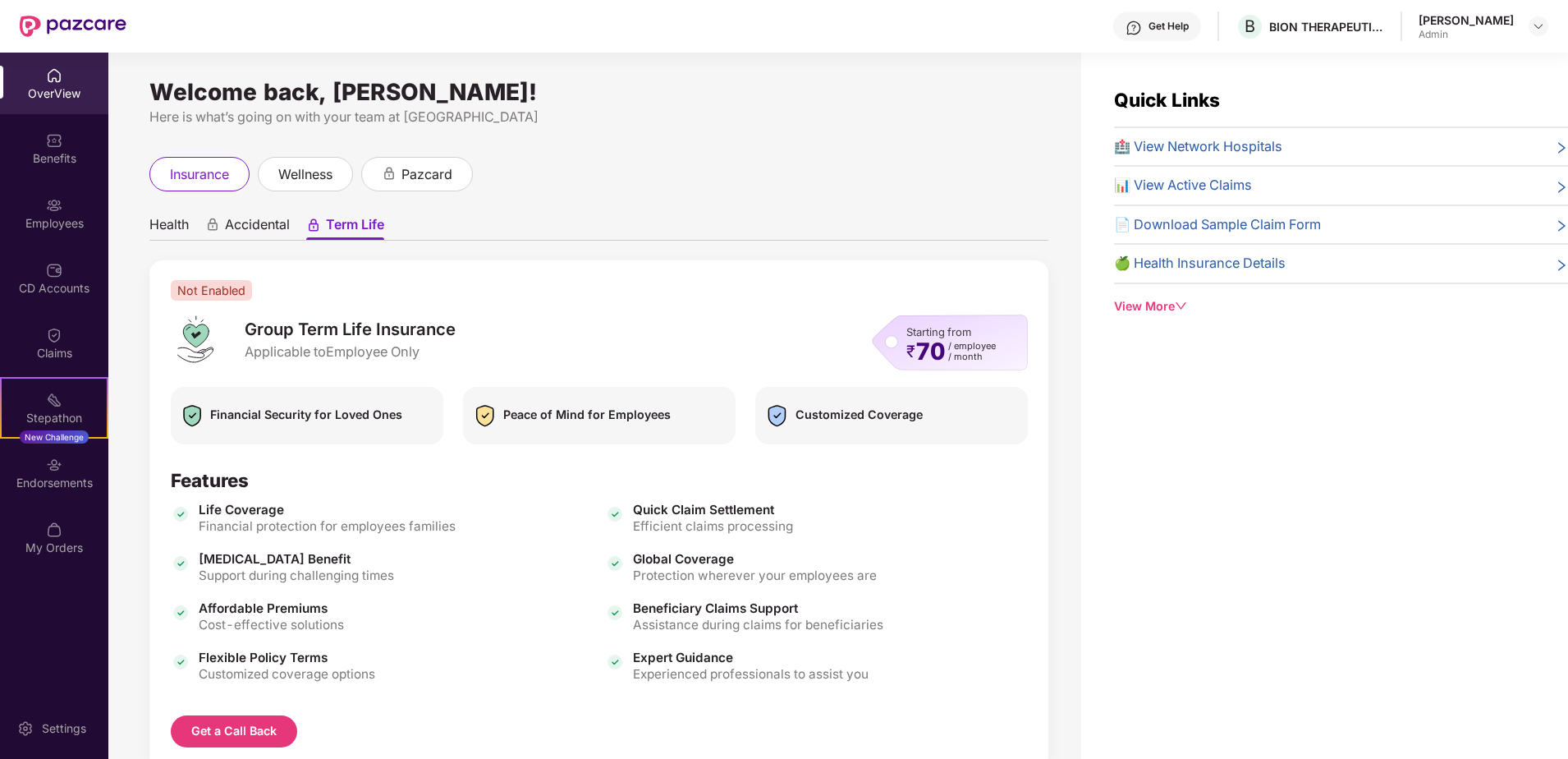
click at [265, 228] on span "Accidental" at bounding box center [257, 227] width 65 height 24
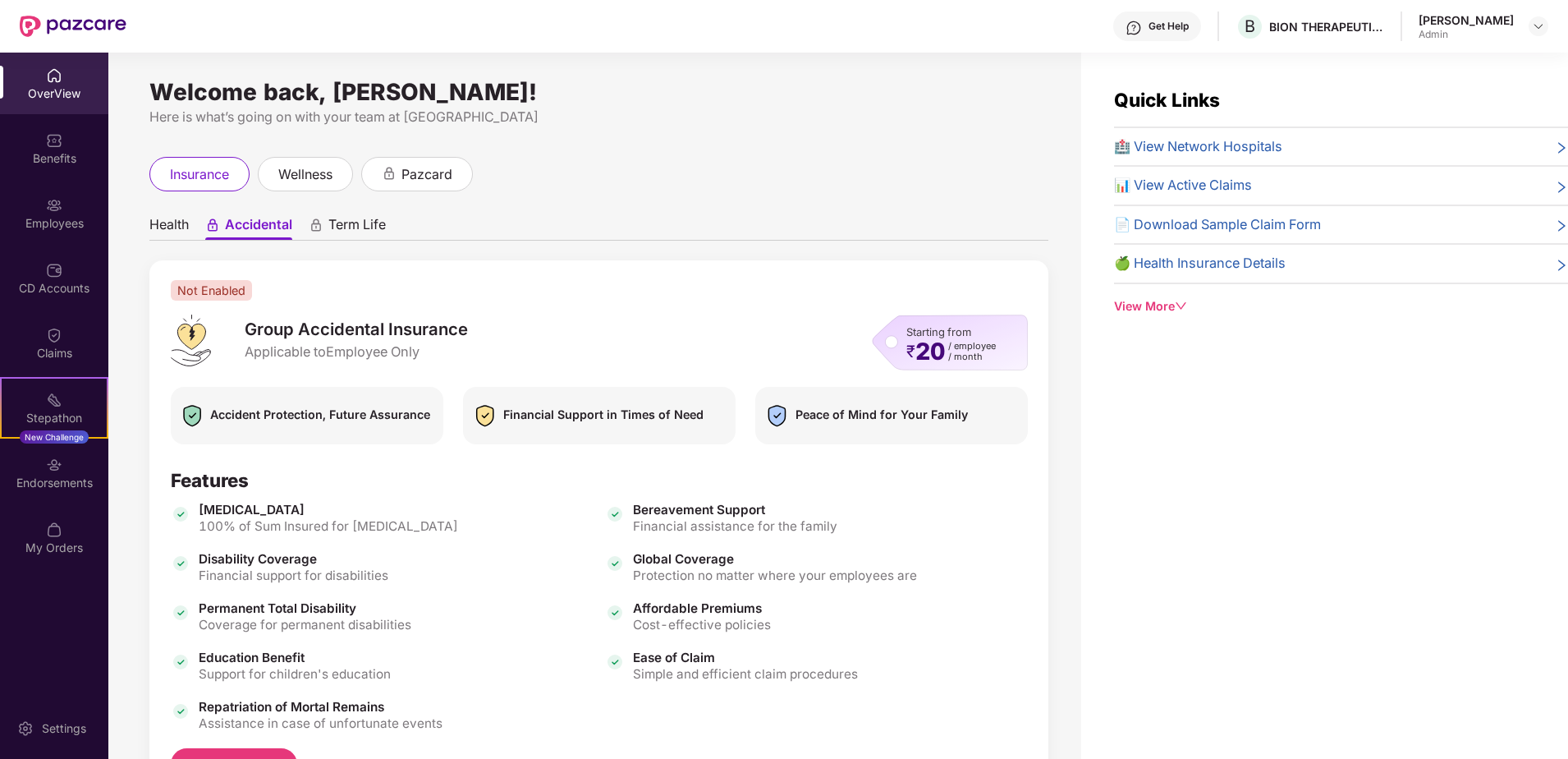
click at [172, 225] on span "Health" at bounding box center [169, 227] width 39 height 24
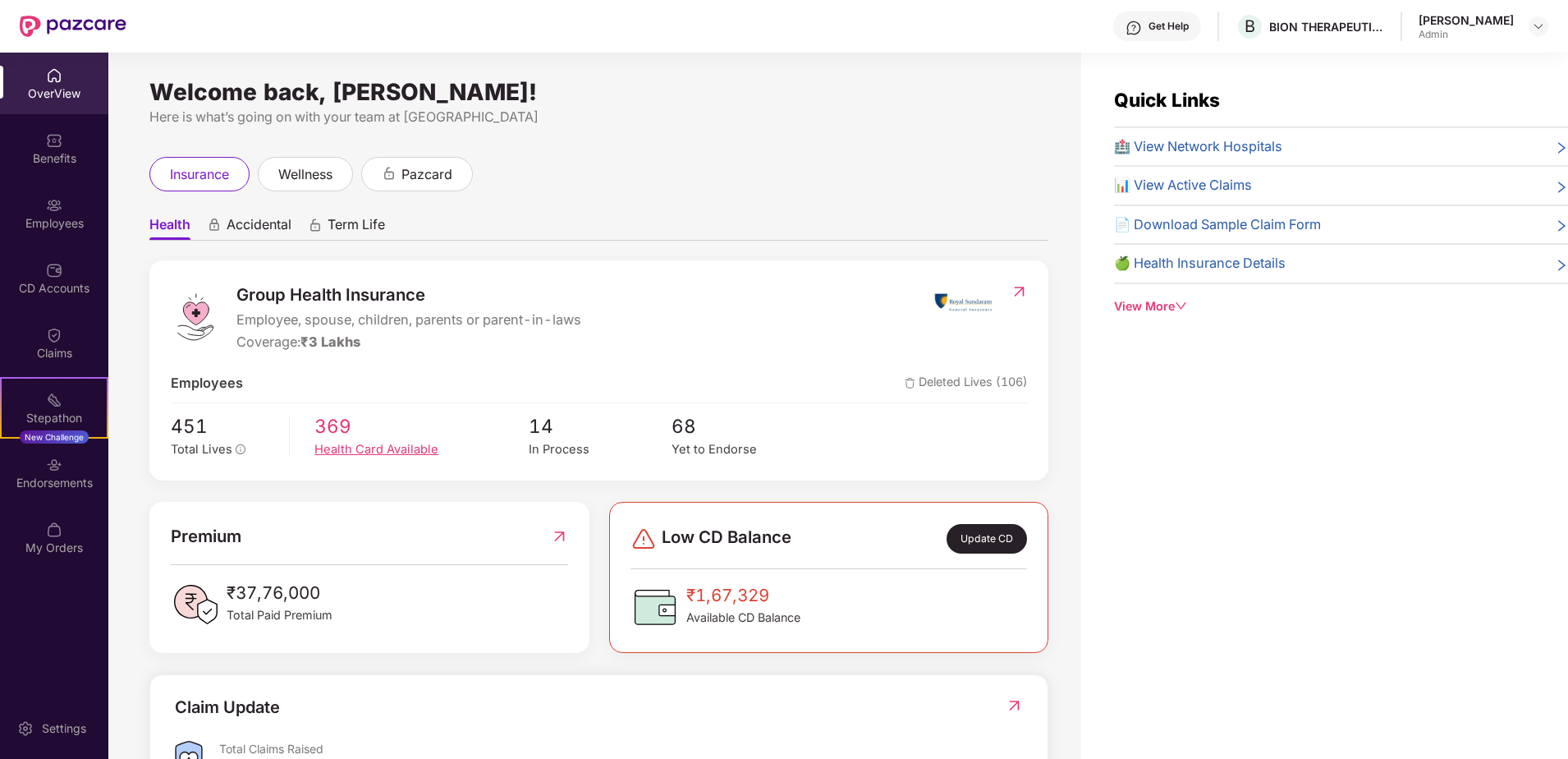
click at [360, 440] on div "Health Card Available" at bounding box center [421, 449] width 215 height 19
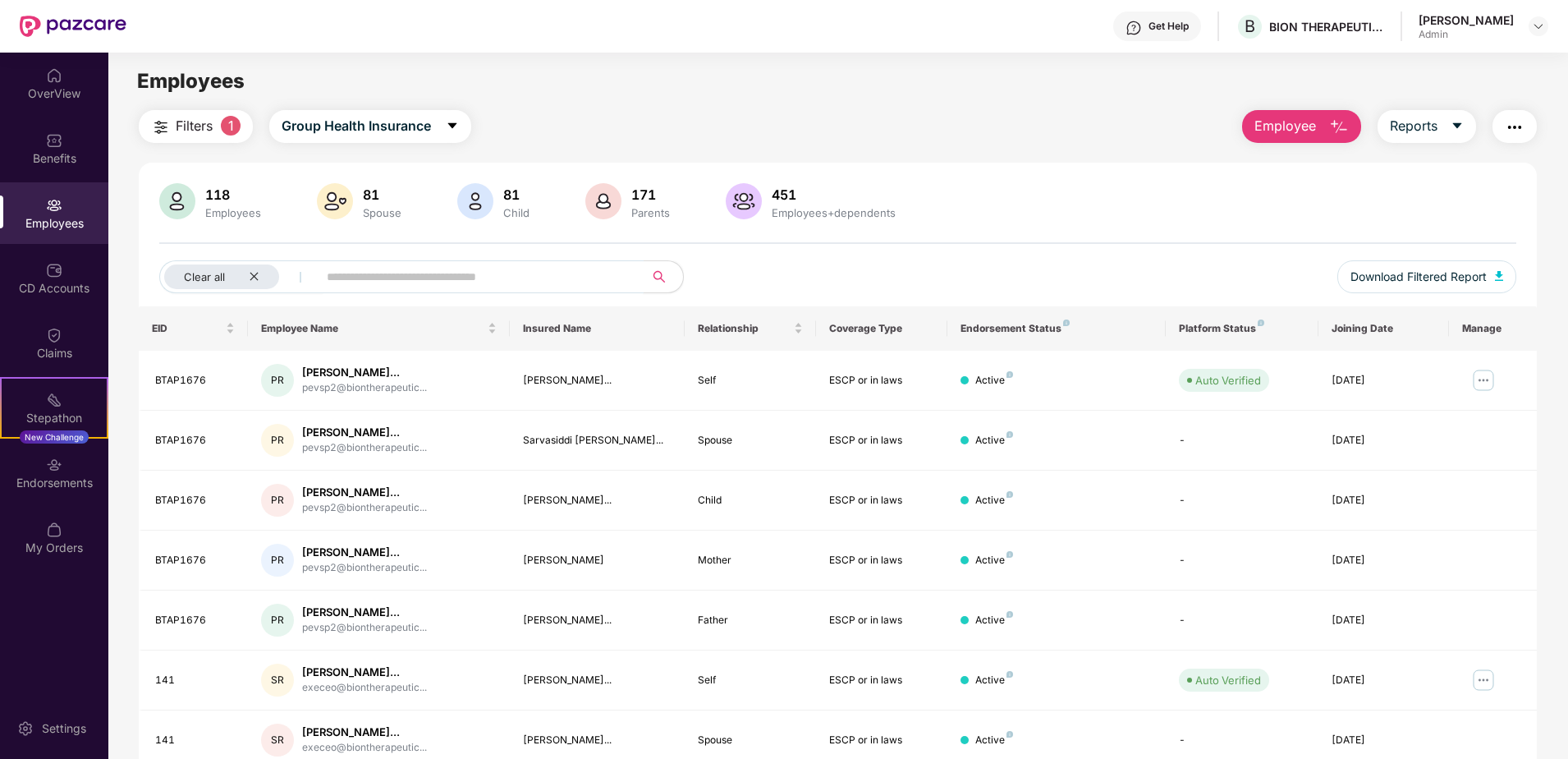
click at [461, 277] on input "text" at bounding box center [474, 277] width 295 height 25
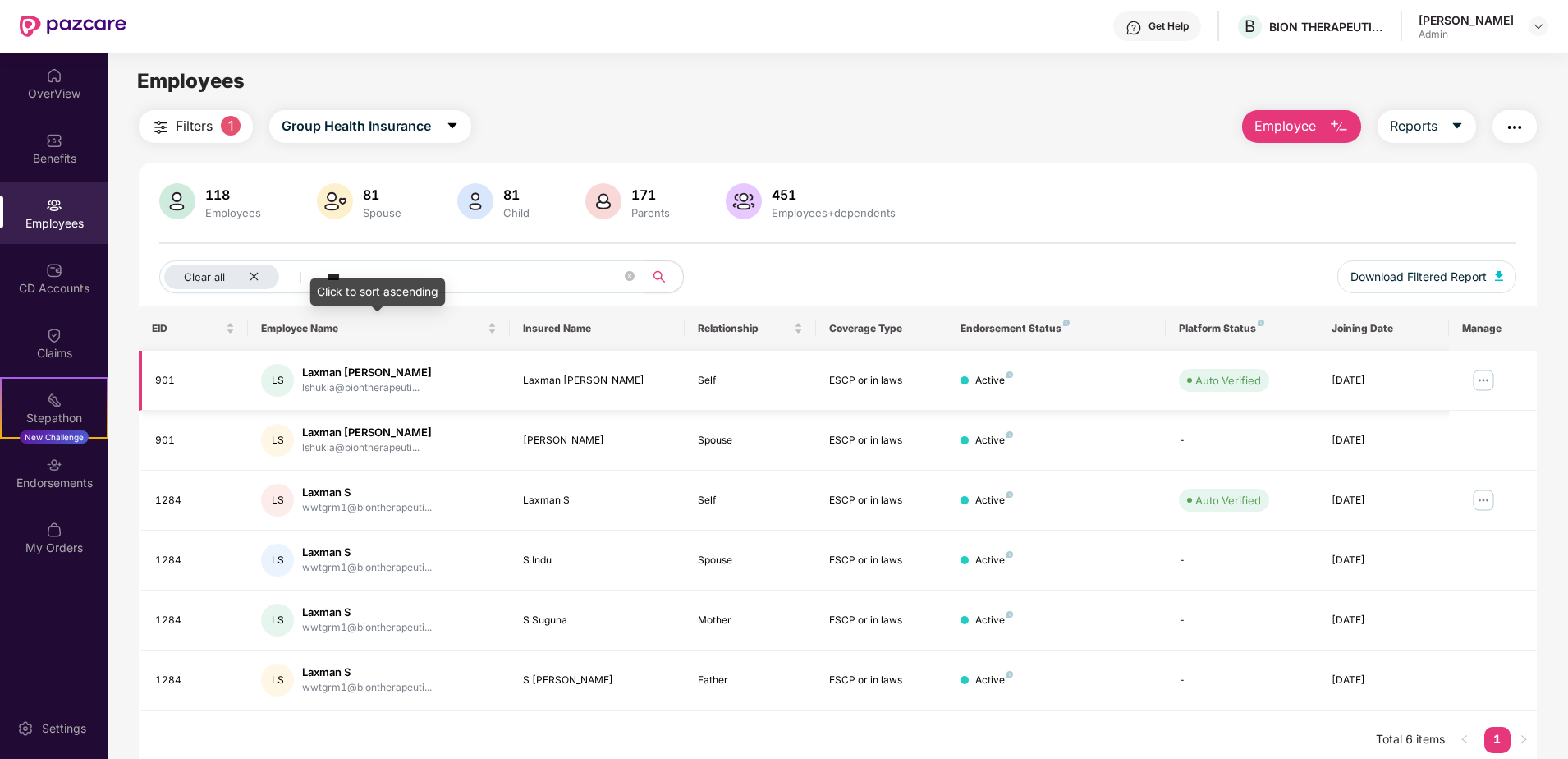
type input "***"
click at [302, 390] on div "lshukla@biontherapeuti..." at bounding box center [367, 388] width 130 height 16
click at [1486, 382] on img at bounding box center [1483, 380] width 26 height 26
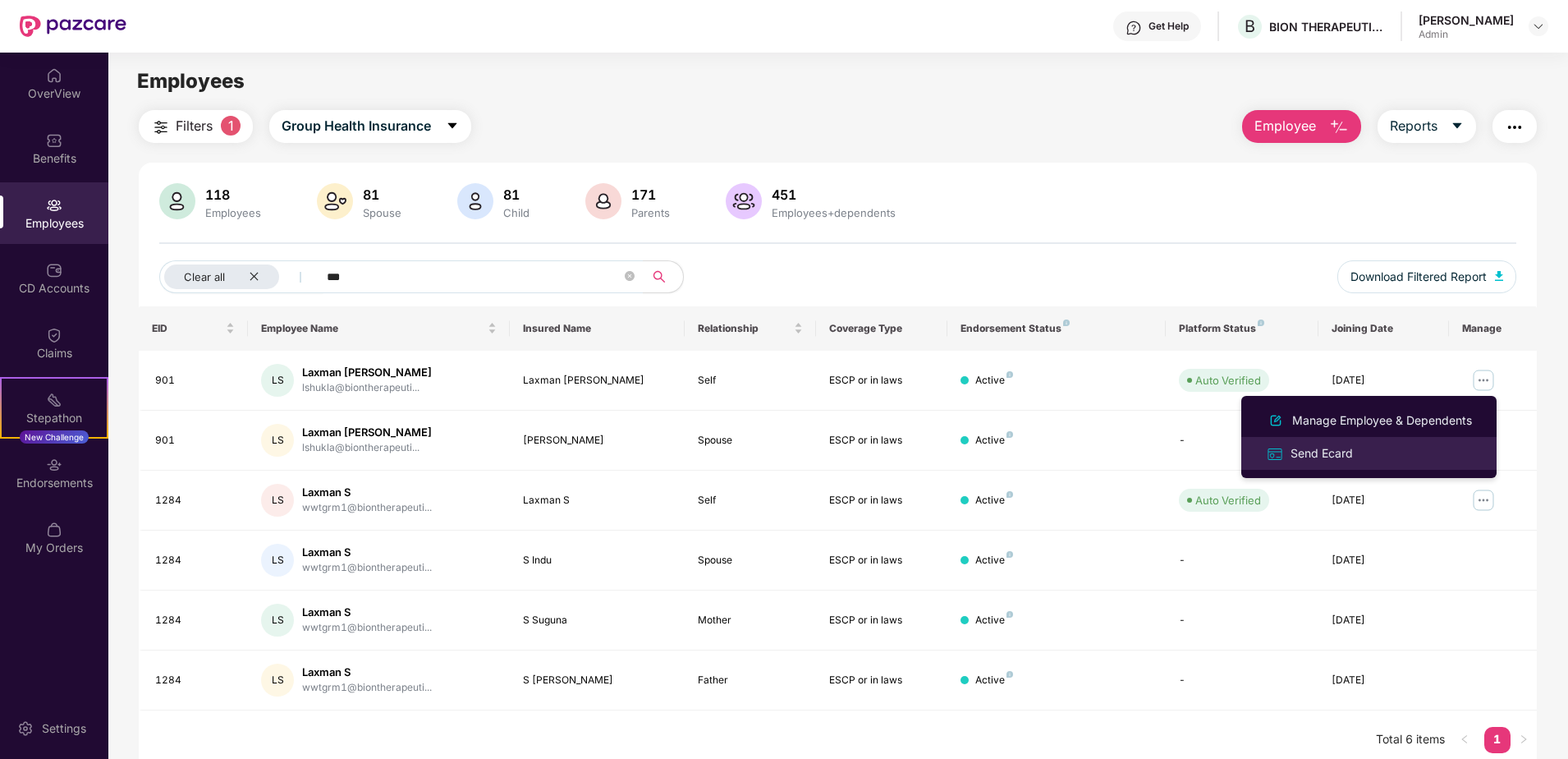
click at [1318, 456] on div "Send Ecard" at bounding box center [1321, 453] width 69 height 18
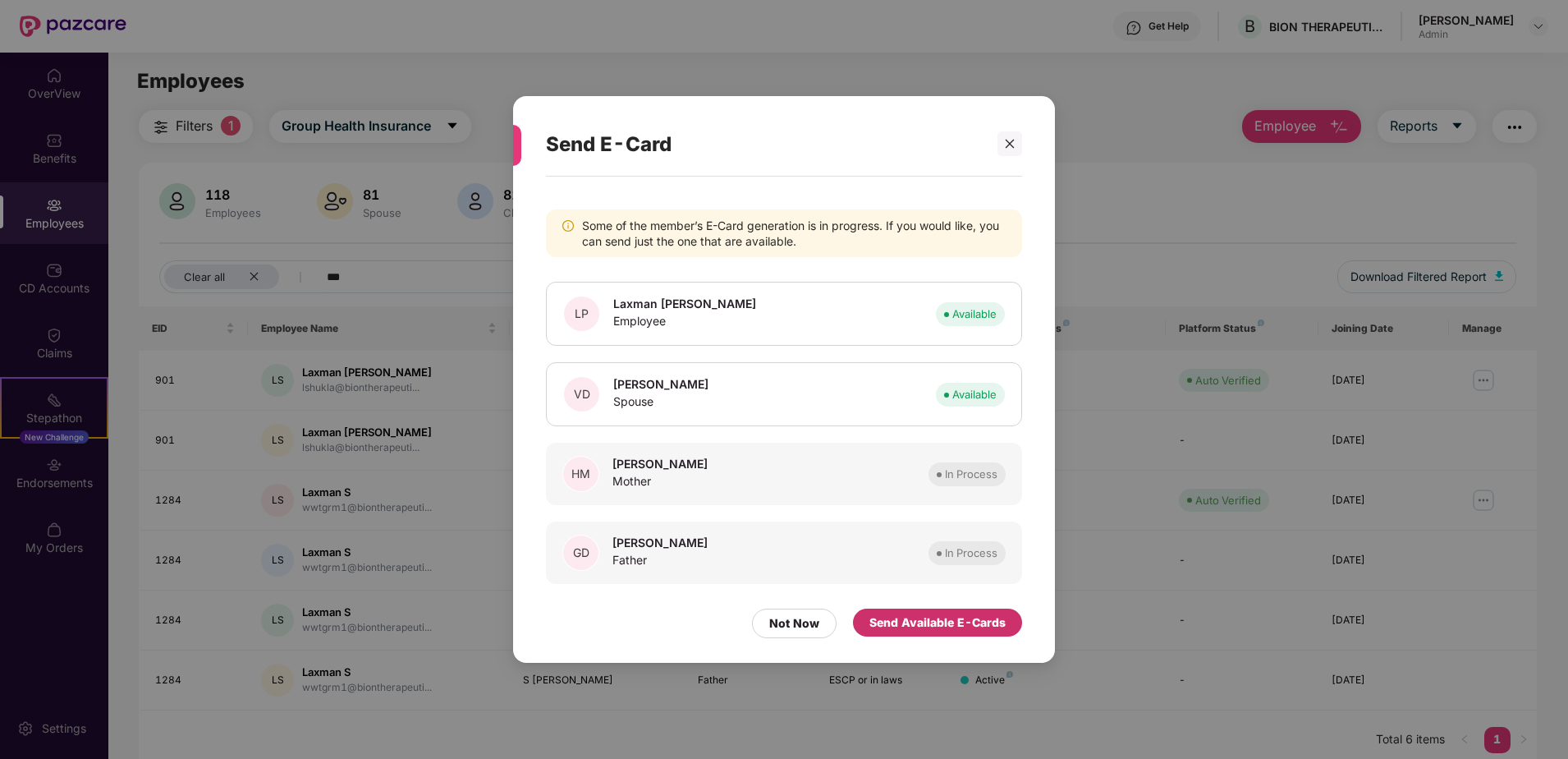
click at [912, 626] on div "Send Available E-Cards" at bounding box center [937, 622] width 136 height 18
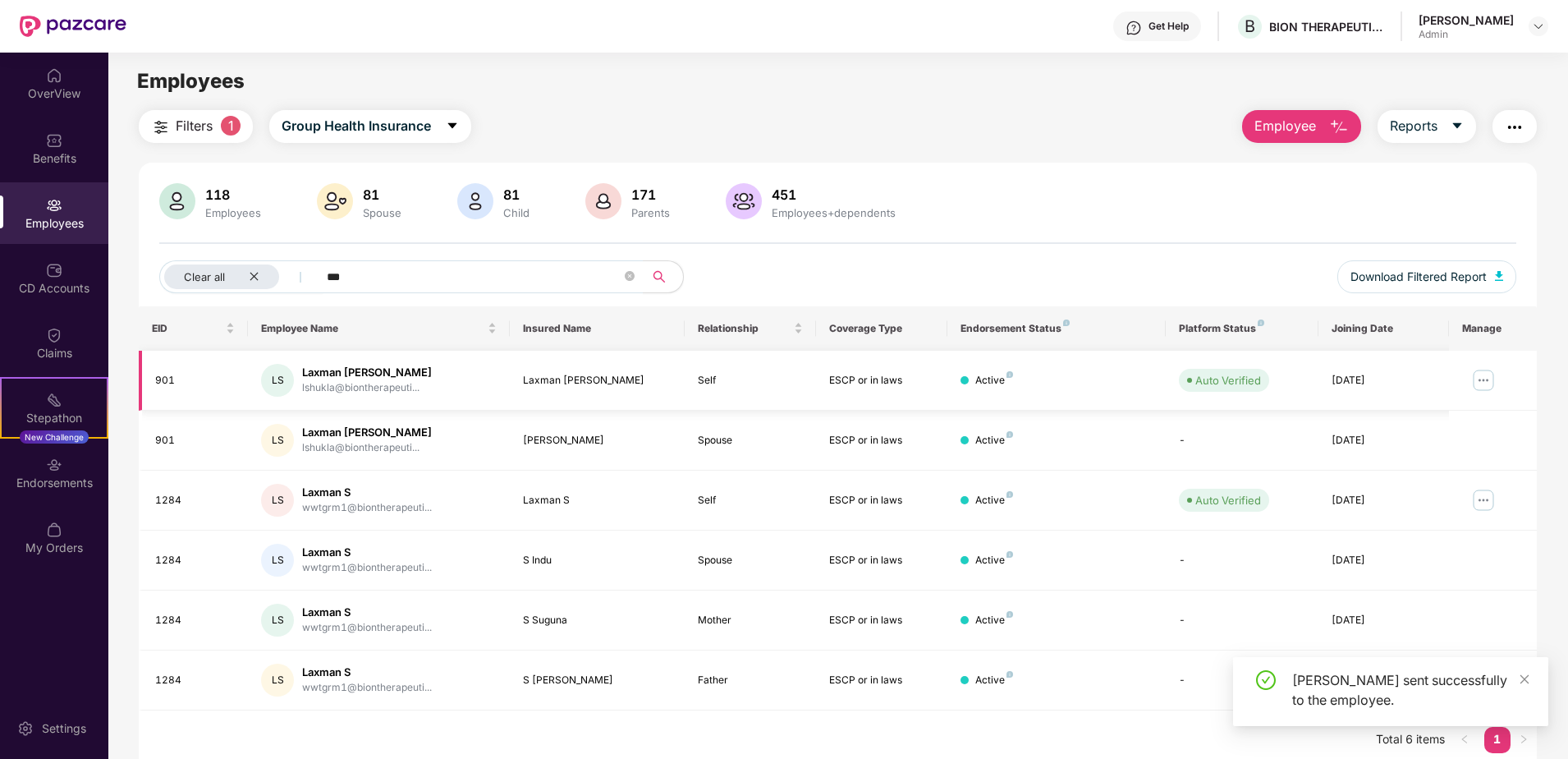
click at [1473, 385] on img at bounding box center [1483, 380] width 26 height 26
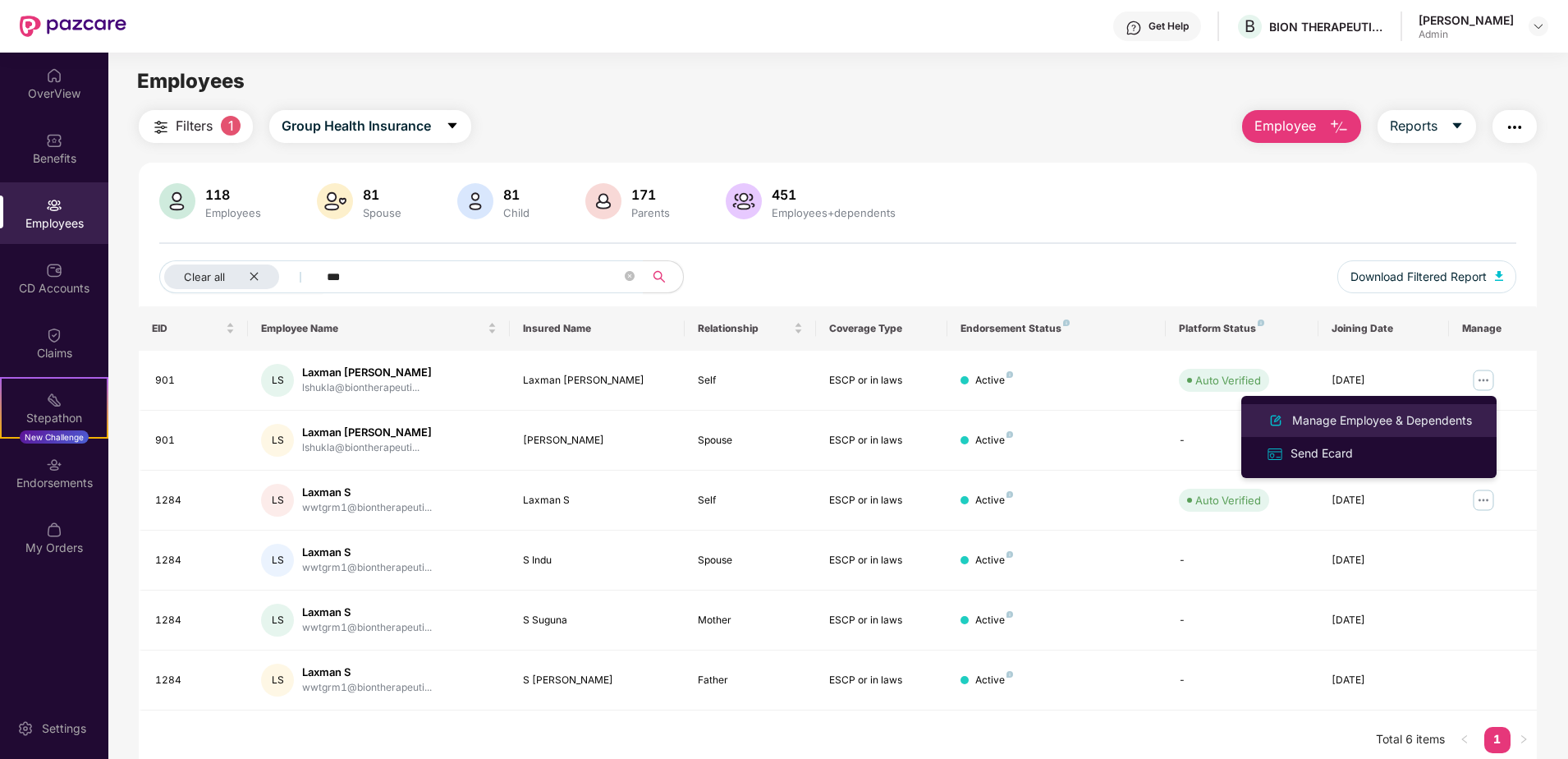
click at [1417, 417] on div "Manage Employee & Dependents" at bounding box center [1382, 420] width 186 height 18
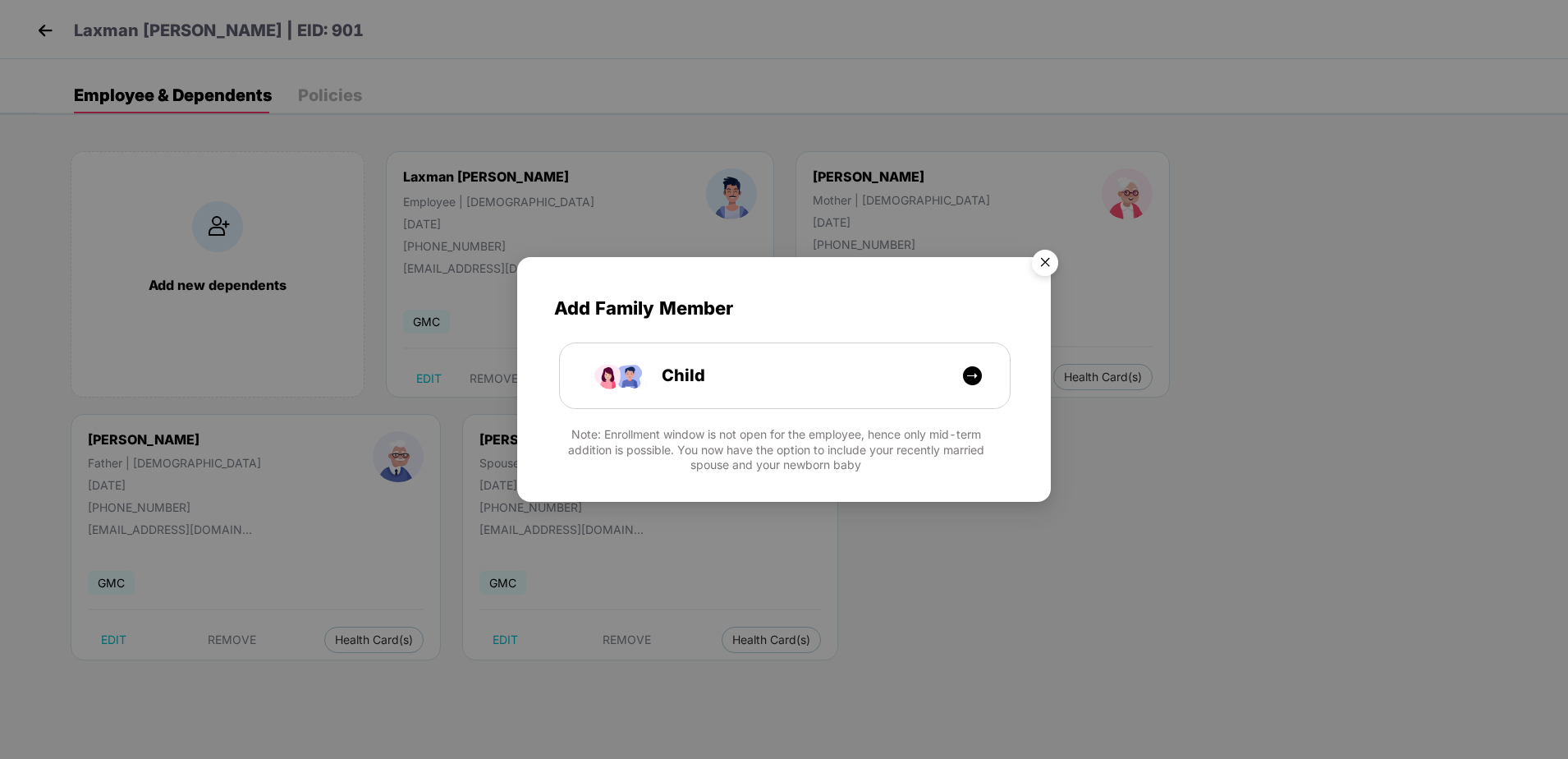
click at [1053, 267] on img "Close" at bounding box center [1045, 265] width 46 height 46
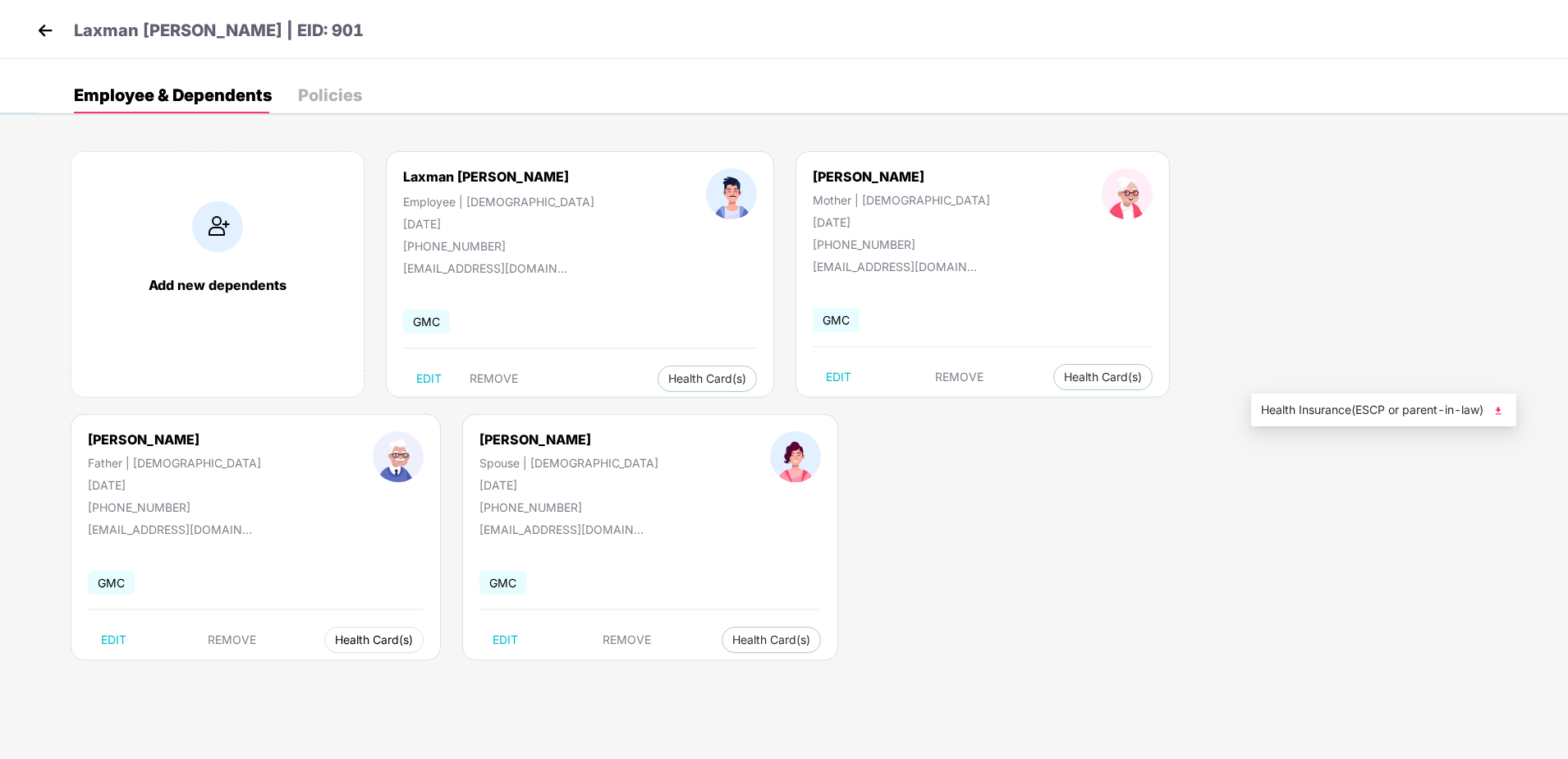
click at [424, 626] on button "Health Card(s)" at bounding box center [374, 639] width 100 height 26
click at [1323, 411] on span "Health Insurance(ESCP or parent-in-law)" at bounding box center [1384, 410] width 246 height 18
click at [682, 379] on span "Health Card(s)" at bounding box center [707, 378] width 78 height 8
click at [720, 412] on span "Health Insurance(ESCP or parent-in-law)" at bounding box center [743, 412] width 246 height 18
click at [1205, 554] on div "Add new dependents Laxman [PERSON_NAME] Employee | [DEMOGRAPHIC_DATA] [DATE] [P…" at bounding box center [803, 413] width 1531 height 575
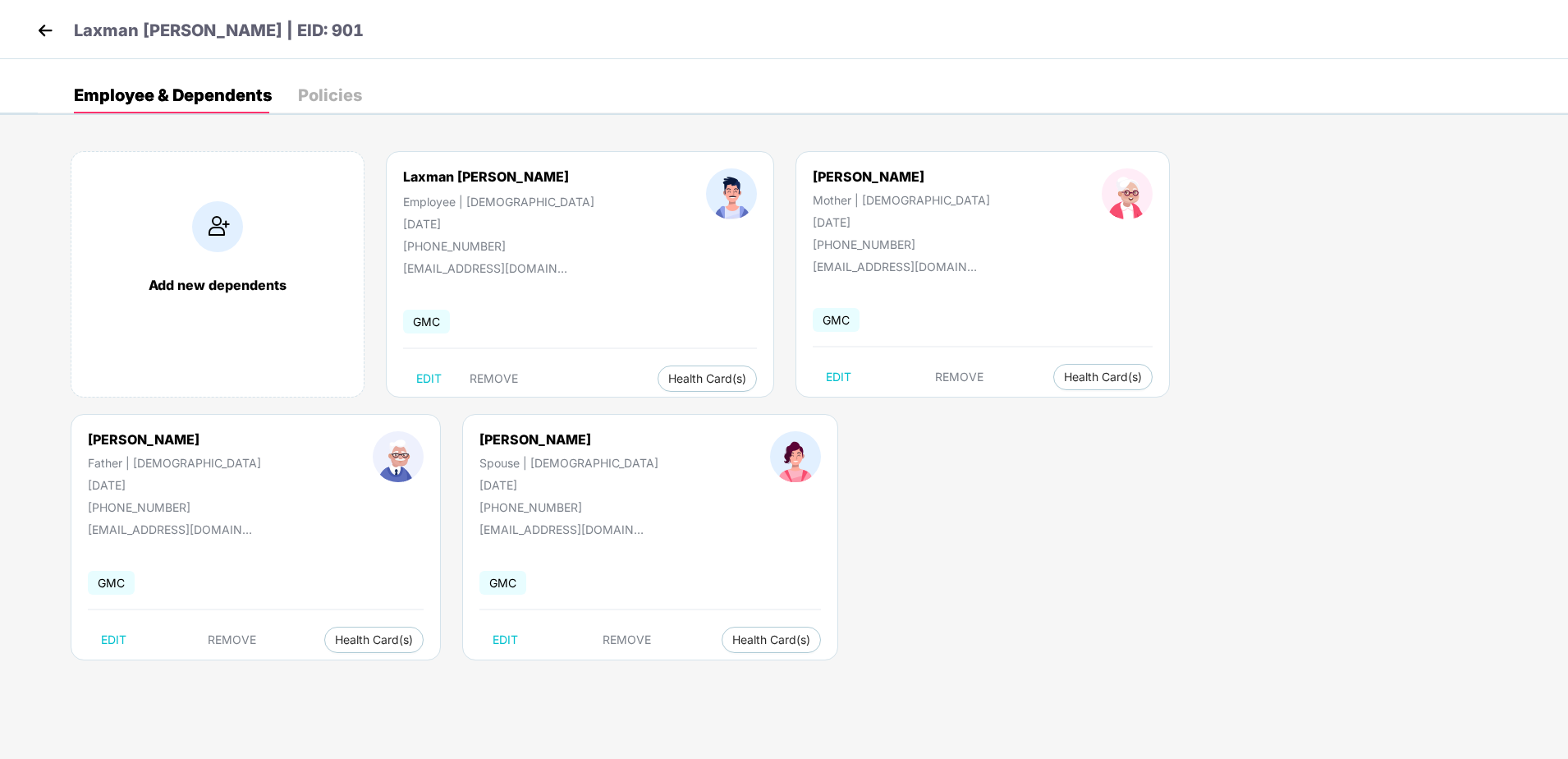
click at [348, 85] on div "Policies" at bounding box center [331, 95] width 64 height 37
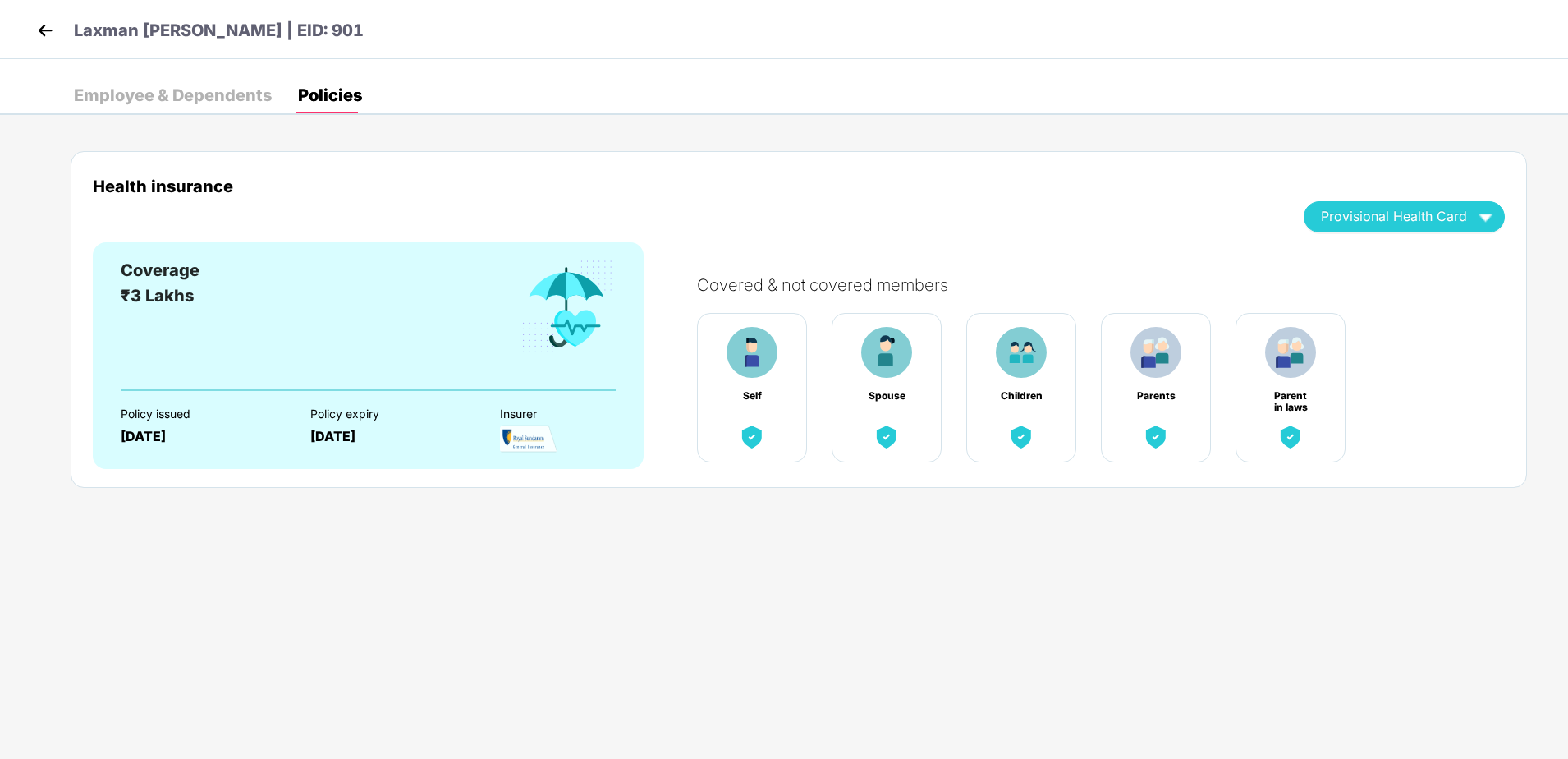
click at [43, 31] on img at bounding box center [45, 30] width 25 height 25
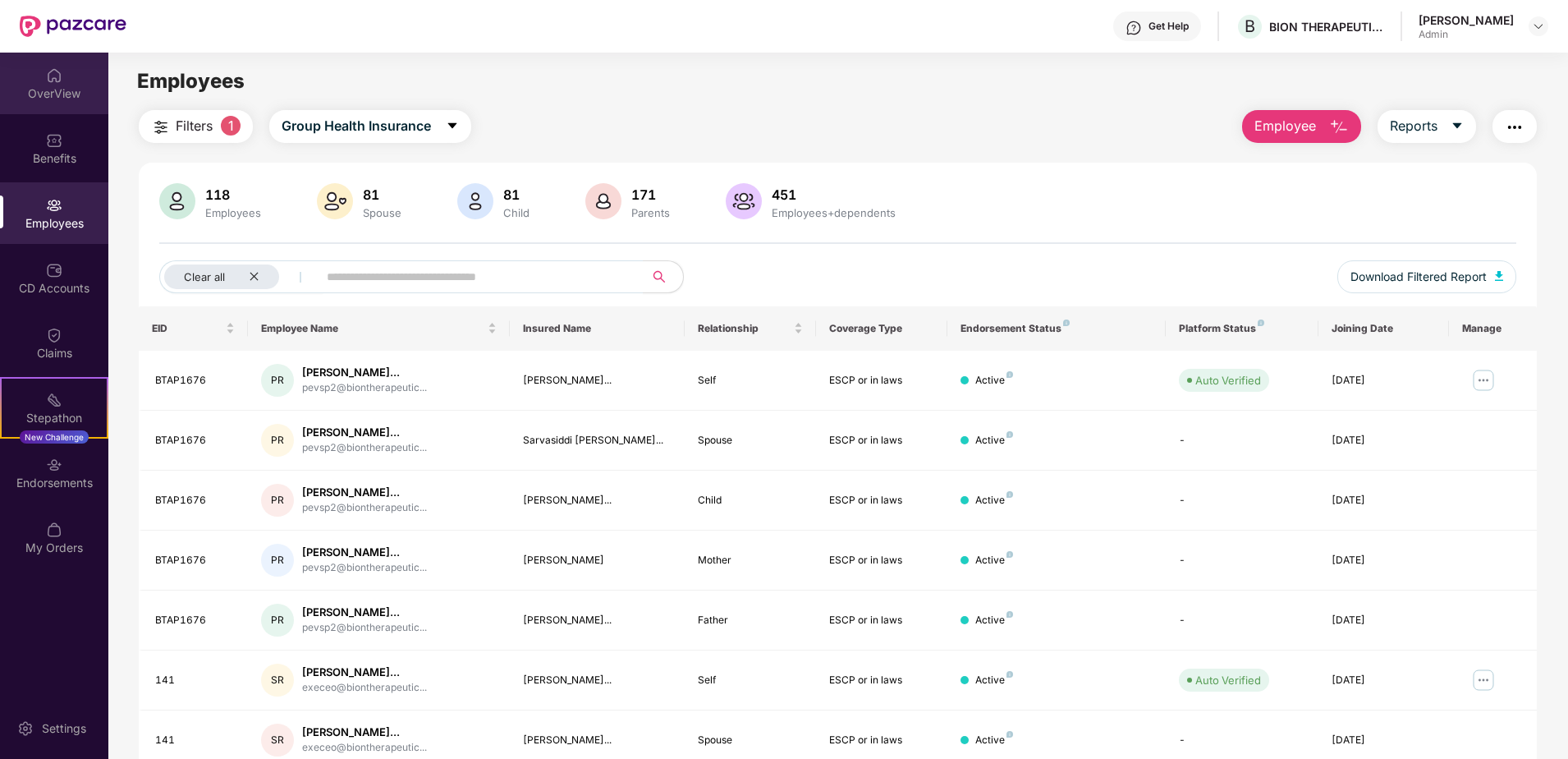
click at [50, 90] on div "OverView" at bounding box center [54, 94] width 109 height 16
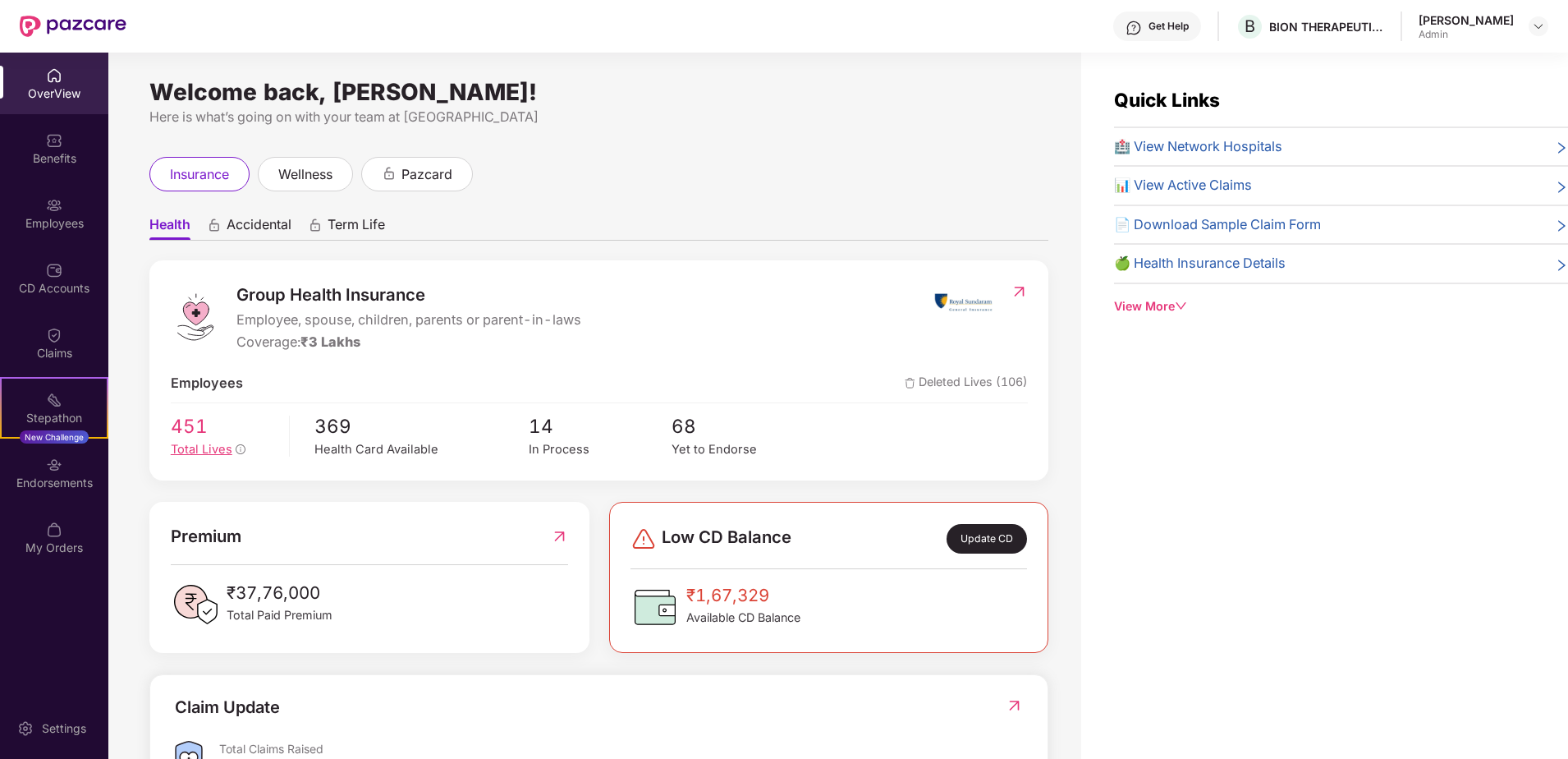
click at [205, 452] on span "Total Lives" at bounding box center [201, 449] width 61 height 15
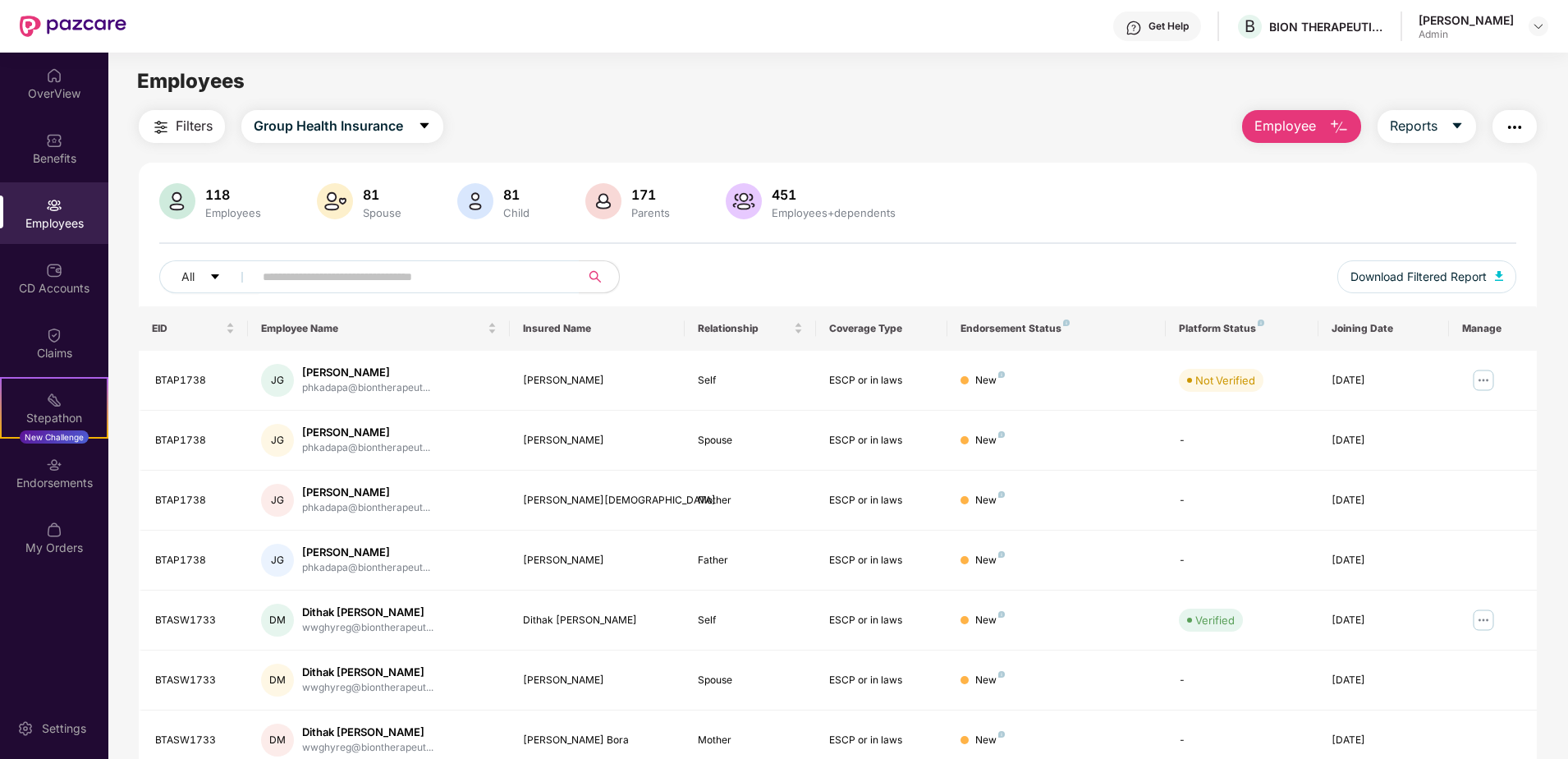
click at [620, 199] on div at bounding box center [603, 203] width 43 height 39
click at [52, 69] on img at bounding box center [54, 76] width 16 height 16
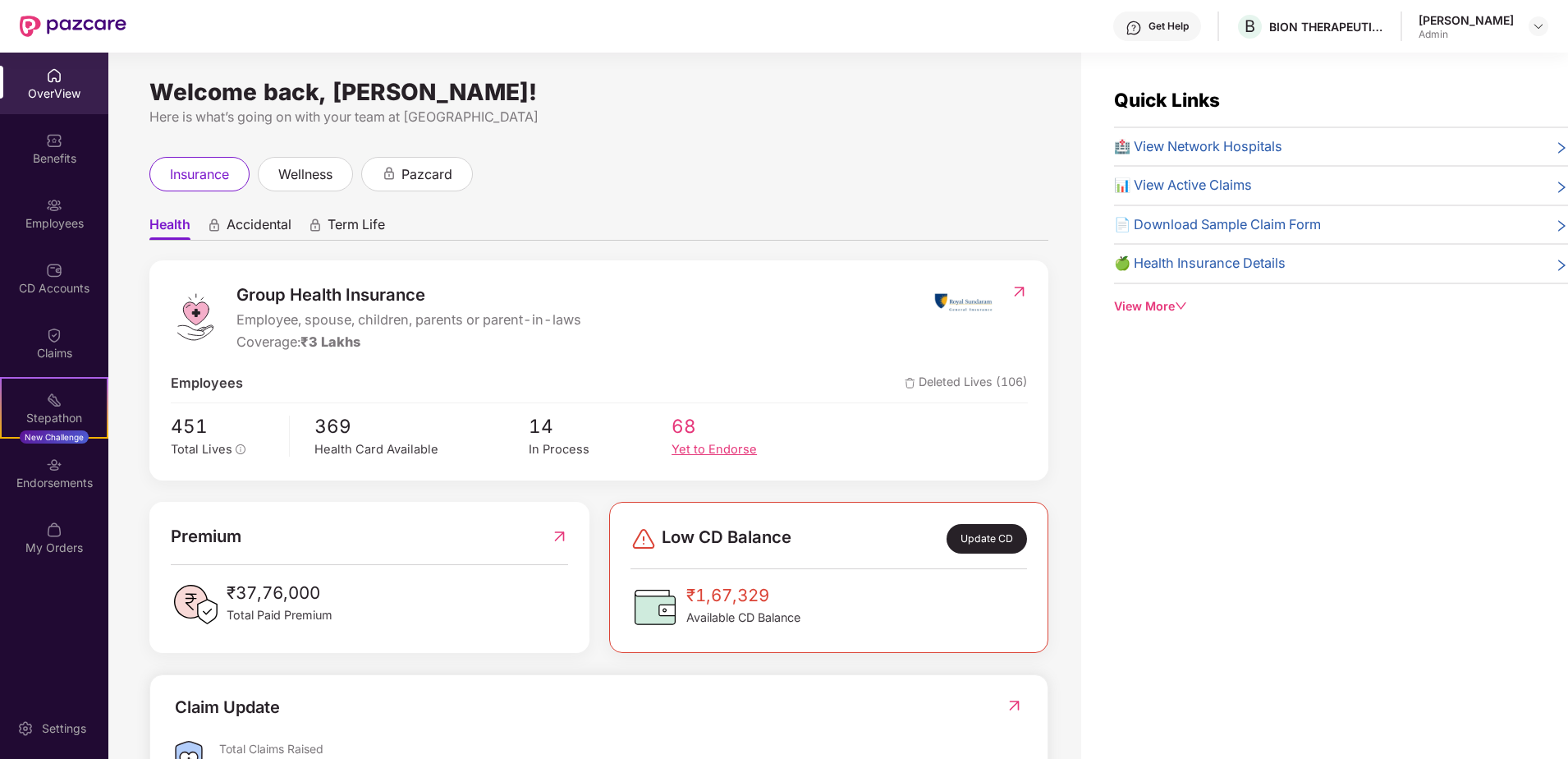
click at [696, 457] on div "Yet to Endorse" at bounding box center [743, 449] width 143 height 19
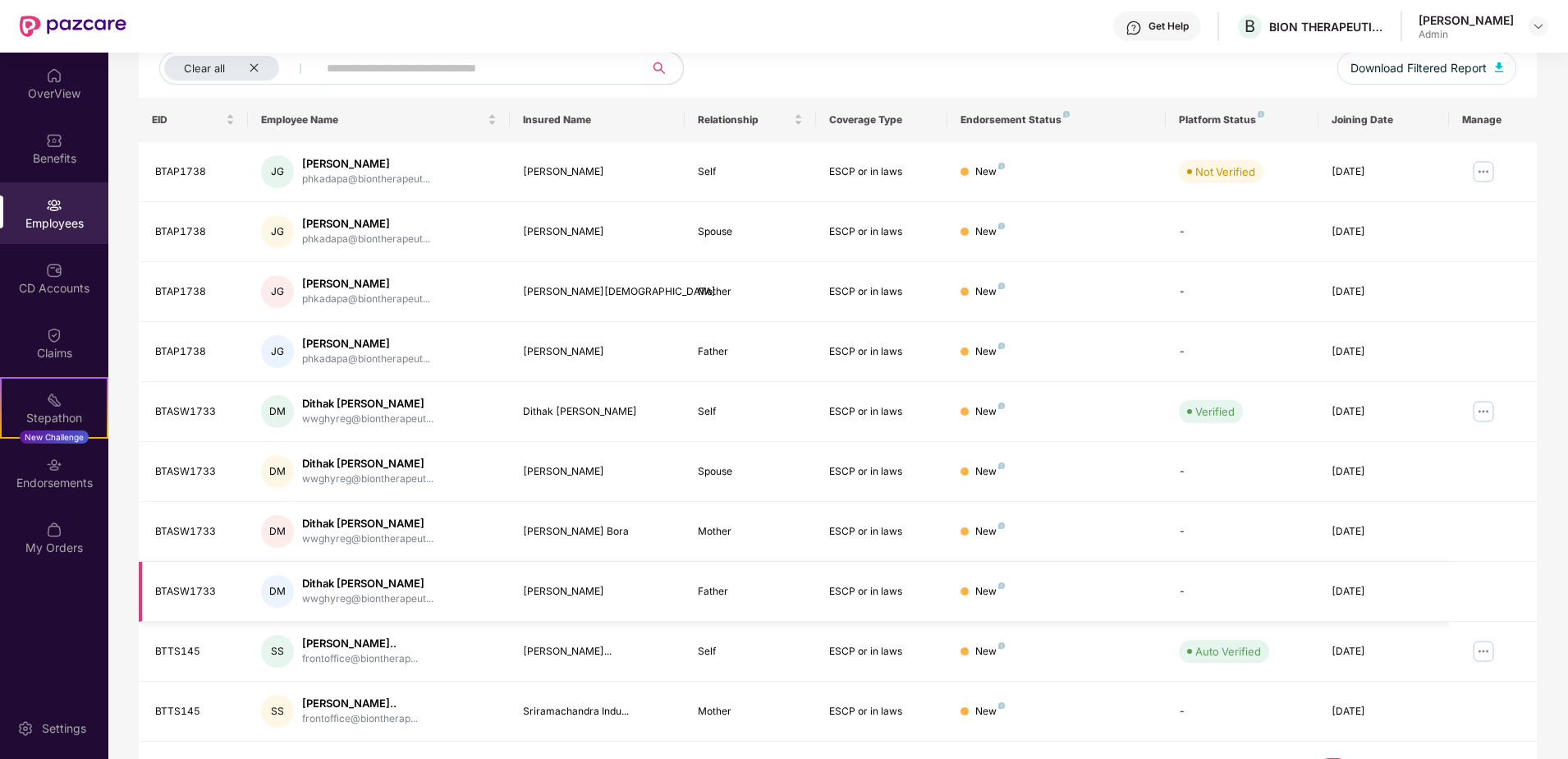
scroll to position [250, 0]
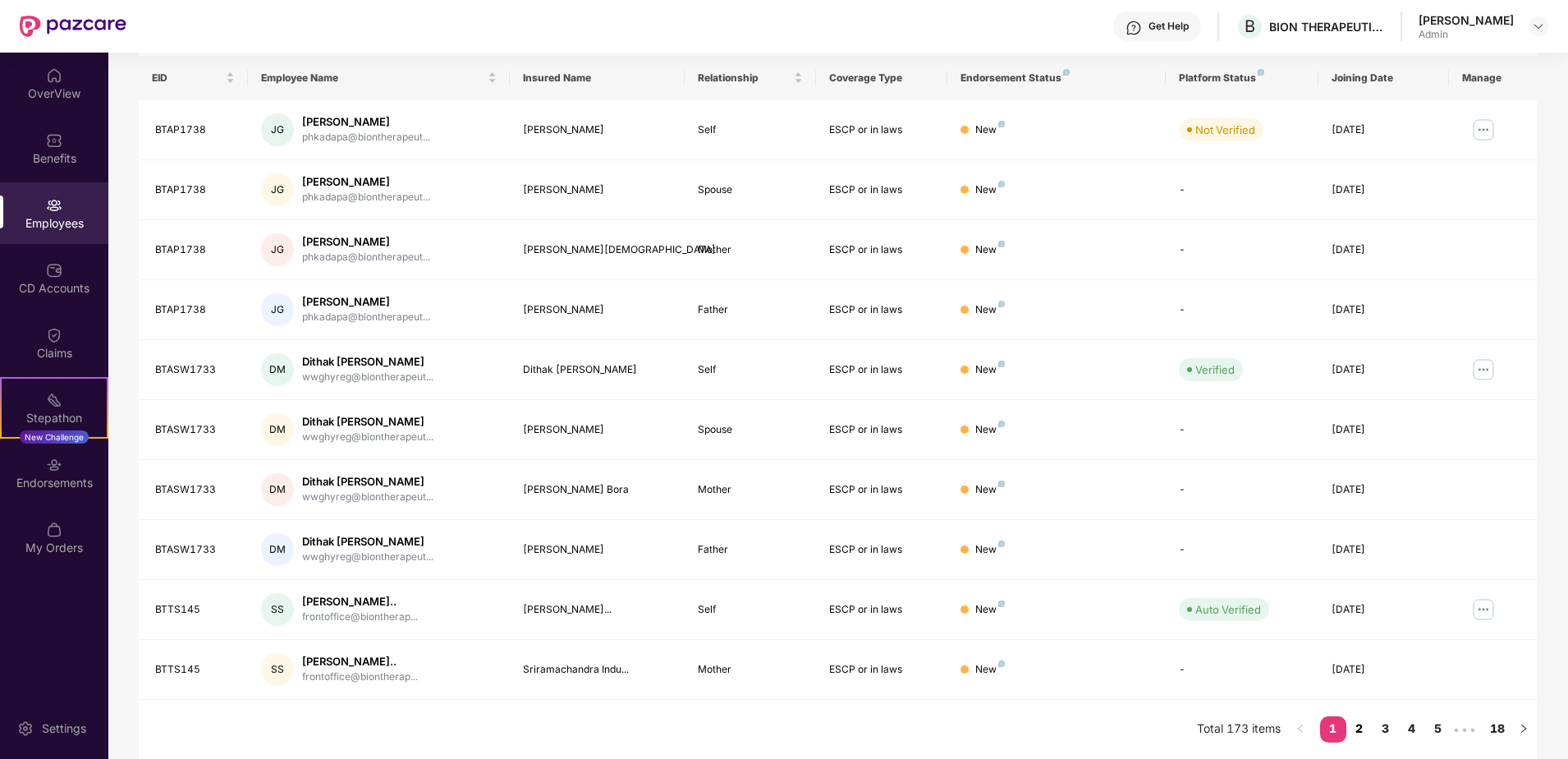
click at [1358, 729] on link "2" at bounding box center [1359, 729] width 26 height 25
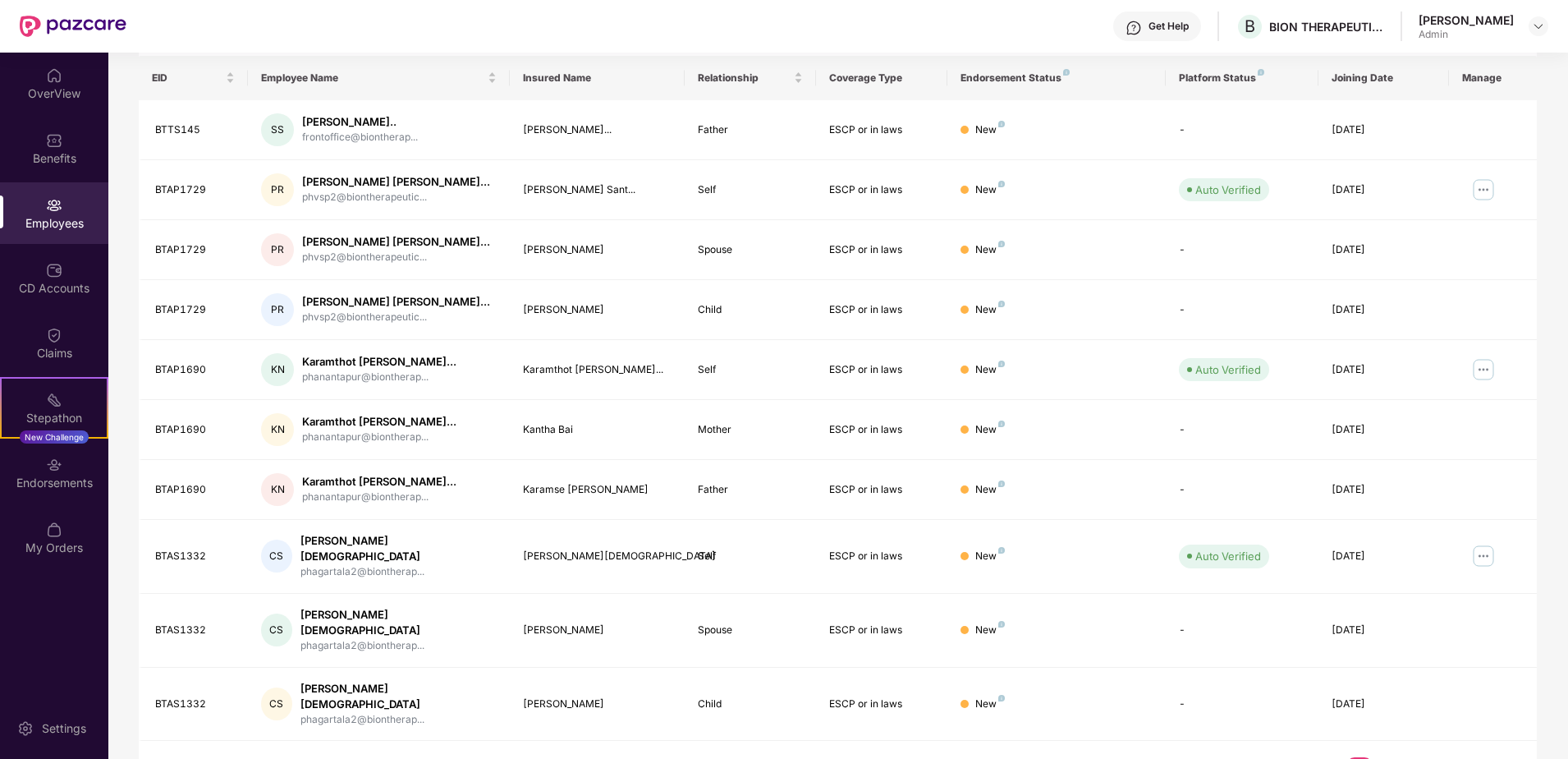
click at [1386, 757] on link "3" at bounding box center [1385, 770] width 26 height 25
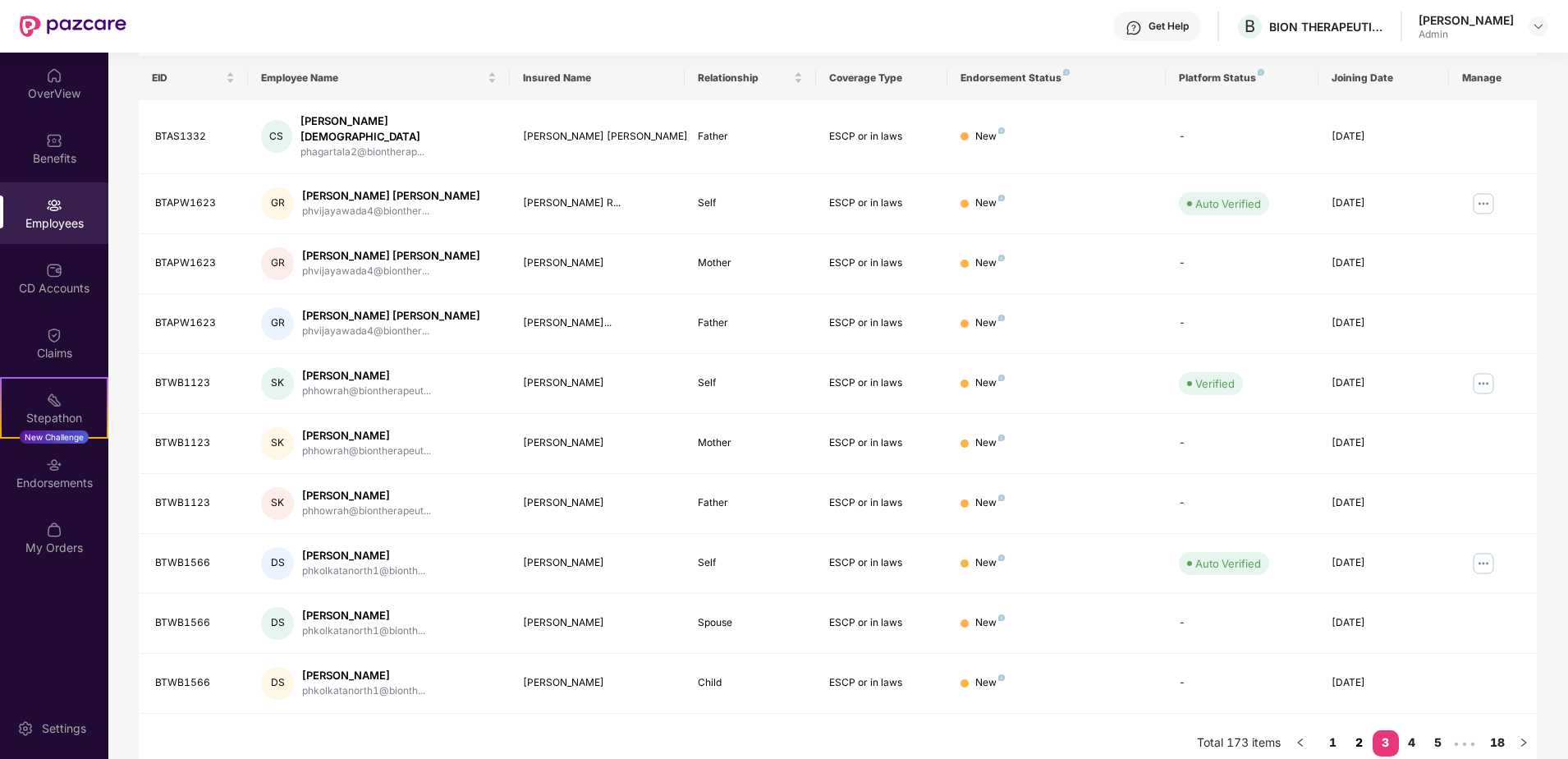
click at [1361, 730] on link "2" at bounding box center [1359, 742] width 26 height 25
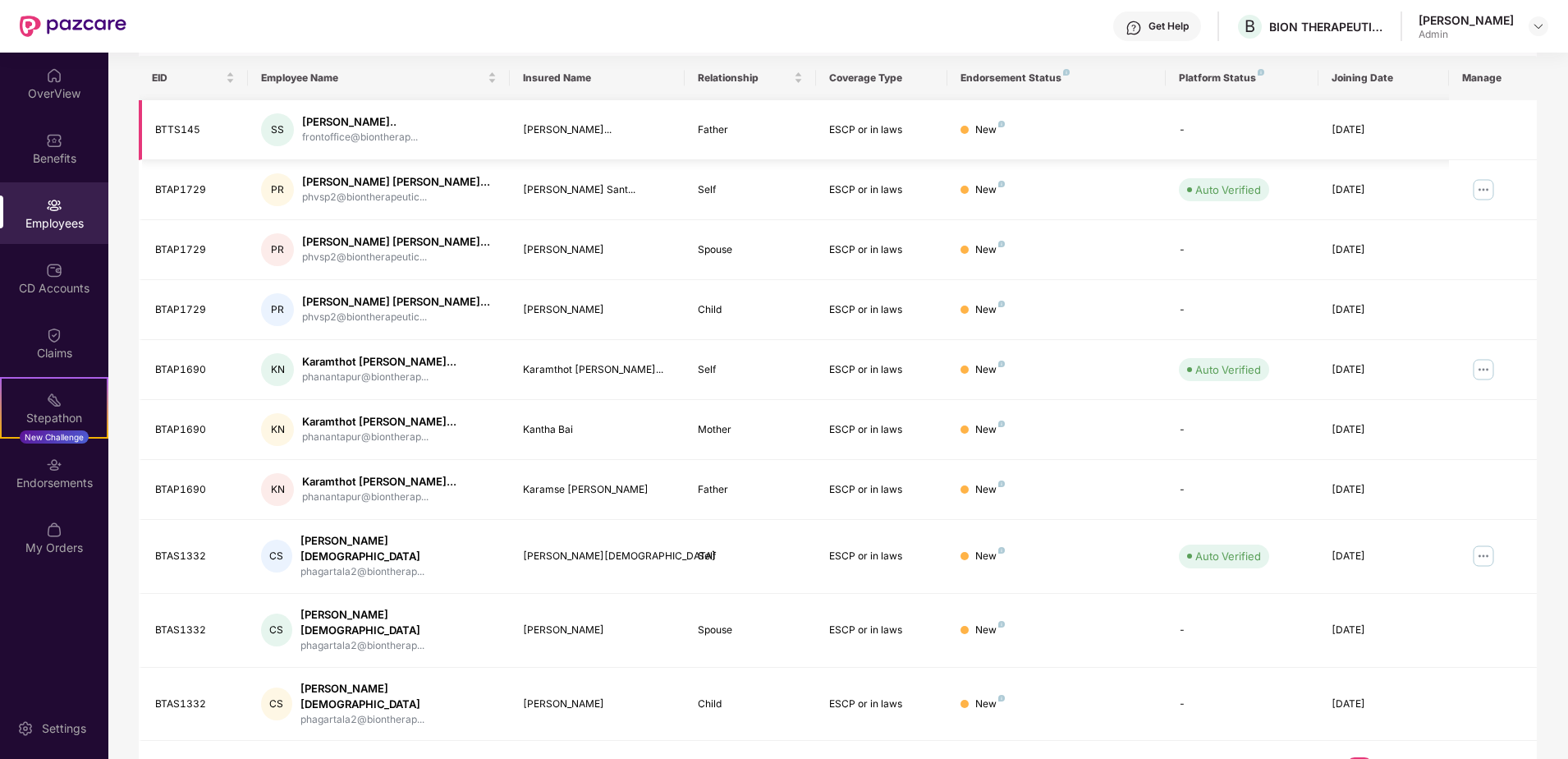
click at [1376, 135] on div "[DATE]" at bounding box center [1384, 130] width 105 height 16
click at [866, 110] on td "ESCP or in laws" at bounding box center [881, 129] width 131 height 60
click at [1335, 757] on link "1" at bounding box center [1333, 770] width 26 height 25
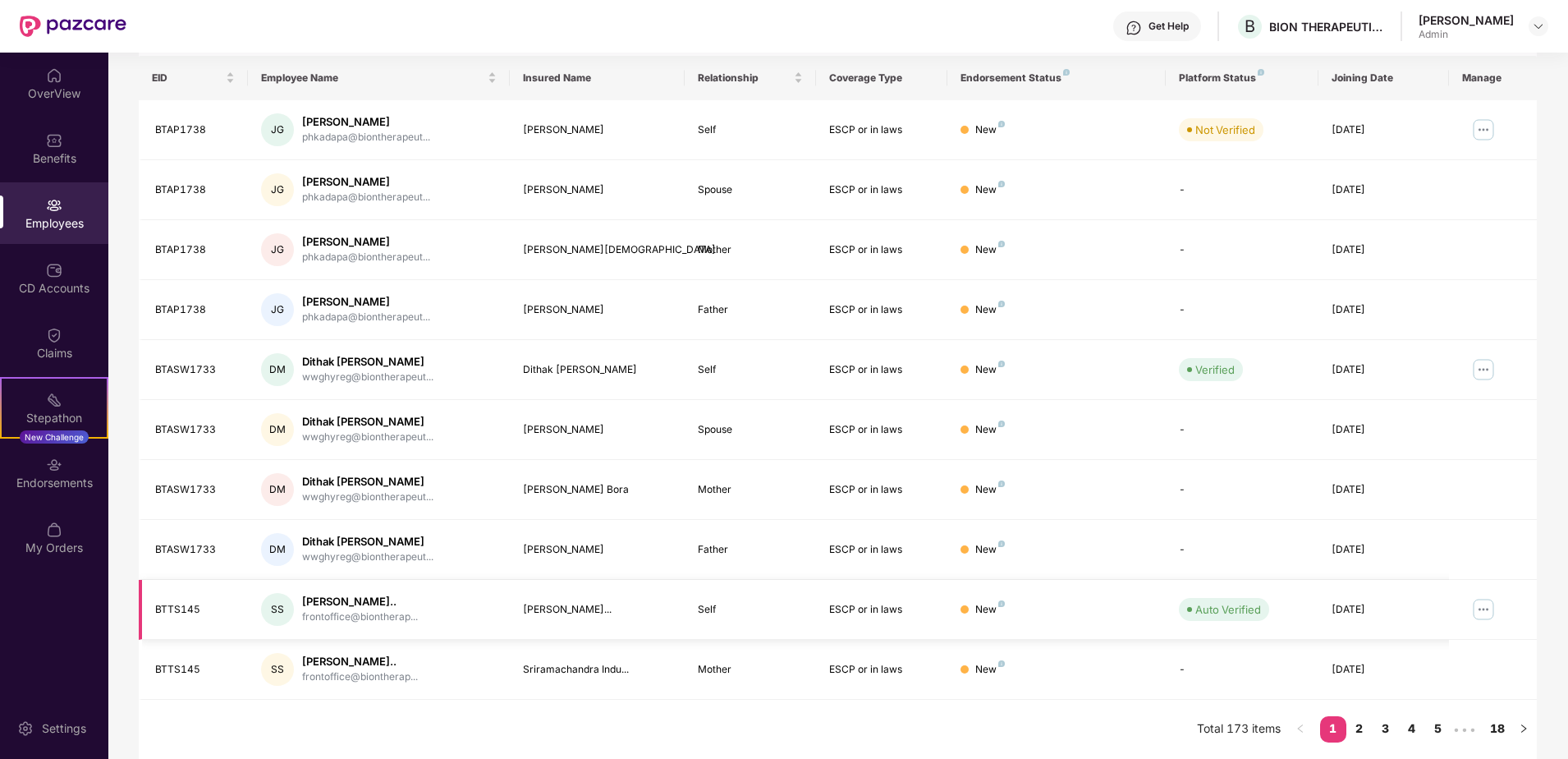
click at [1490, 613] on img at bounding box center [1483, 608] width 26 height 26
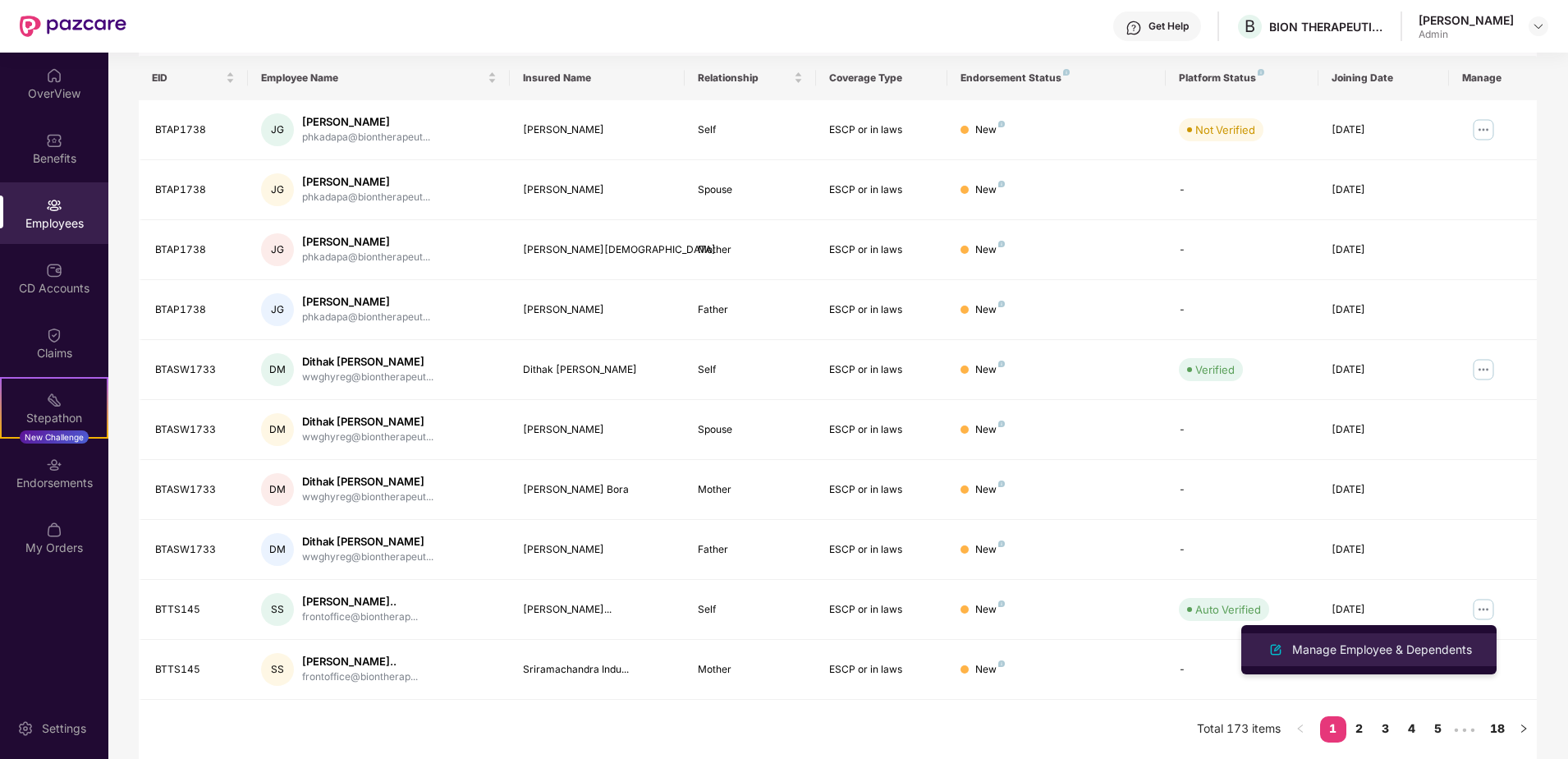
click at [1453, 646] on div "Manage Employee & Dependents" at bounding box center [1382, 649] width 186 height 18
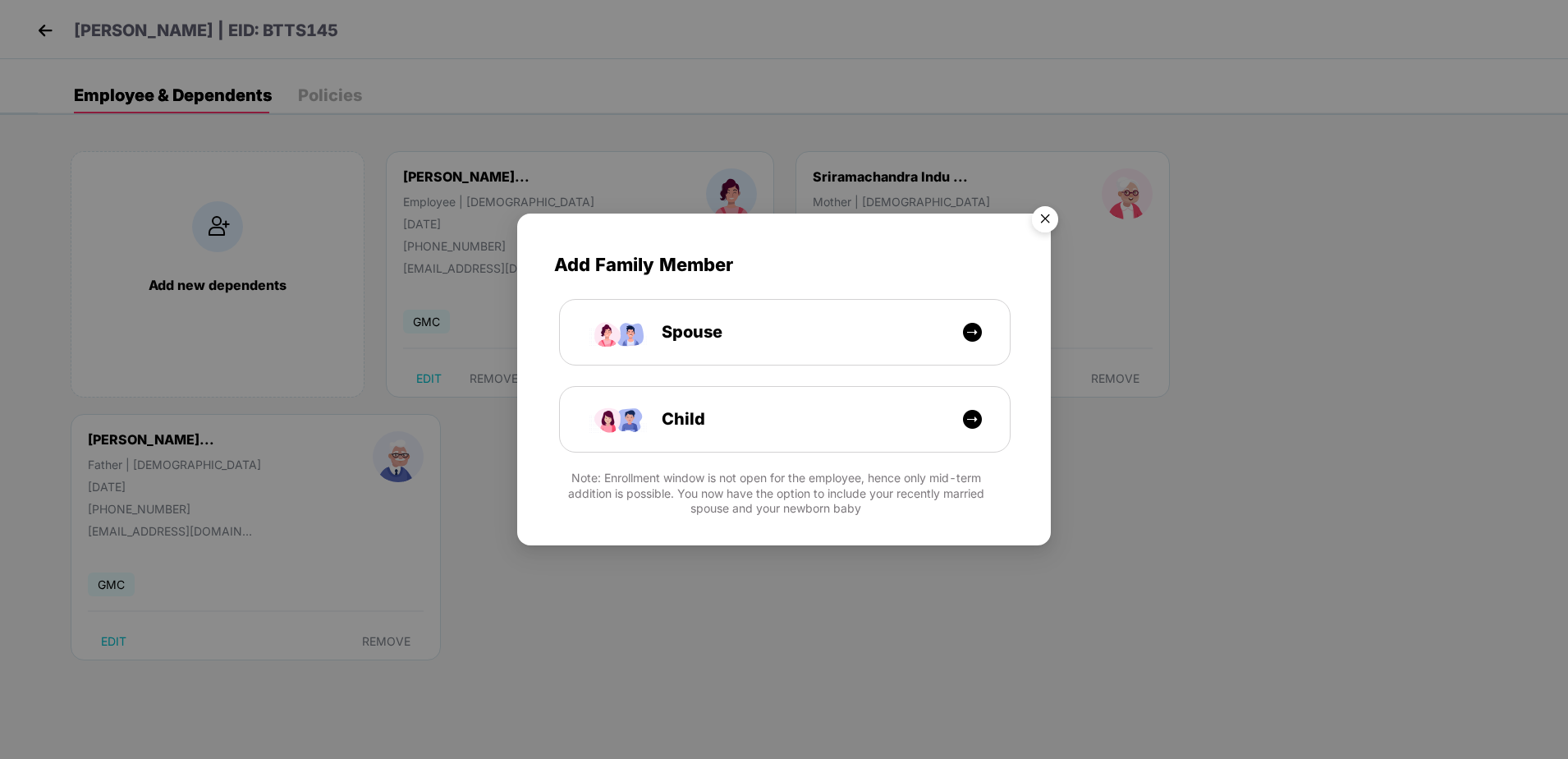
click at [1044, 218] on img "Close" at bounding box center [1045, 222] width 46 height 46
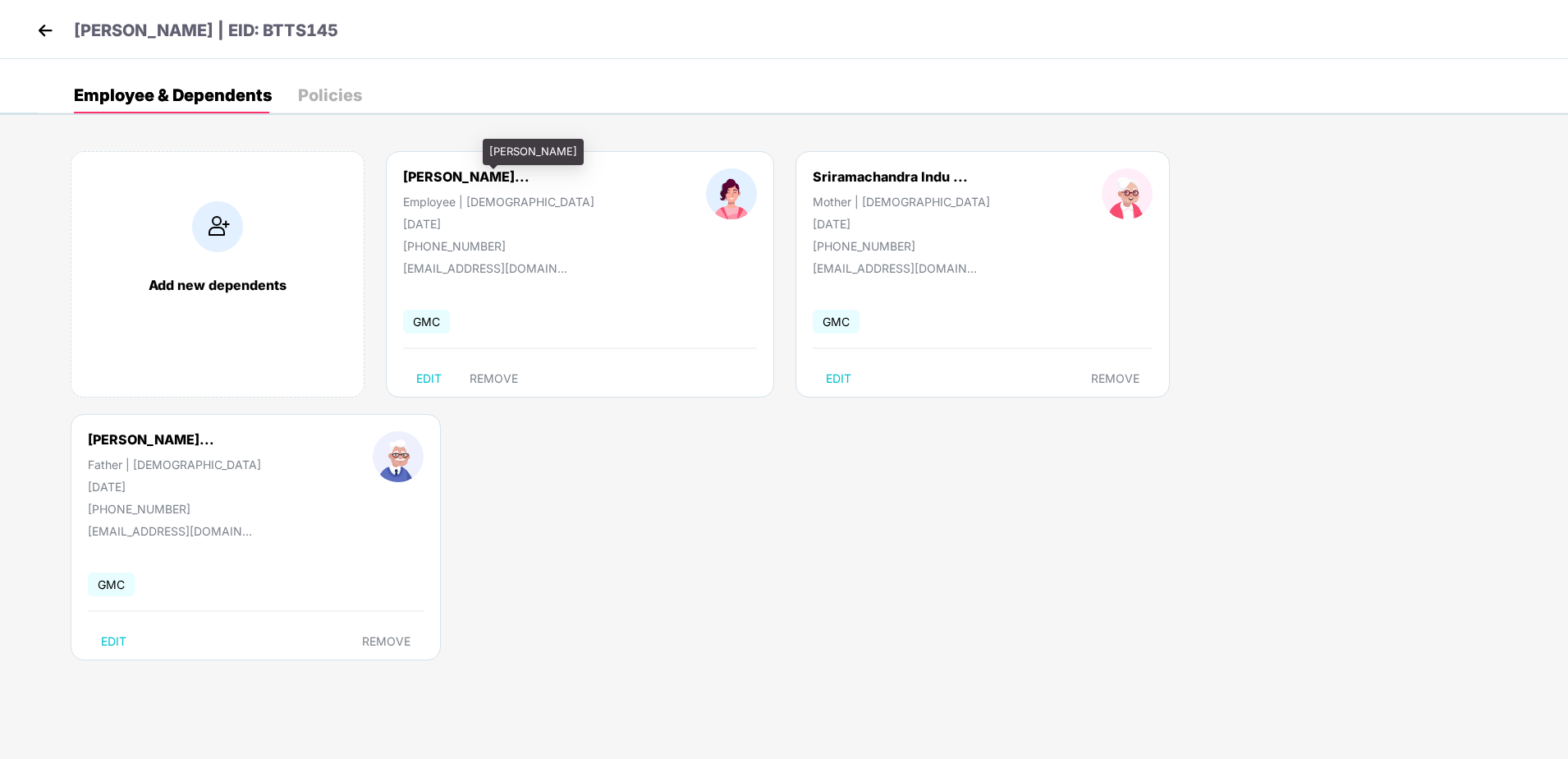
click at [500, 179] on div "[PERSON_NAME]..." at bounding box center [467, 176] width 127 height 16
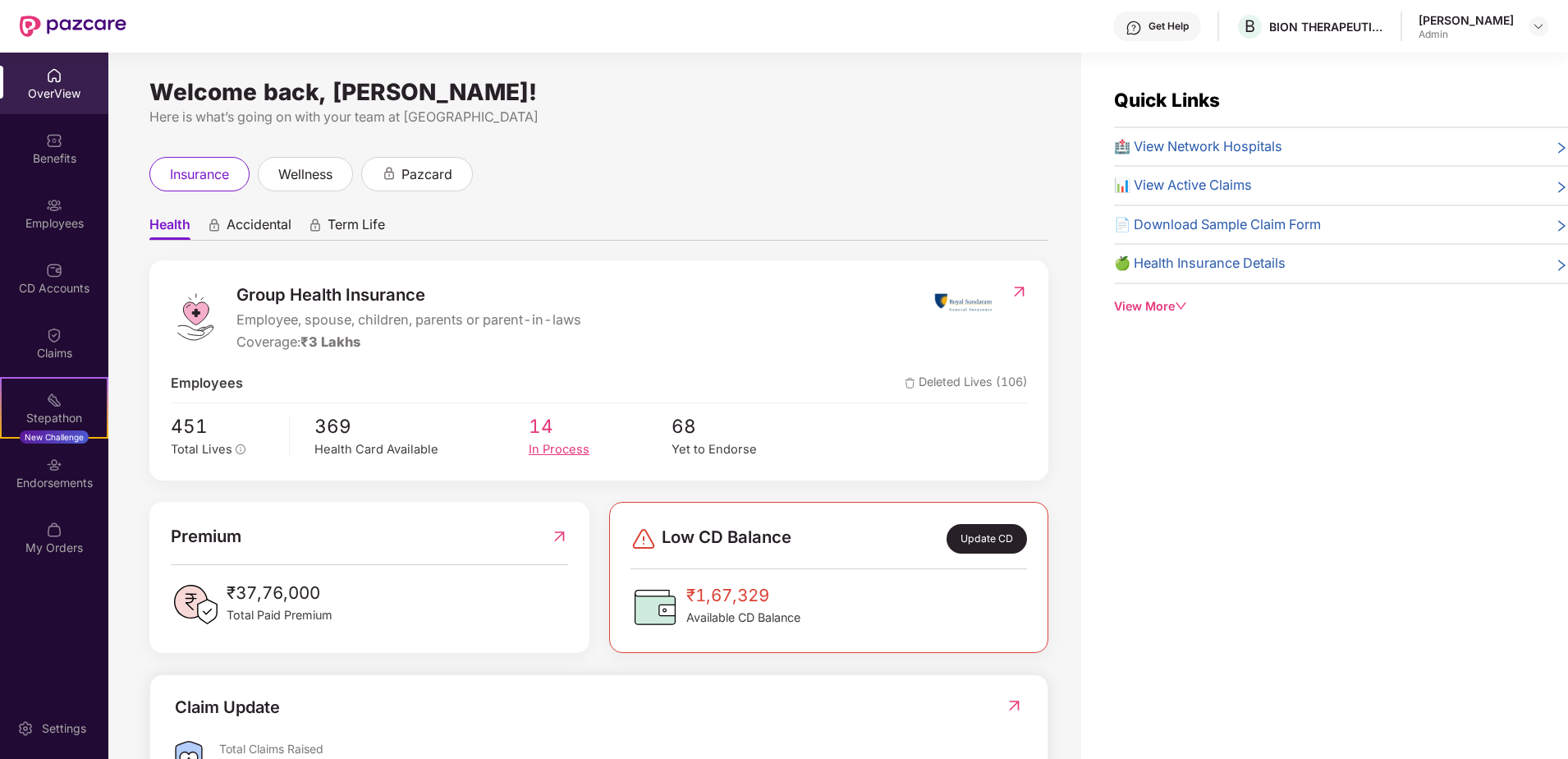
click at [555, 445] on div "In Process" at bounding box center [600, 449] width 143 height 19
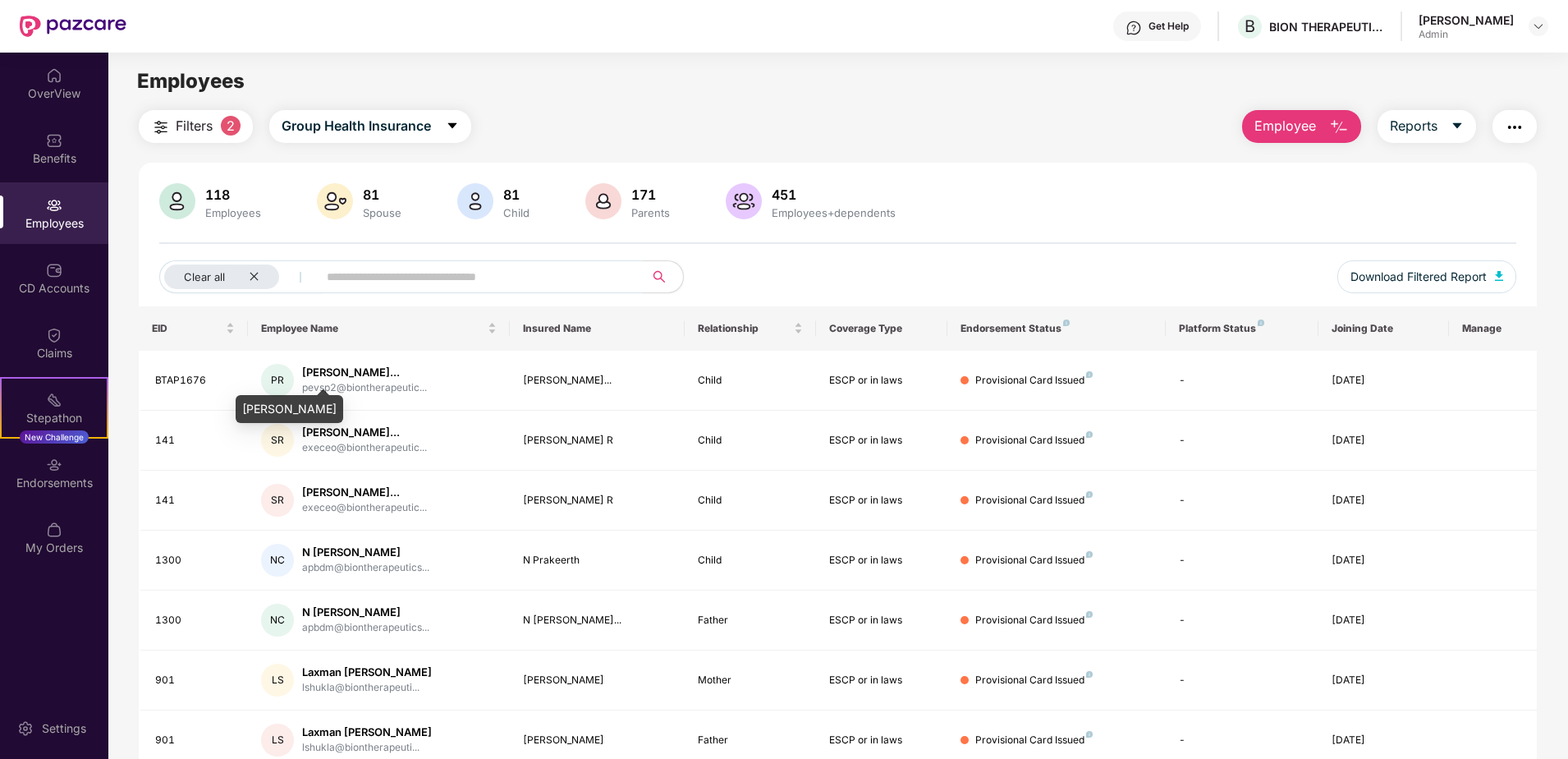
click at [343, 408] on div "Panagipalli Sarathchandra Rajeev" at bounding box center [290, 408] width 108 height 28
click at [971, 387] on div "Provisional Card Issued" at bounding box center [1057, 380] width 192 height 16
click at [1356, 377] on div "[DATE]" at bounding box center [1384, 380] width 105 height 16
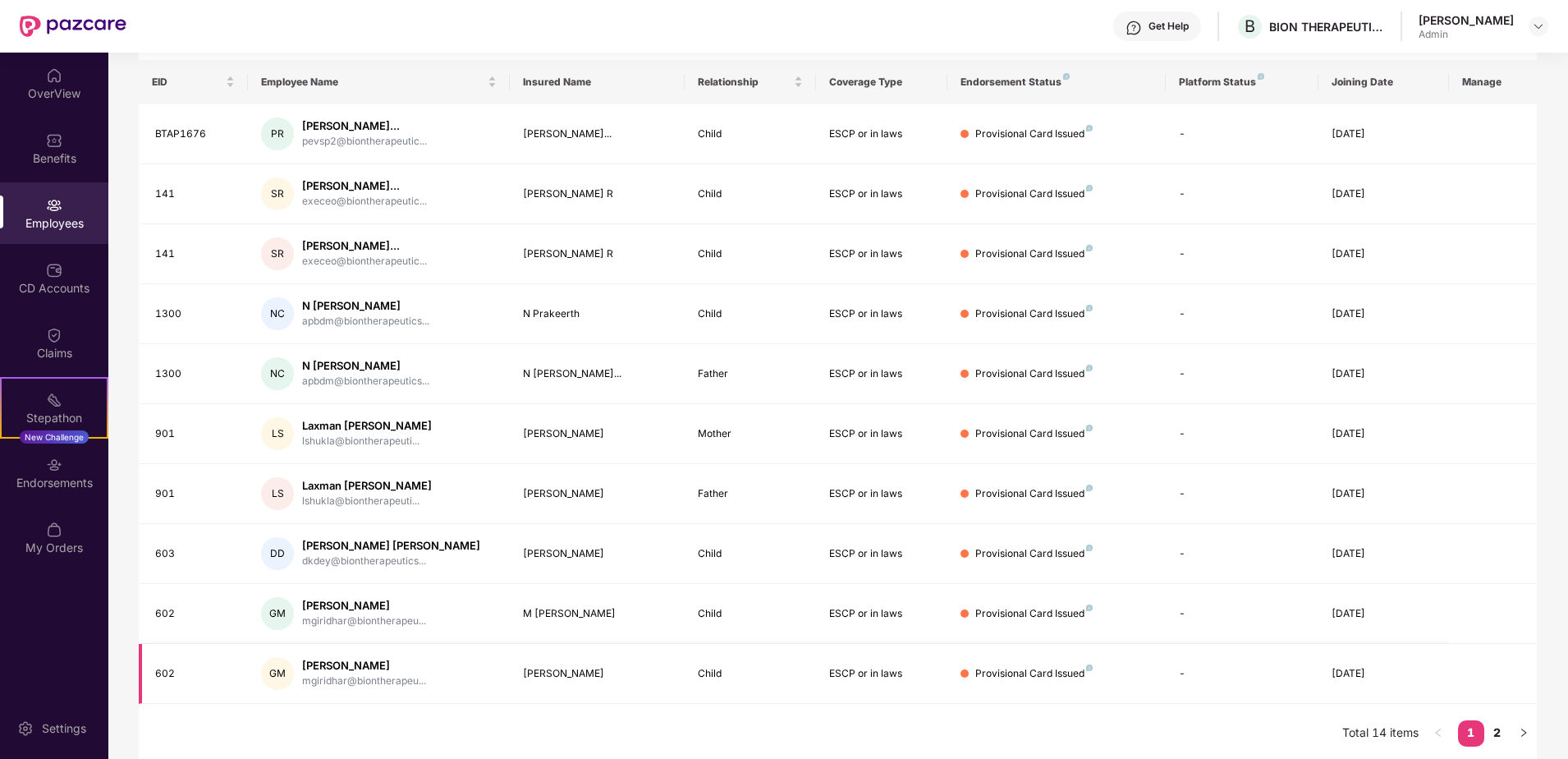
scroll to position [250, 0]
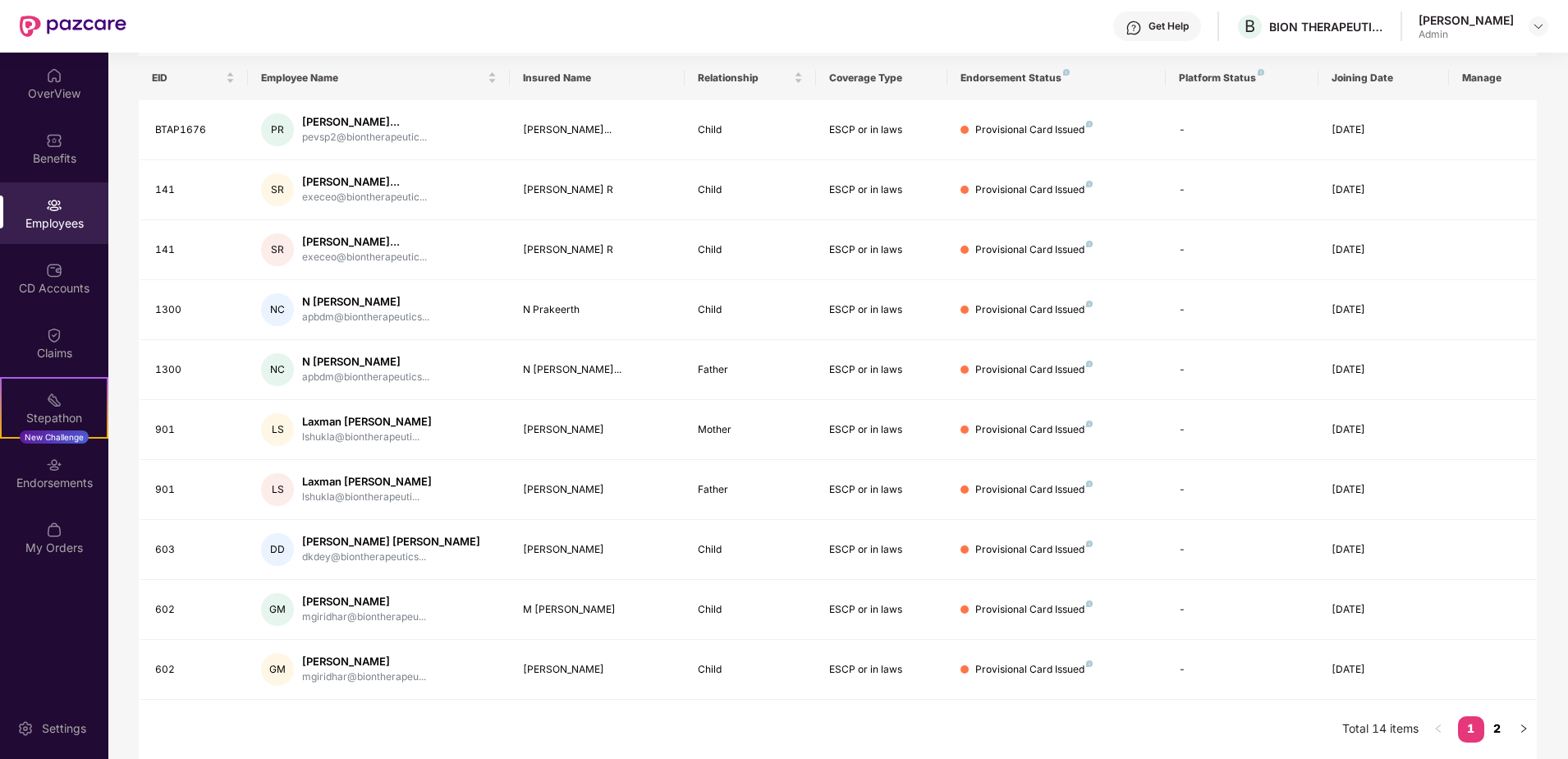
click at [1504, 729] on link "2" at bounding box center [1497, 729] width 26 height 25
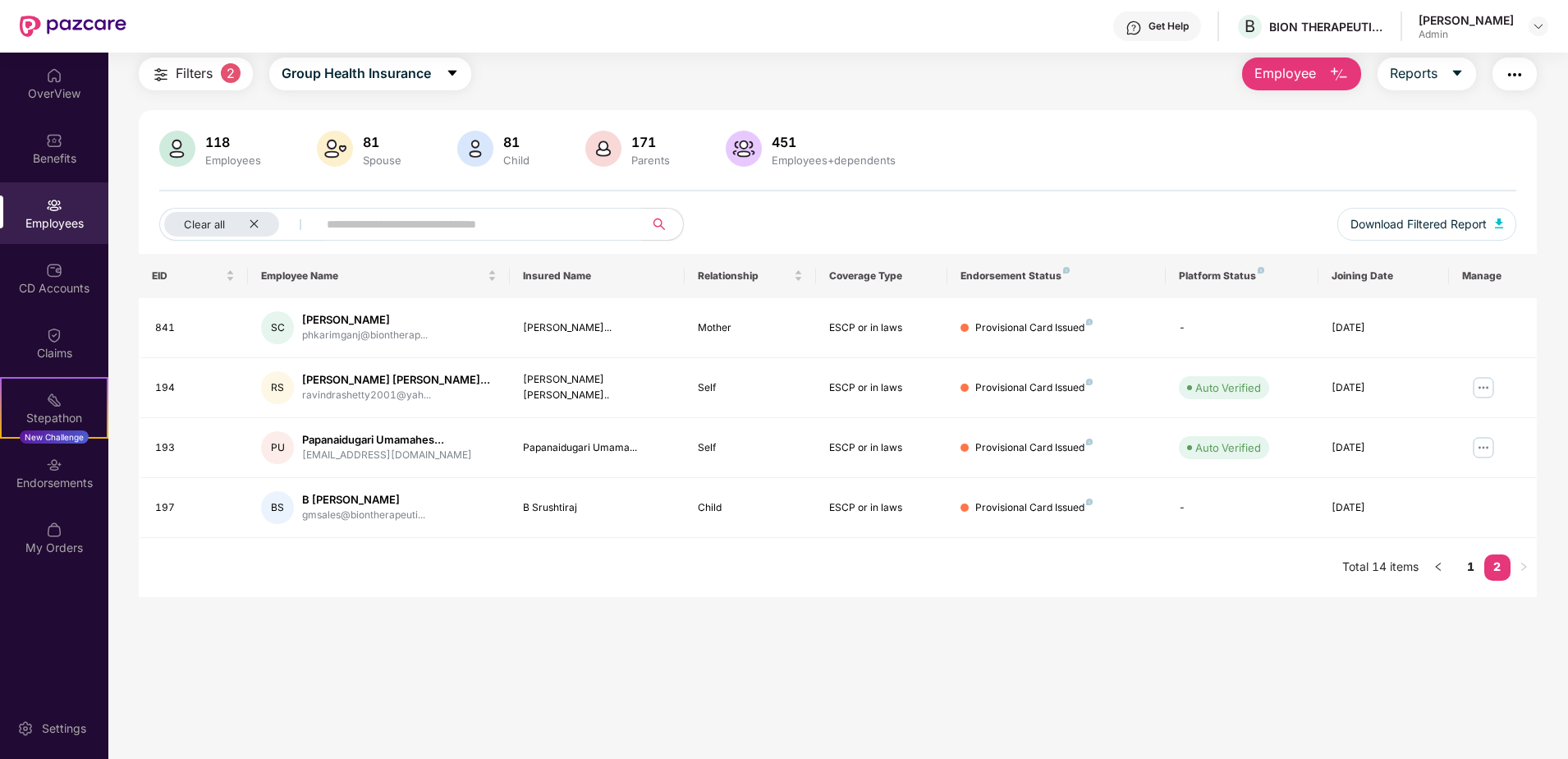
scroll to position [53, 0]
click at [1482, 444] on img at bounding box center [1483, 447] width 26 height 26
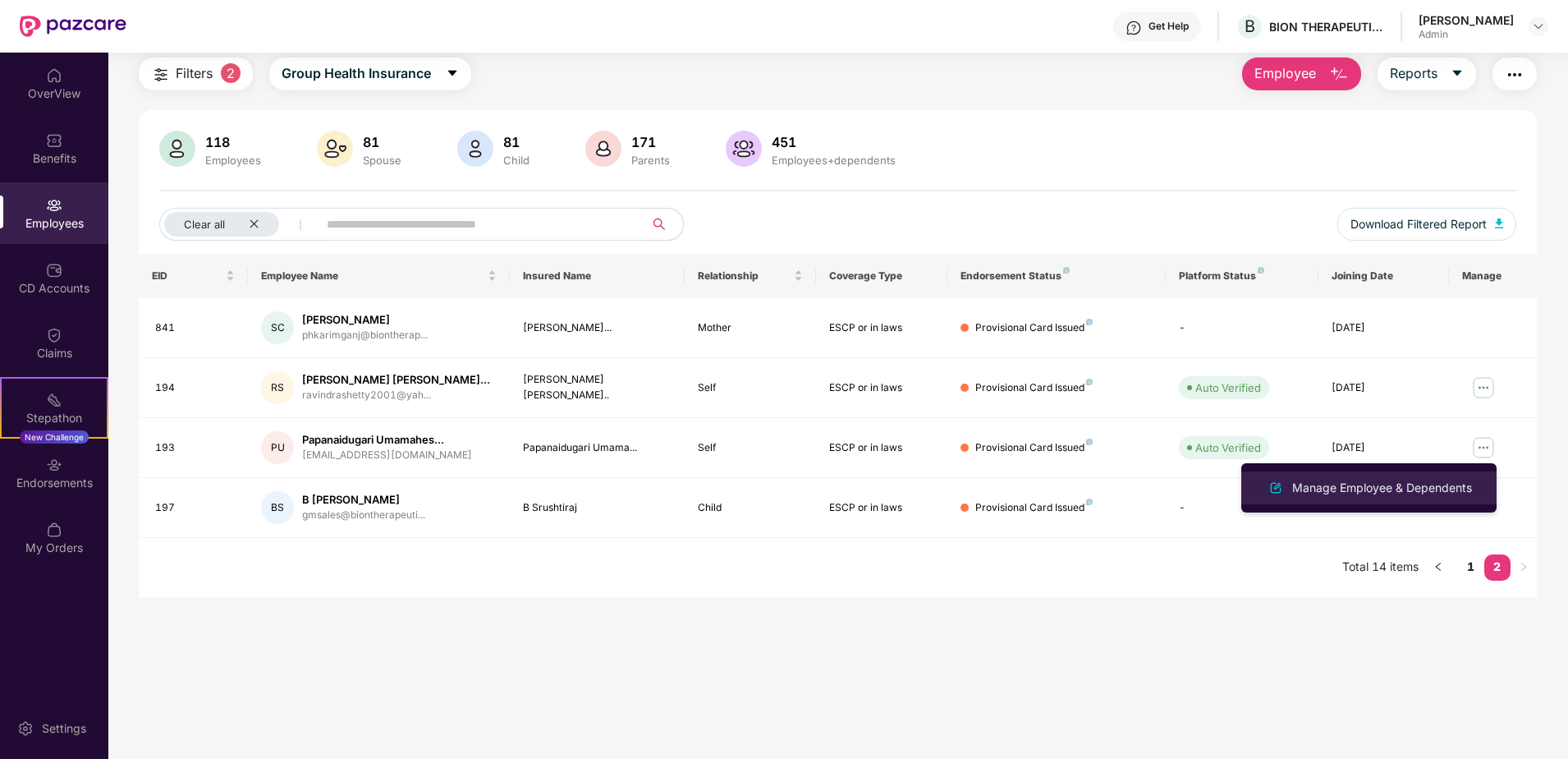
click at [1438, 486] on div "Manage Employee & Dependents" at bounding box center [1382, 487] width 186 height 18
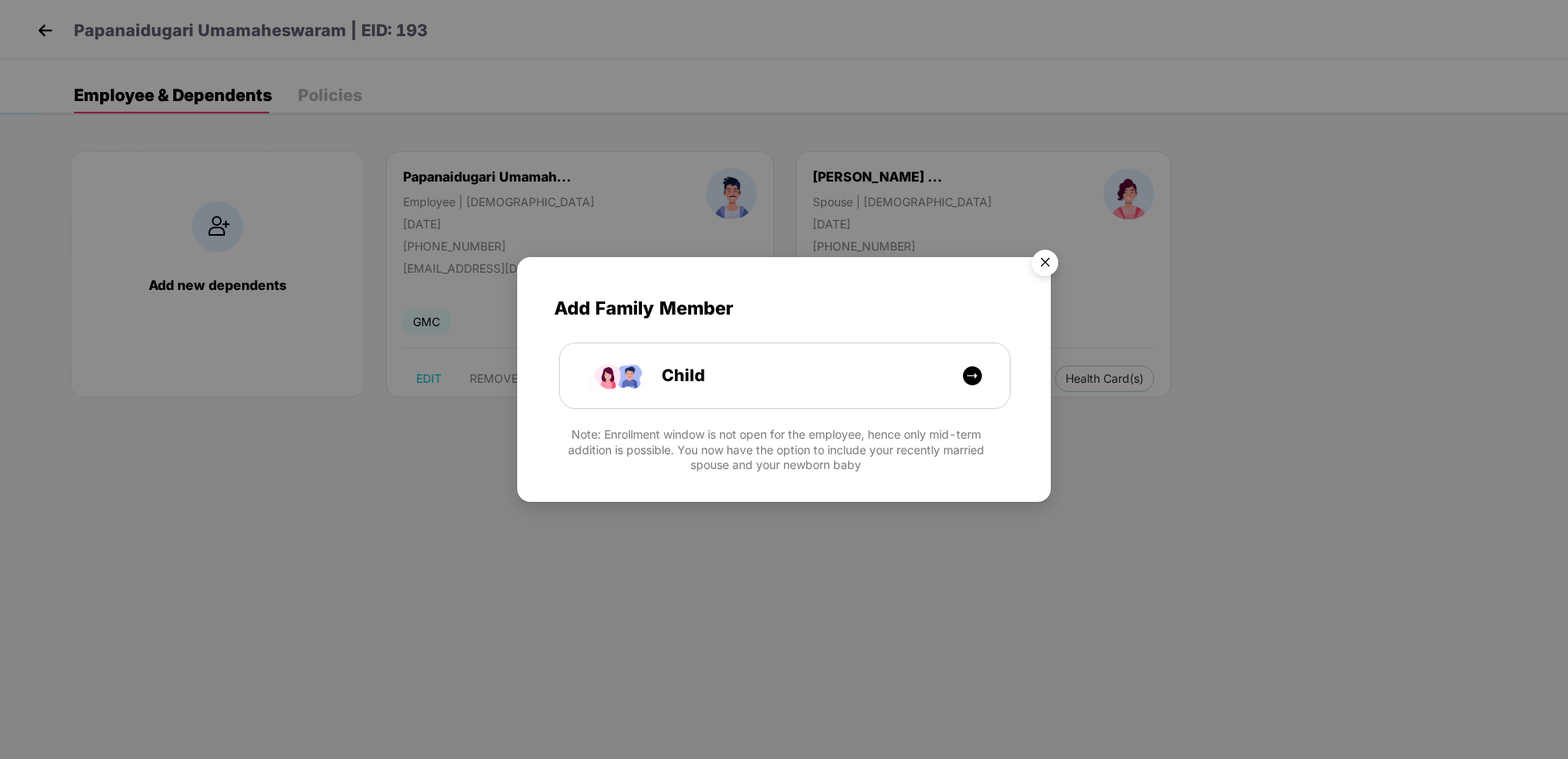
click at [1049, 262] on img "Close" at bounding box center [1045, 265] width 46 height 46
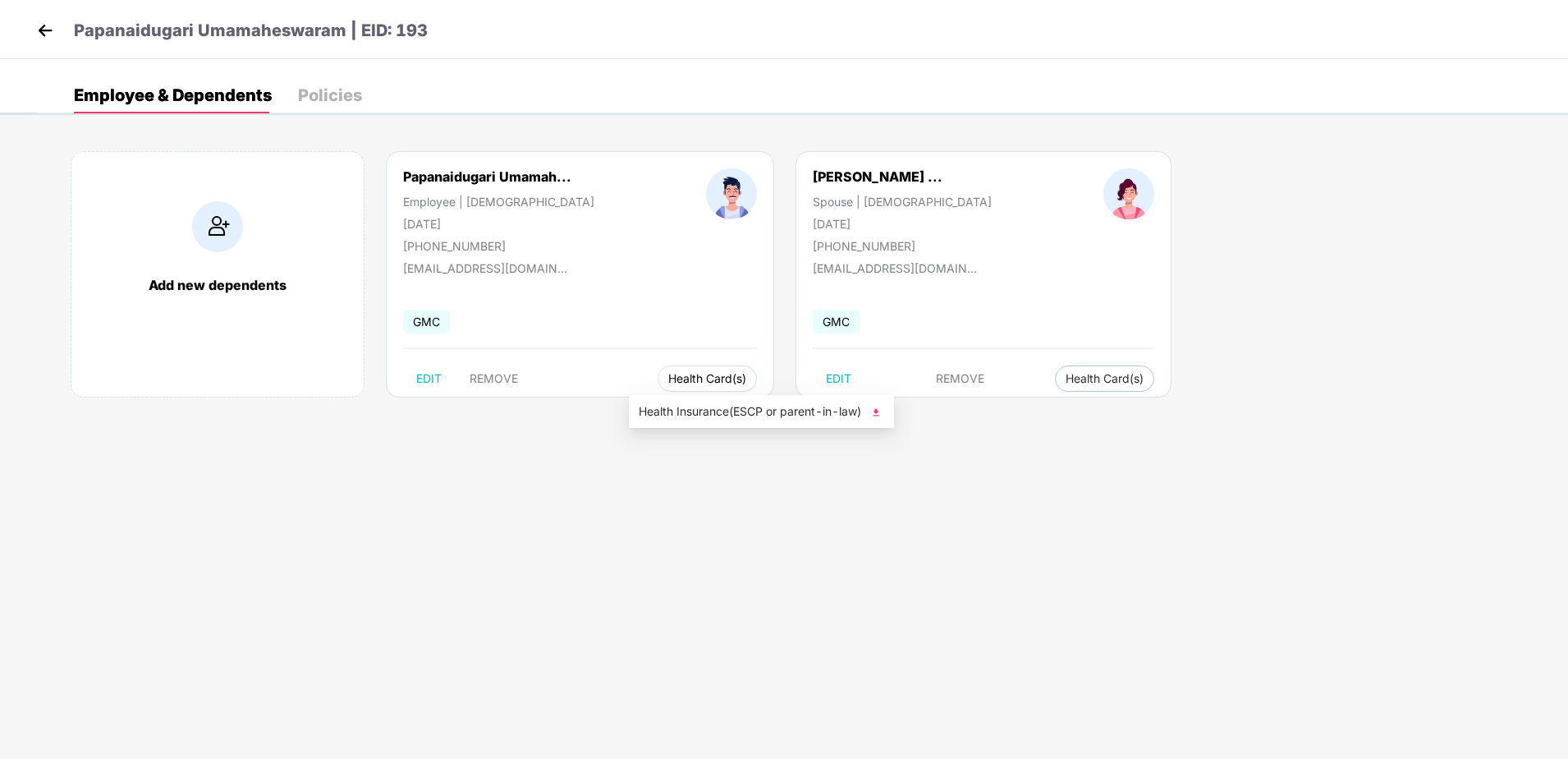
click at [697, 379] on span "Health Card(s)" at bounding box center [707, 378] width 78 height 8
click at [708, 420] on span "Health Insurance(ESCP or parent-in-law)" at bounding box center [762, 412] width 246 height 18
click at [1066, 375] on span "Health Card(s)" at bounding box center [1105, 378] width 78 height 8
click at [1229, 414] on div "Add new dependents Papanaidugari Umamah... Employee | Male 12 July 1949 +919885…" at bounding box center [803, 282] width 1531 height 312
click at [1067, 380] on span "Health Card(s)" at bounding box center [1105, 378] width 78 height 8
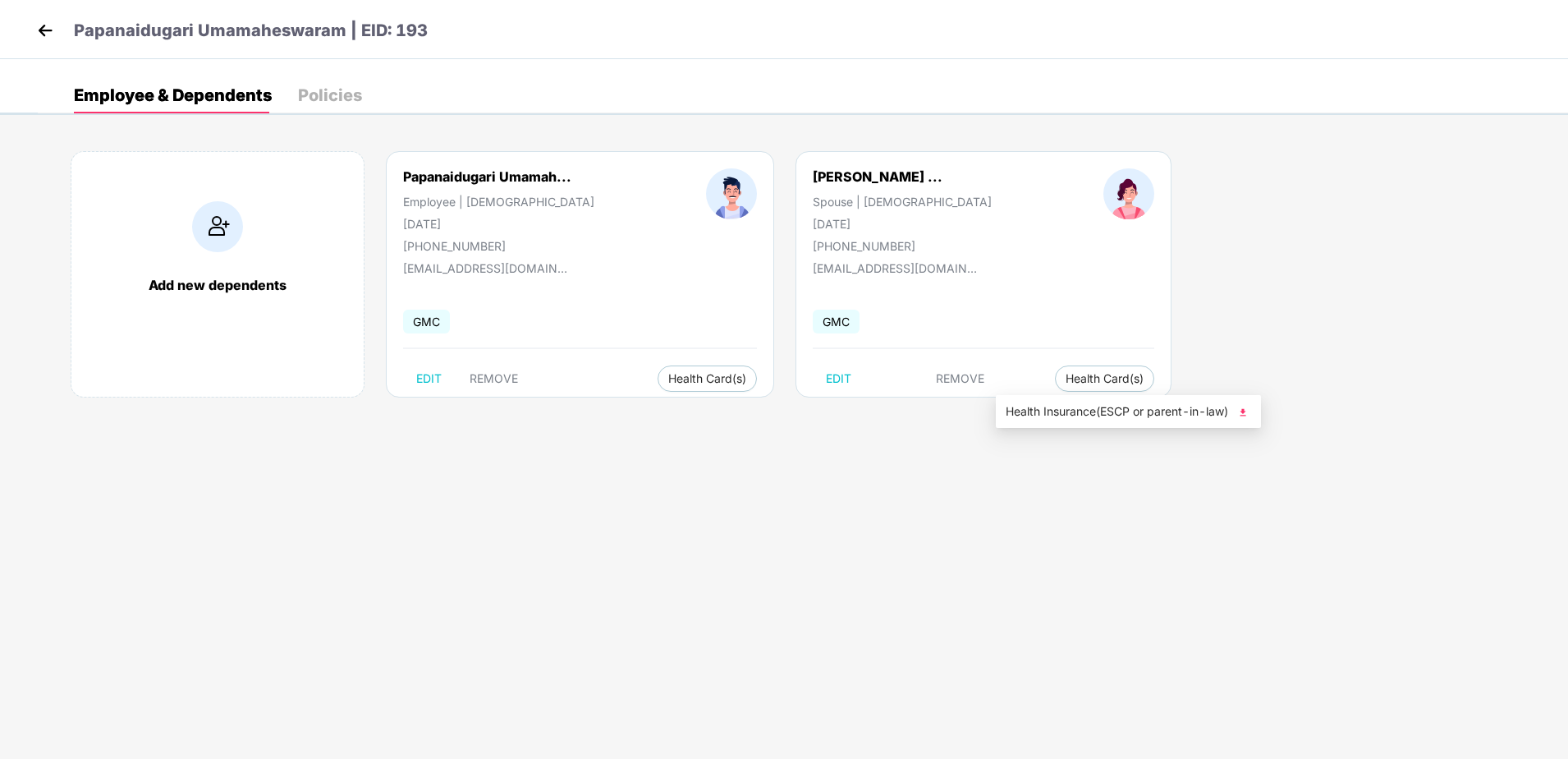
click at [1213, 417] on span "Health Insurance(ESCP or parent-in-law)" at bounding box center [1129, 412] width 246 height 18
